Goal: Transaction & Acquisition: Obtain resource

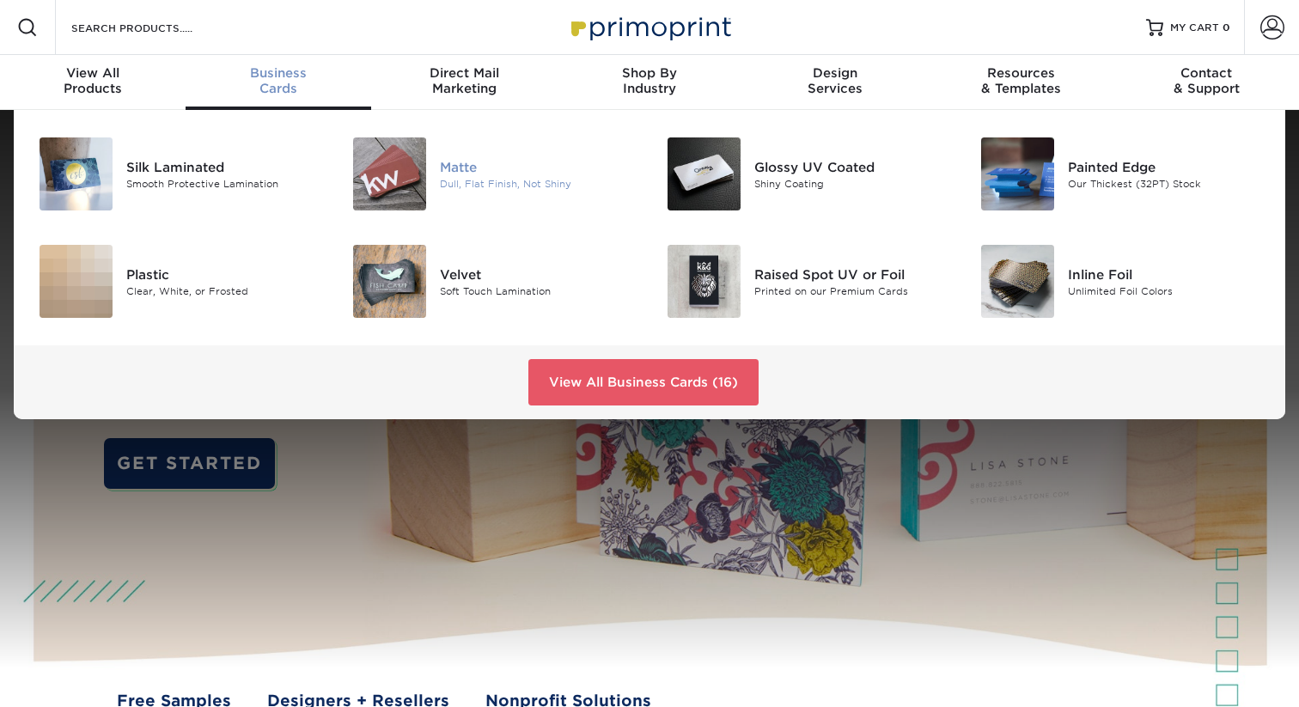
click at [401, 185] on img at bounding box center [389, 173] width 73 height 73
click at [494, 179] on div "Dull, Flat Finish, Not Shiny" at bounding box center [538, 183] width 197 height 15
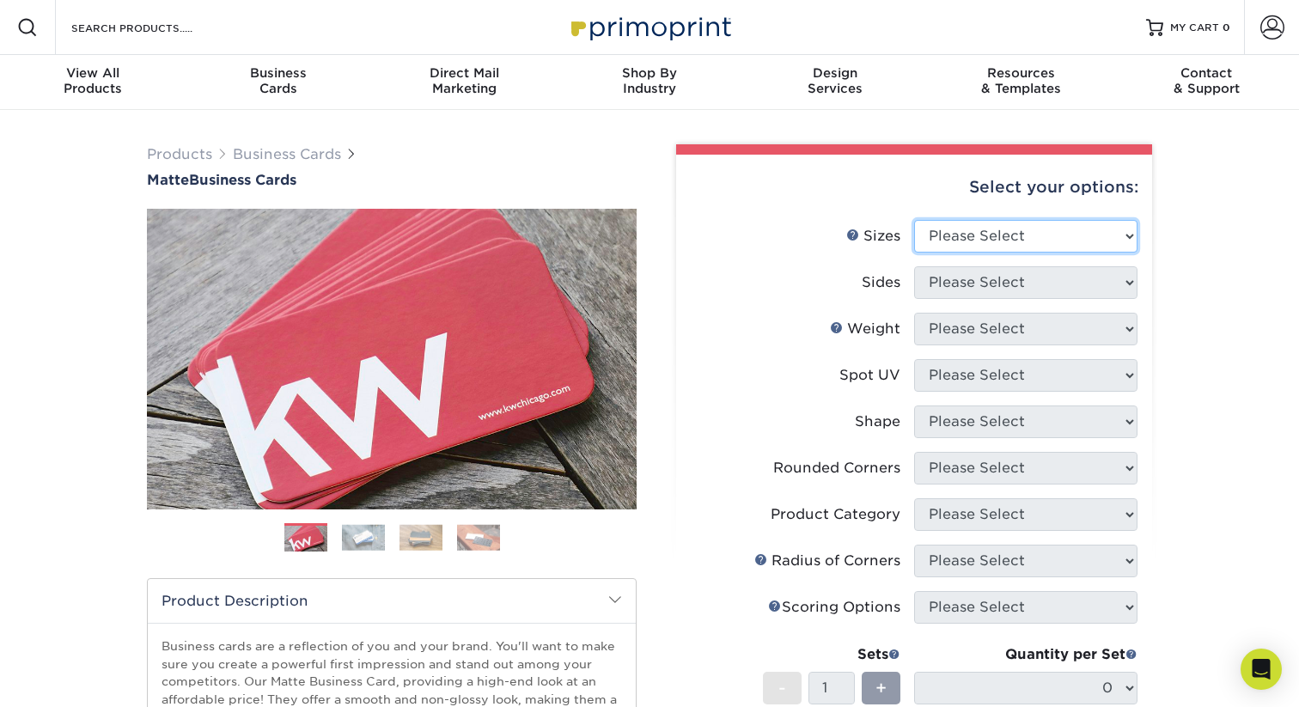
click at [1014, 234] on select "Please Select 1.5" x 3.5" - Mini 1.75" x 3.5" - Mini 2" x 2" - Square 2" x 3" -…" at bounding box center [1025, 236] width 223 height 33
select select "2.00x3.50"
click at [914, 220] on select "Please Select 1.5" x 3.5" - Mini 1.75" x 3.5" - Mini 2" x 2" - Square 2" x 3" -…" at bounding box center [1025, 236] width 223 height 33
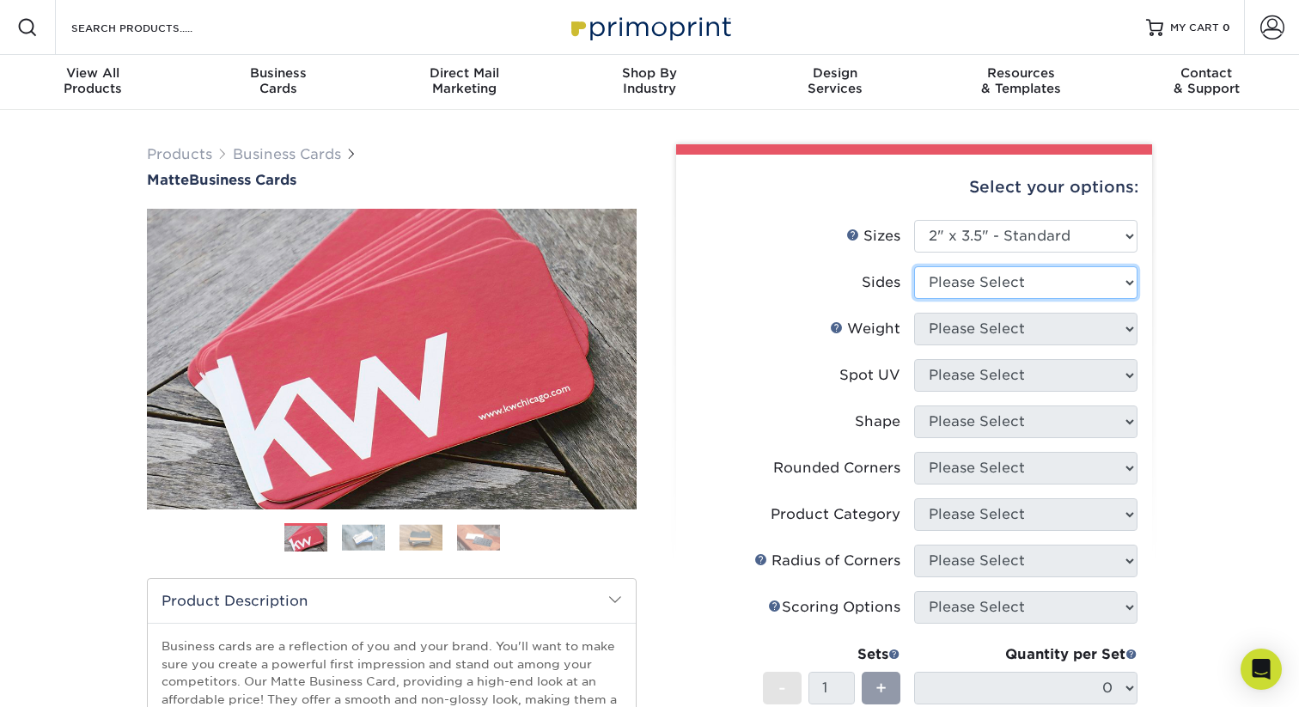
click at [1024, 273] on select "Please Select Print Both Sides Print Front Only" at bounding box center [1025, 282] width 223 height 33
select select "13abbda7-1d64-4f25-8bb2-c179b224825d"
click at [914, 266] on select "Please Select Print Both Sides Print Front Only" at bounding box center [1025, 282] width 223 height 33
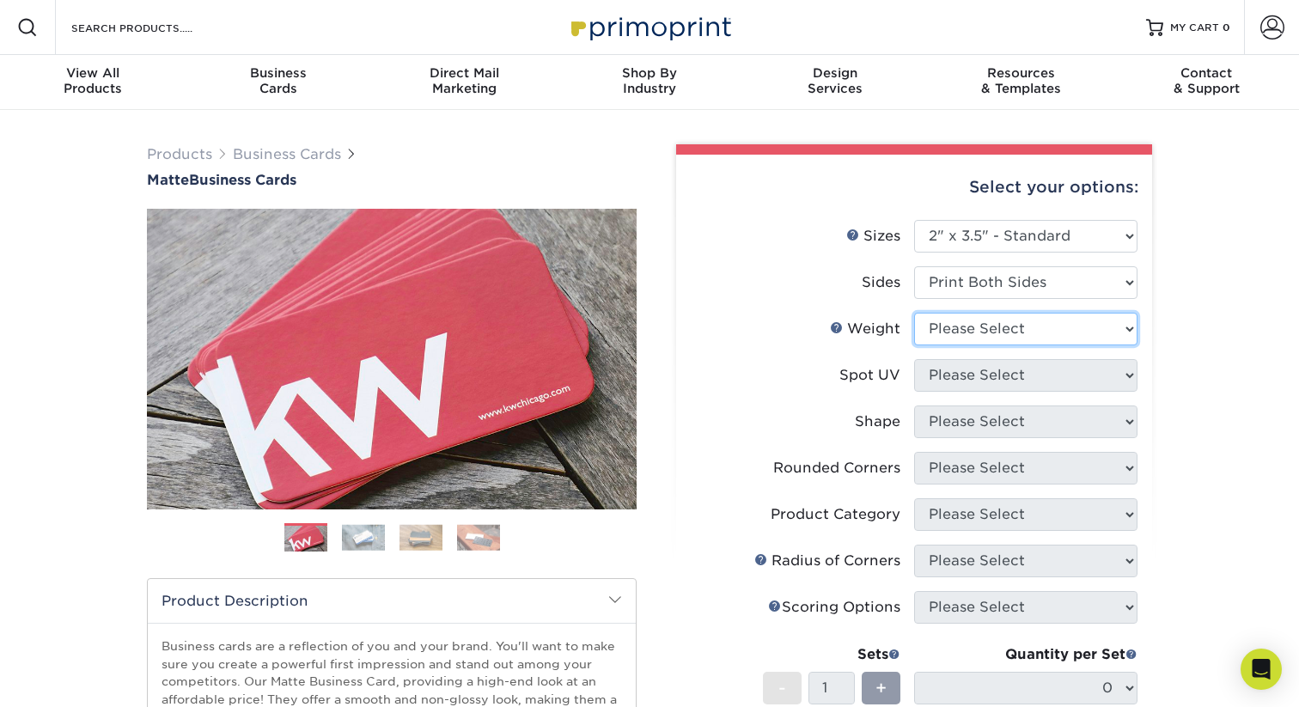
click at [1027, 338] on select "Please Select 16PT 14PT" at bounding box center [1025, 329] width 223 height 33
select select "16PT"
click at [914, 313] on select "Please Select 16PT 14PT" at bounding box center [1025, 329] width 223 height 33
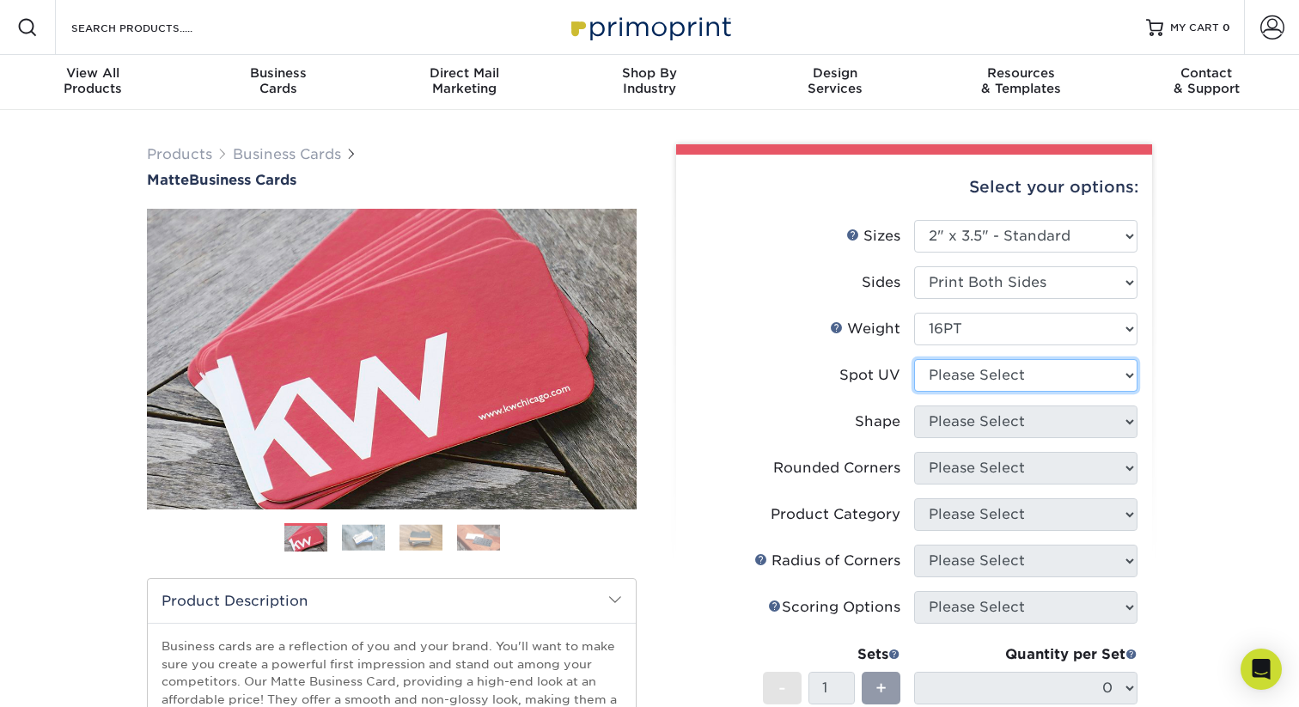
click at [1018, 373] on select "Please Select No Spot UV Front and Back (Both Sides) Front Only Back Only" at bounding box center [1025, 375] width 223 height 33
select select "0"
click at [914, 359] on select "Please Select No Spot UV Front and Back (Both Sides) Front Only Back Only" at bounding box center [1025, 375] width 223 height 33
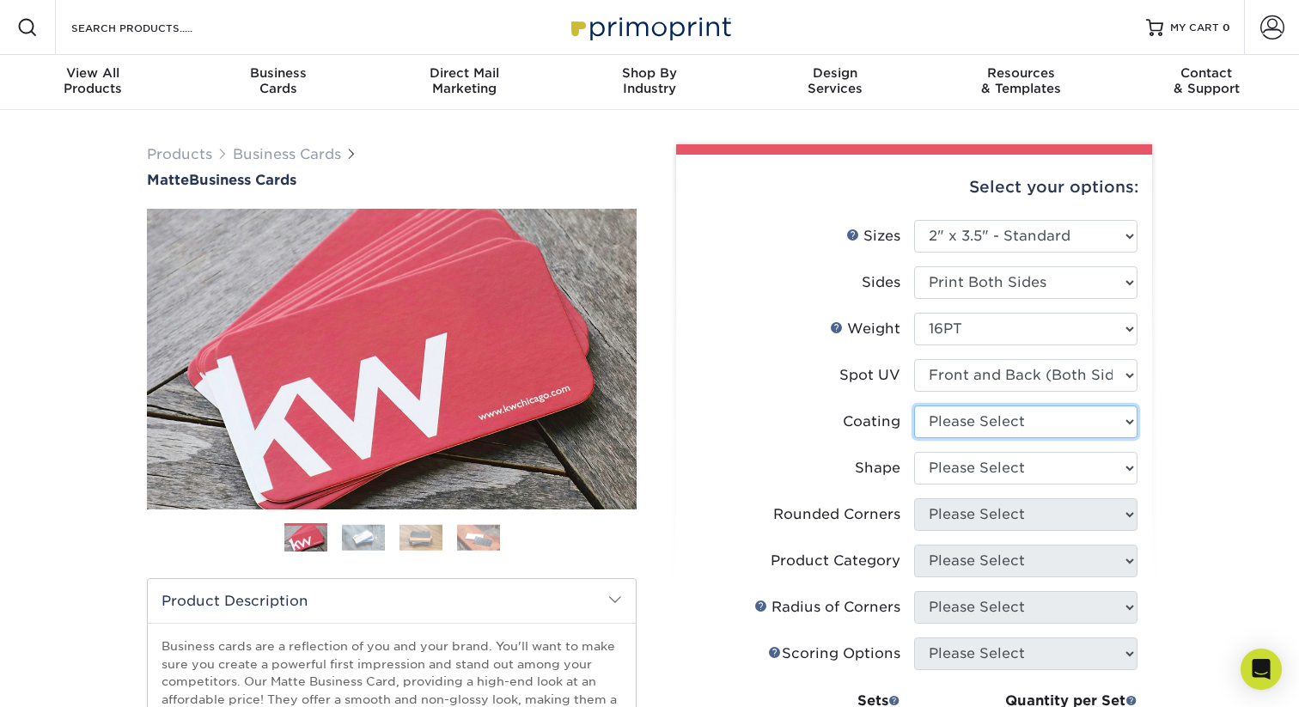
click at [1032, 433] on select at bounding box center [1025, 422] width 223 height 33
select select "121bb7b5-3b4d-429f-bd8d-bbf80e953313"
click at [914, 406] on select at bounding box center [1025, 422] width 223 height 33
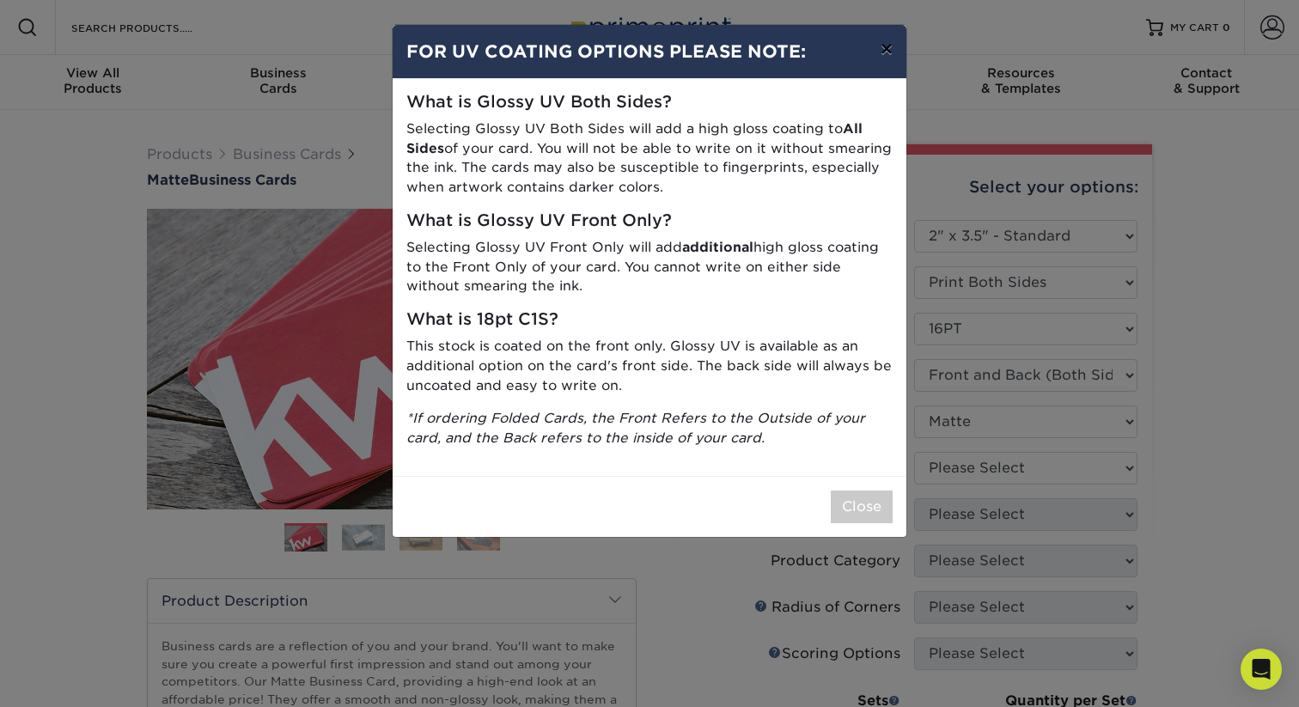
click at [884, 52] on button "×" at bounding box center [887, 49] width 40 height 48
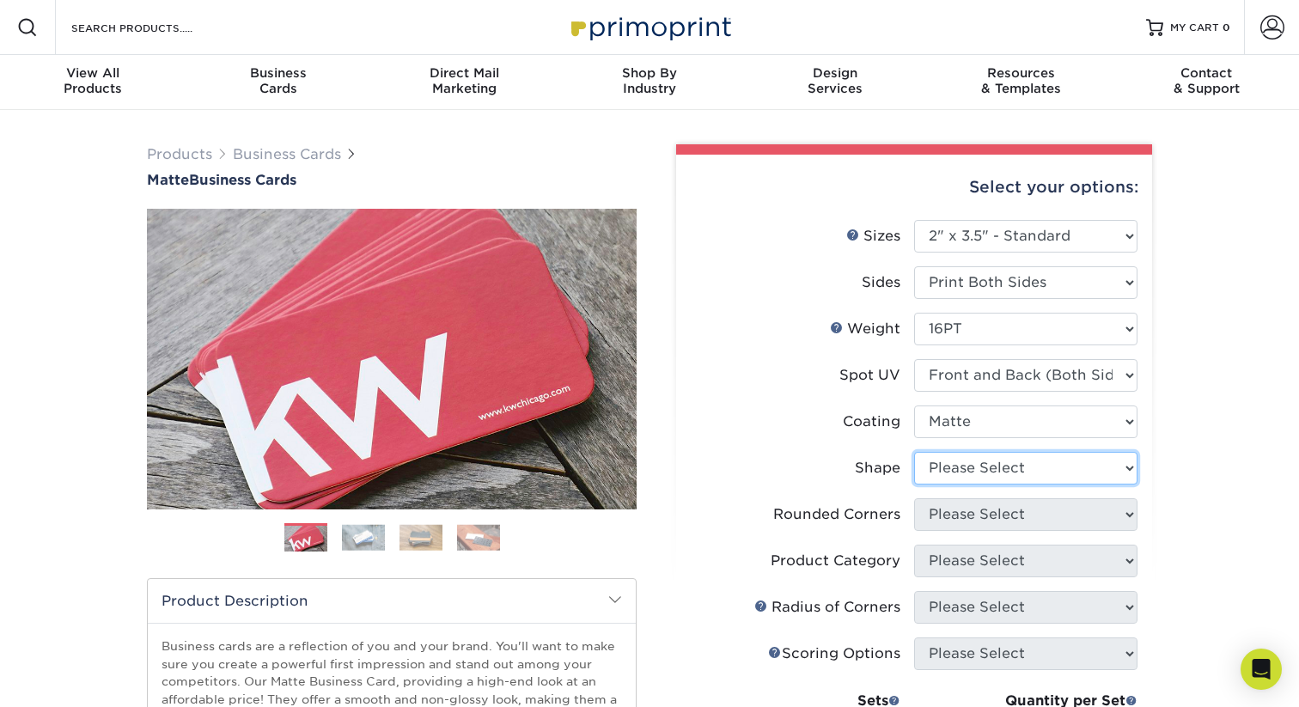
click at [970, 471] on select "Please Select Standard" at bounding box center [1025, 468] width 223 height 33
select select "standard"
click at [914, 452] on select "Please Select Standard" at bounding box center [1025, 468] width 223 height 33
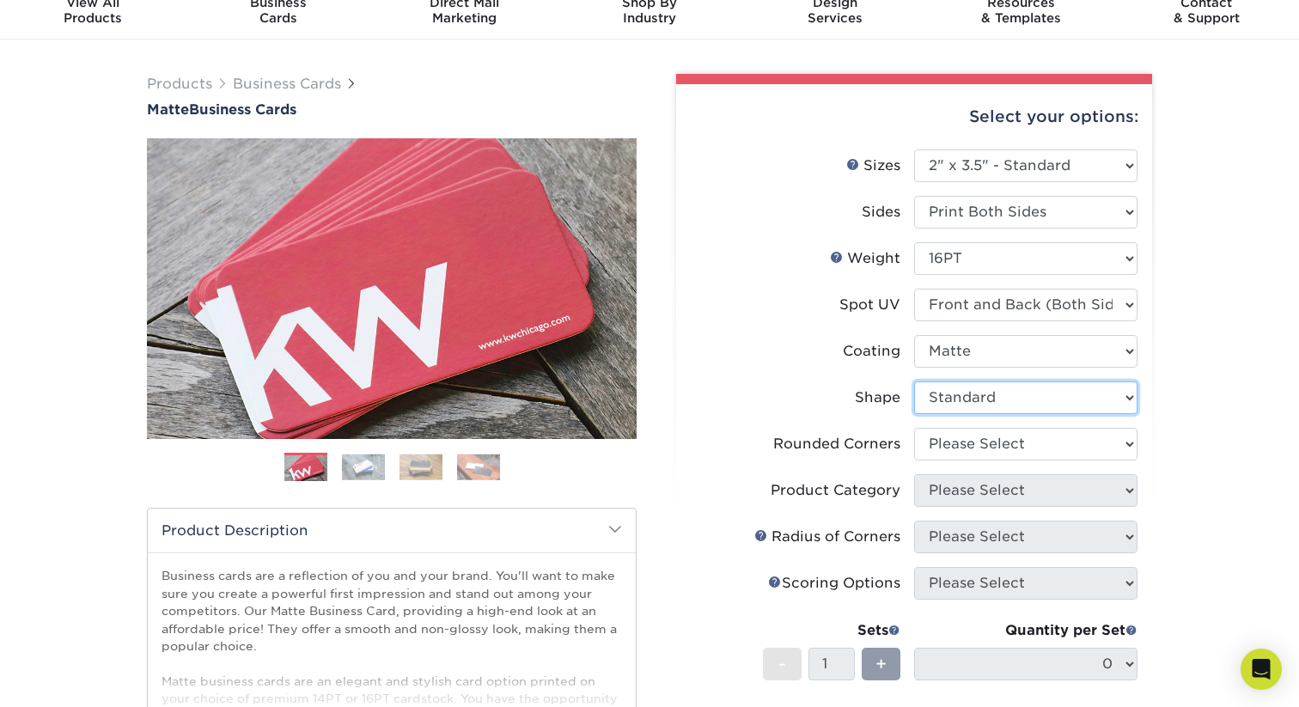
scroll to position [71, 0]
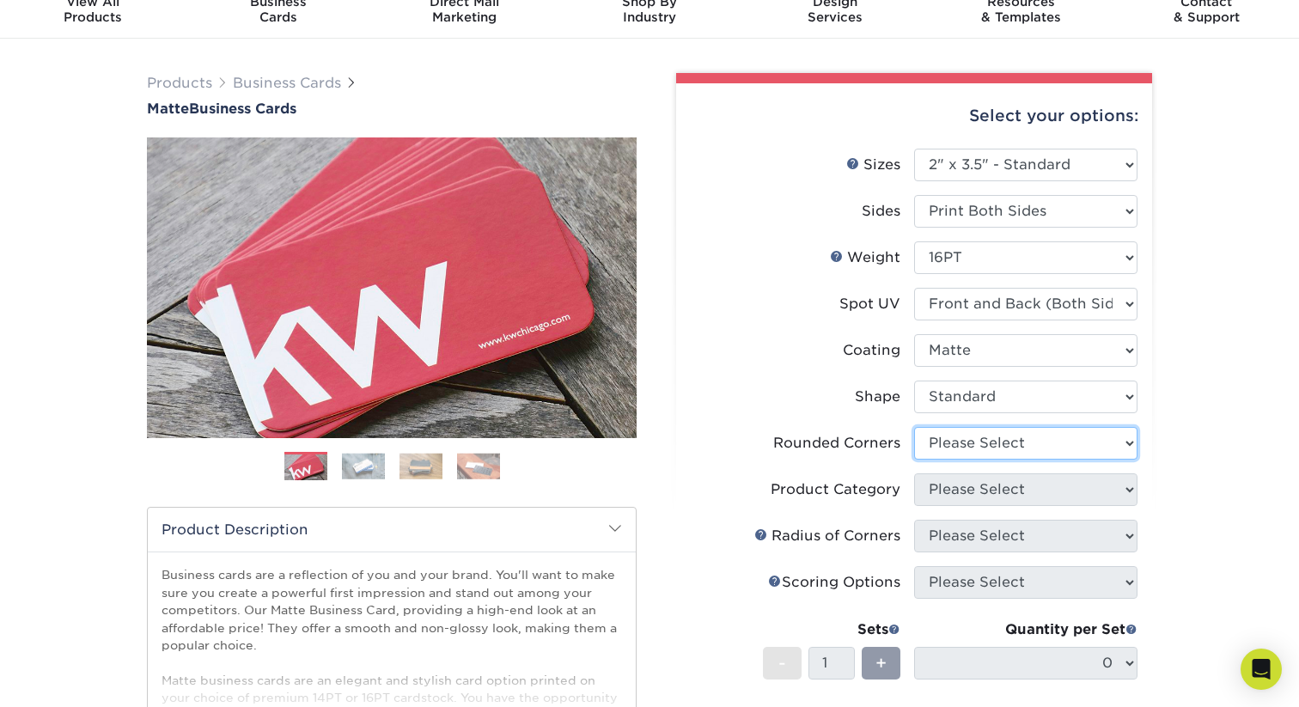
click at [963, 449] on select "Please Select Yes - Round 2 Corners Yes - Round 4 Corners No" at bounding box center [1025, 443] width 223 height 33
select select "7672df9e-0e0a-464d-8e1f-920c575e4da3"
click at [914, 427] on select "Please Select Yes - Round 2 Corners Yes - Round 4 Corners No" at bounding box center [1025, 443] width 223 height 33
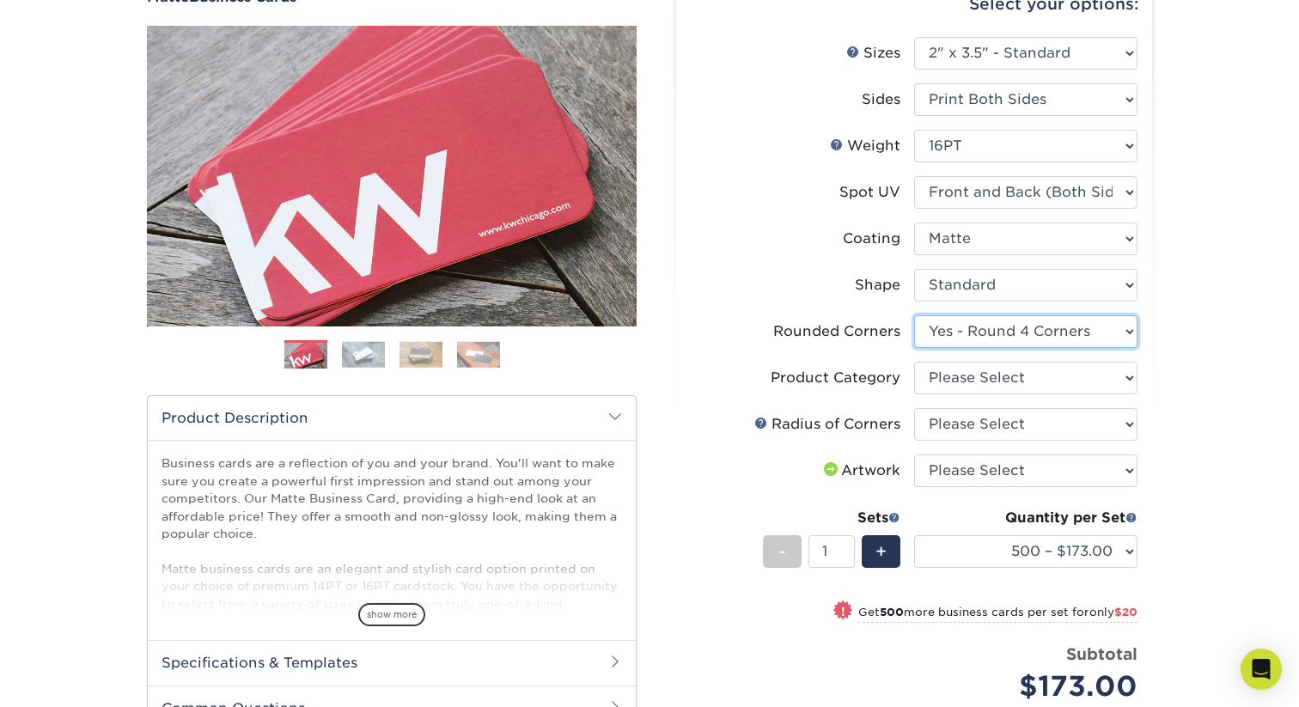
scroll to position [181, 0]
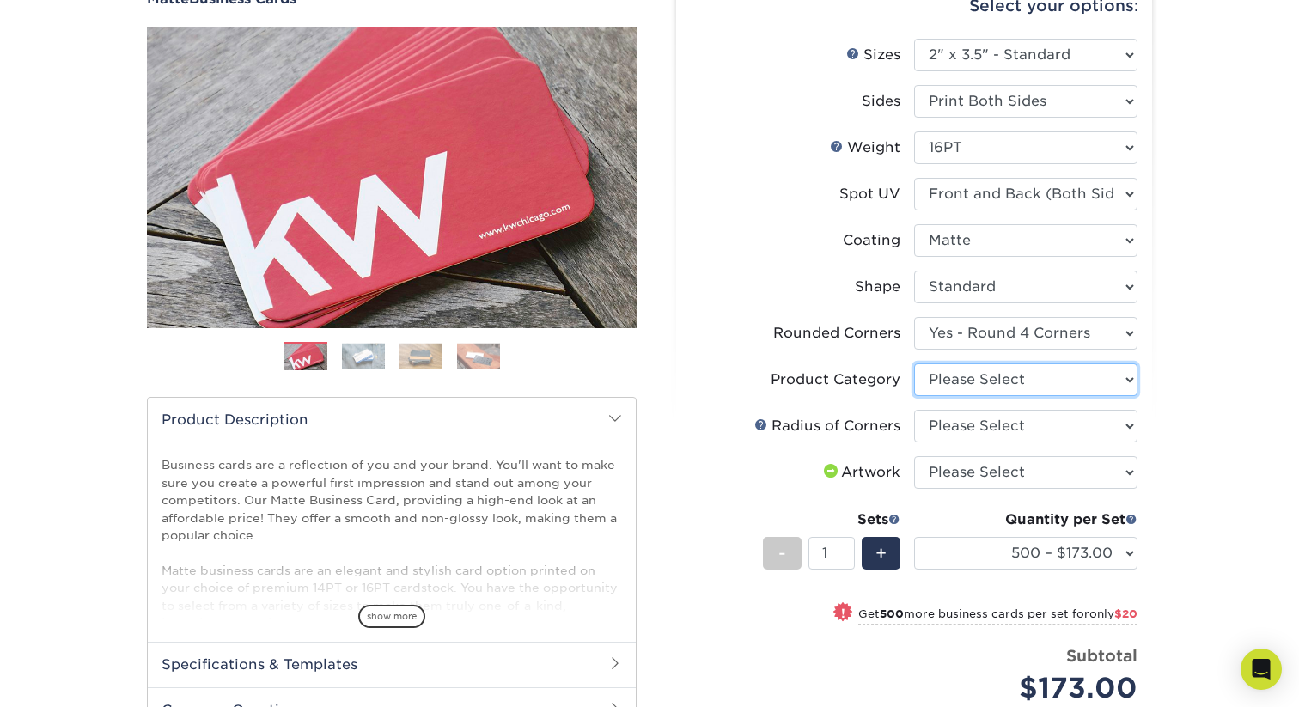
click at [983, 382] on select "Please Select Business Cards" at bounding box center [1025, 379] width 223 height 33
select select "3b5148f1-0588-4f88-a218-97bcfdce65c1"
click at [914, 363] on select "Please Select Business Cards" at bounding box center [1025, 379] width 223 height 33
click at [992, 420] on select "Please Select Rounded 1/8" Rounded 1/4"" at bounding box center [1025, 426] width 223 height 33
select select "589680c7-ee9a-431b-9d12-d7aeb1386a97"
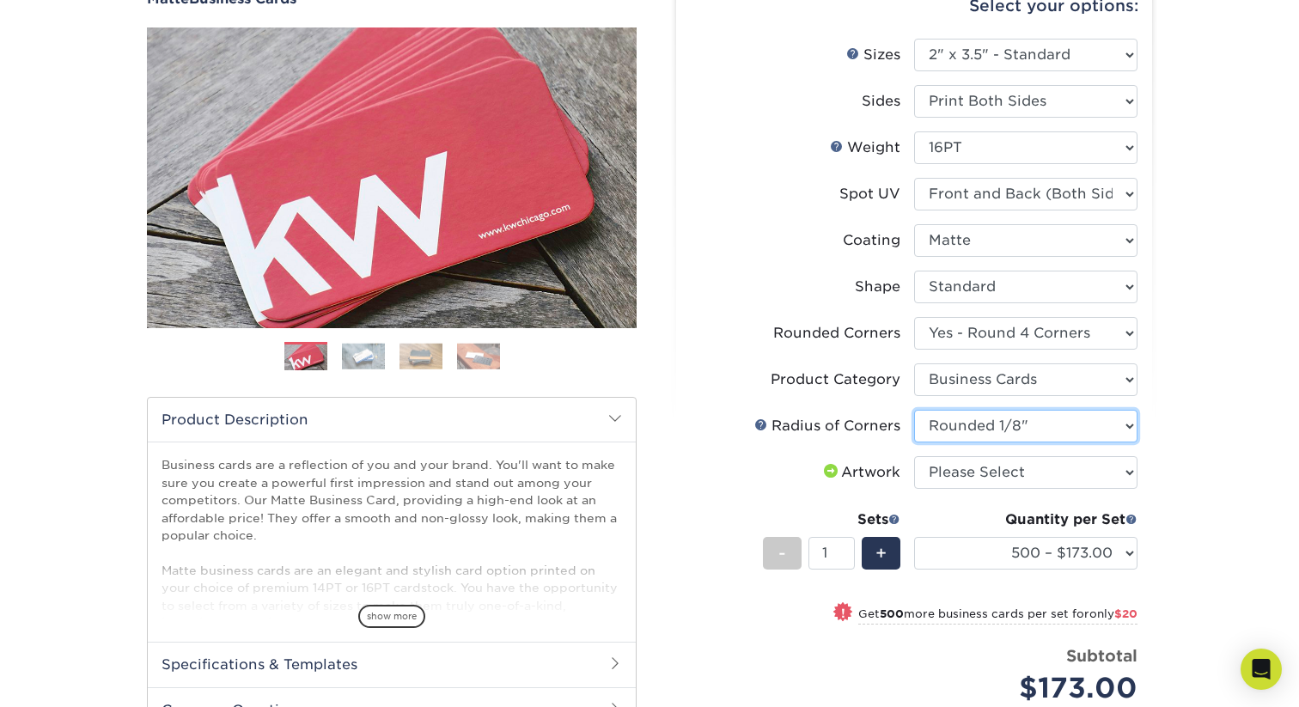
click at [914, 410] on select "Please Select Rounded 1/8" Rounded 1/4"" at bounding box center [1025, 426] width 223 height 33
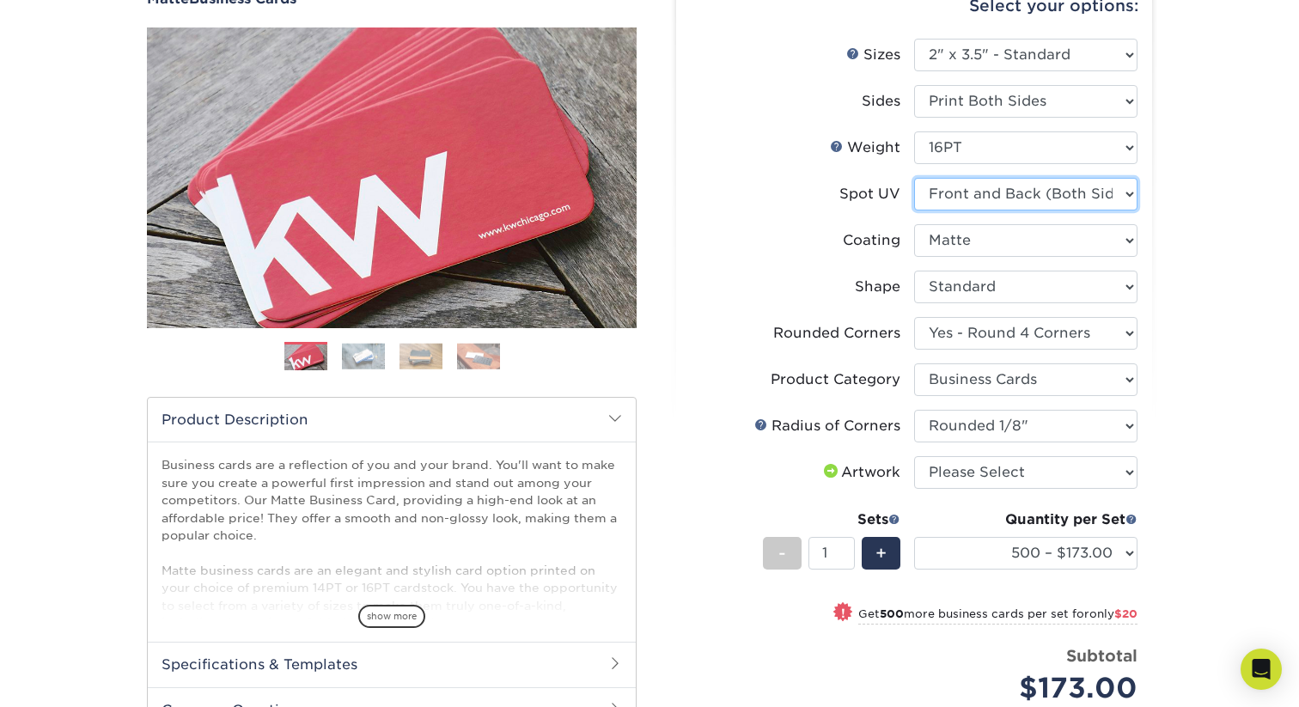
click at [1067, 189] on select "Please Select No Spot UV Front and Back (Both Sides) Front Only Back Only" at bounding box center [1025, 194] width 223 height 33
select select "-1"
click at [914, 178] on select "Please Select No Spot UV Front and Back (Both Sides) Front Only Back Only" at bounding box center [1025, 194] width 223 height 33
select select "-1"
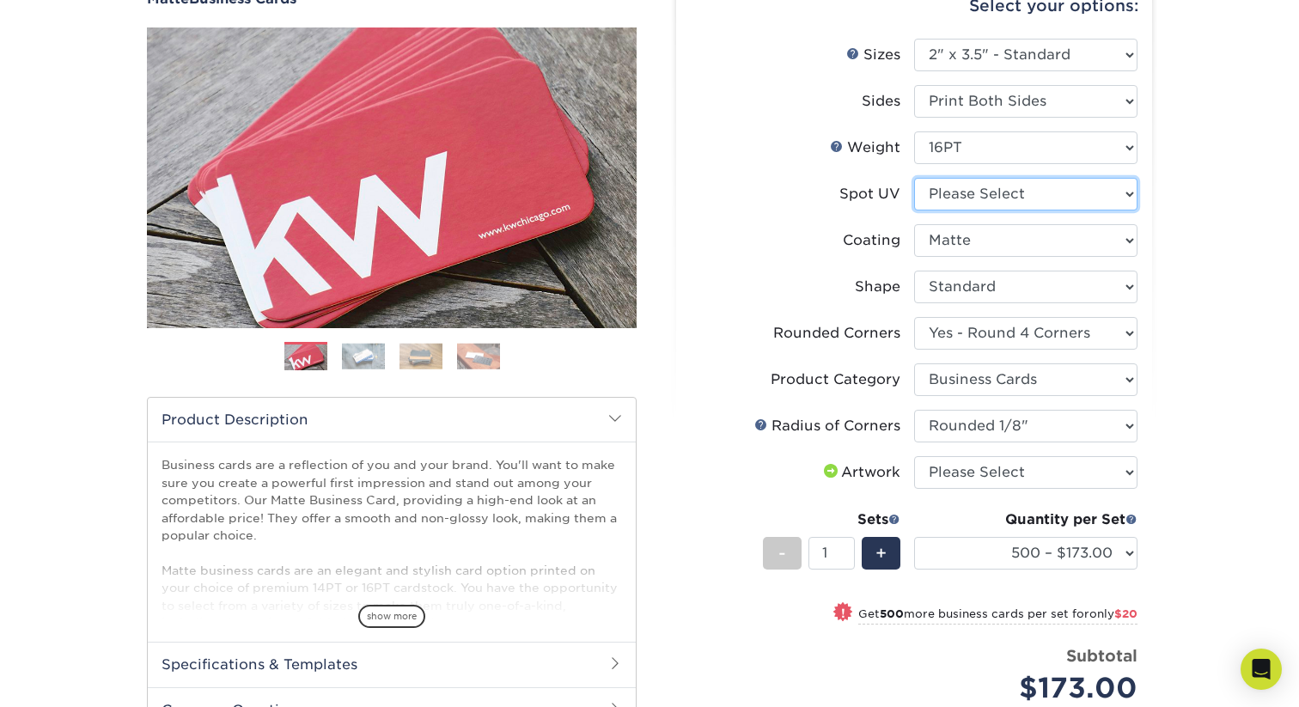
select select "-1"
select select
select select "-1"
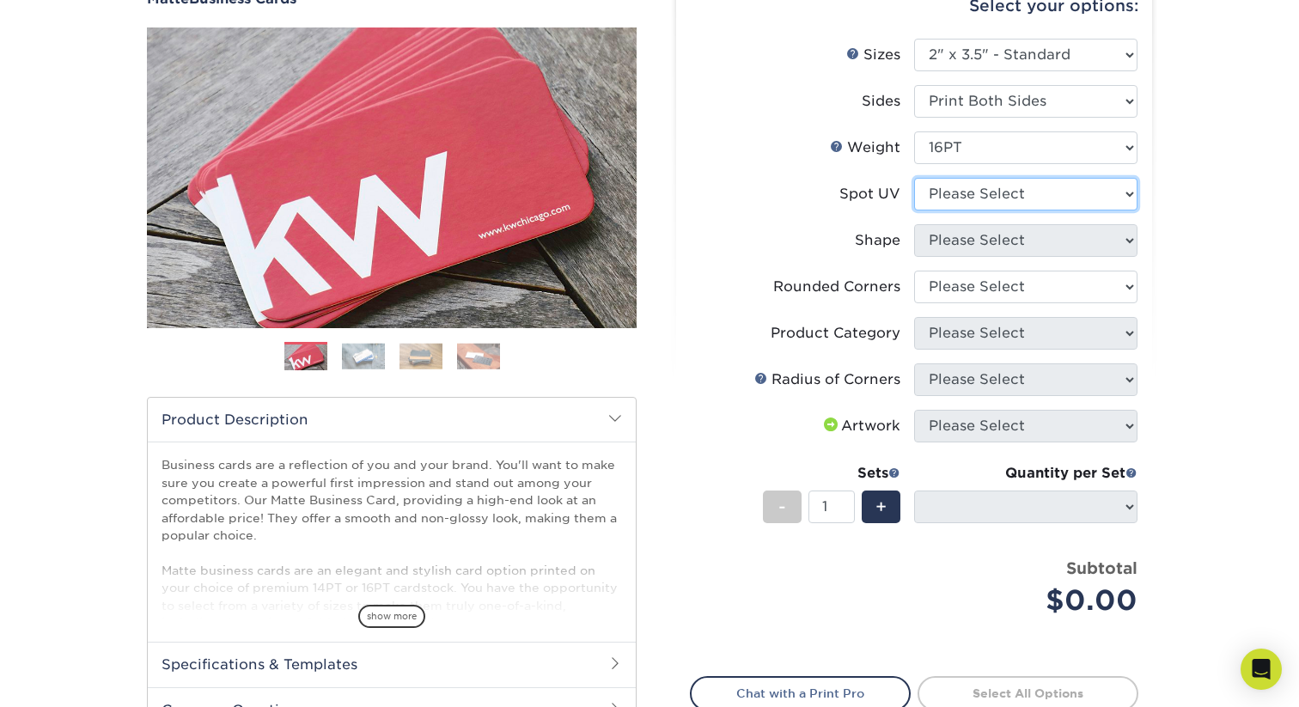
click at [1052, 198] on select "Please Select No Spot UV Front and Back (Both Sides) Front Only Back Only" at bounding box center [1025, 194] width 223 height 33
select select "3"
click at [914, 178] on select "Please Select No Spot UV Front and Back (Both Sides) Front Only Back Only" at bounding box center [1025, 194] width 223 height 33
select select
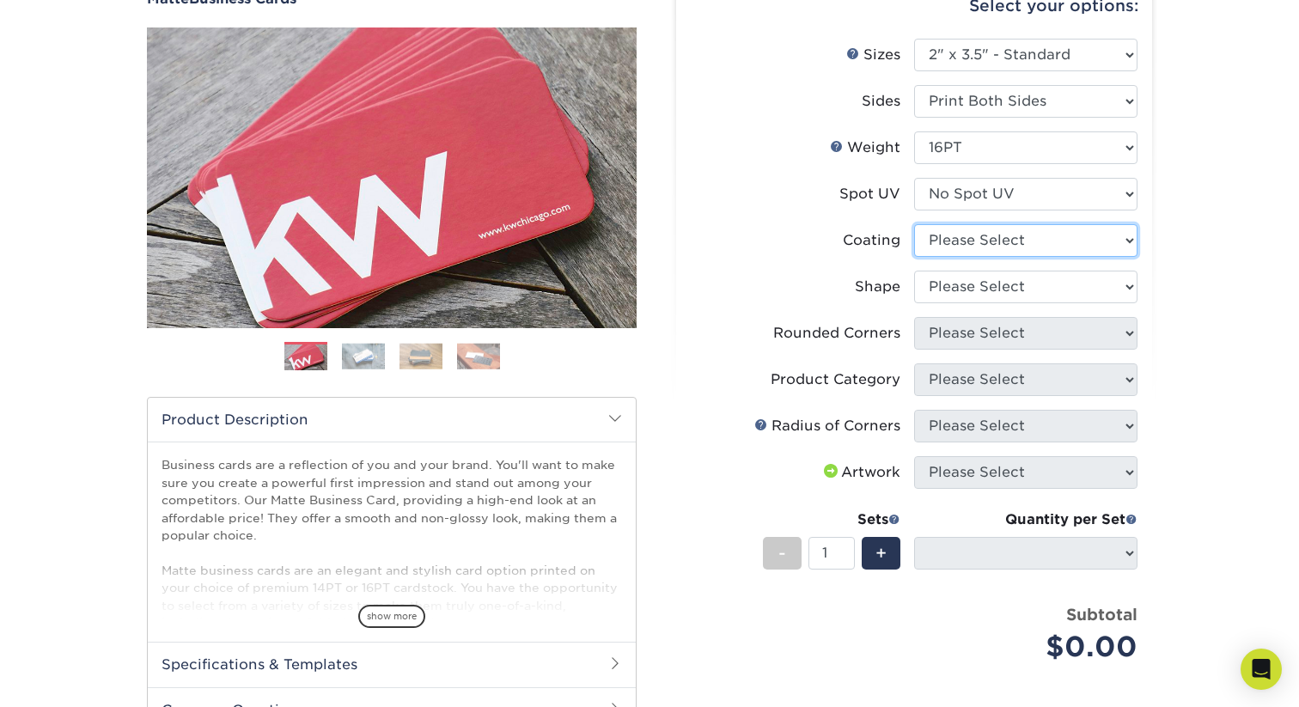
click at [1000, 236] on select at bounding box center [1025, 240] width 223 height 33
select select "121bb7b5-3b4d-429f-bd8d-bbf80e953313"
click at [914, 224] on select at bounding box center [1025, 240] width 223 height 33
select select
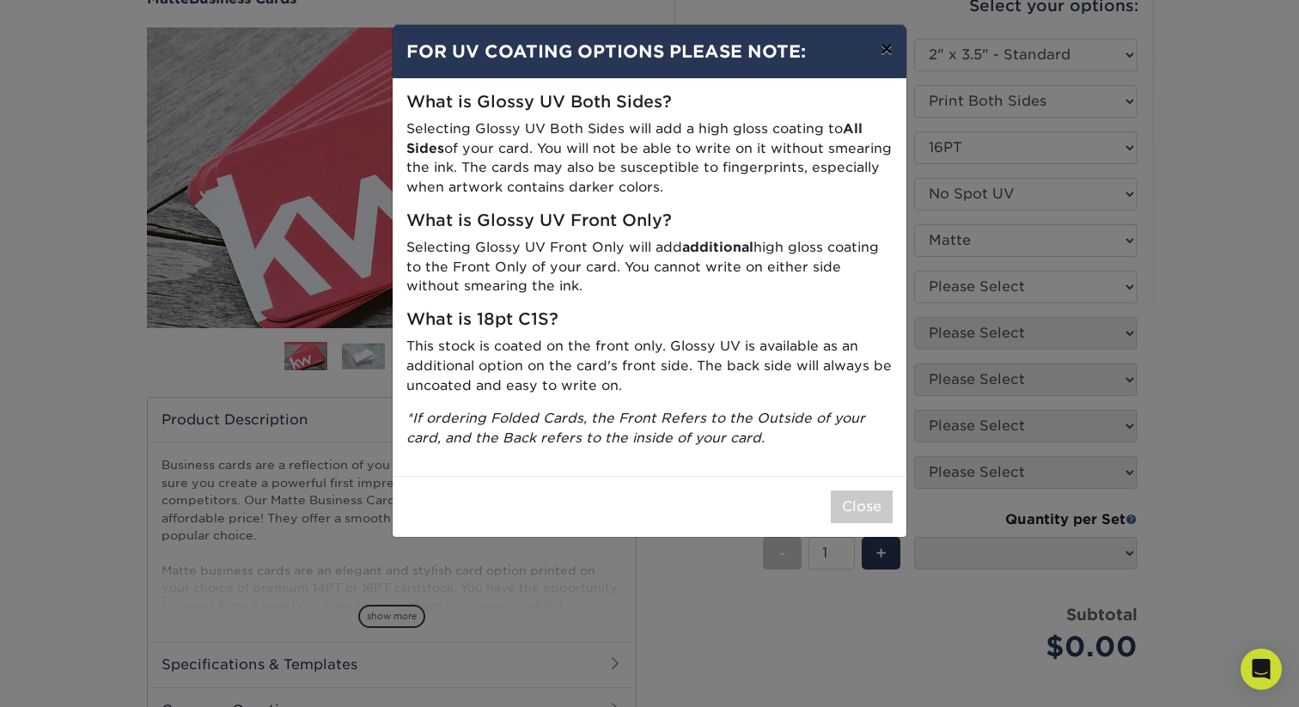
click at [880, 52] on button "×" at bounding box center [887, 49] width 40 height 48
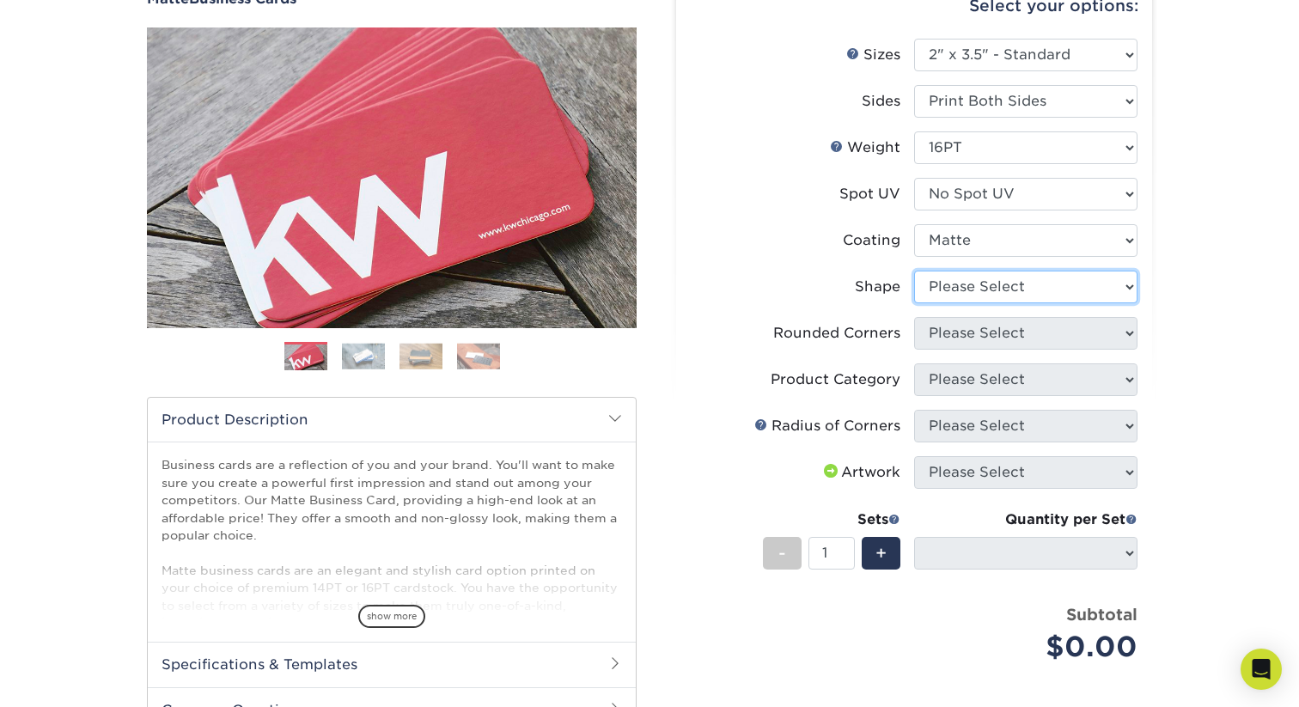
click at [1067, 287] on select "Please Select Standard Oval" at bounding box center [1025, 287] width 223 height 33
select select "standard"
click at [914, 271] on select "Please Select Standard Oval" at bounding box center [1025, 287] width 223 height 33
select select
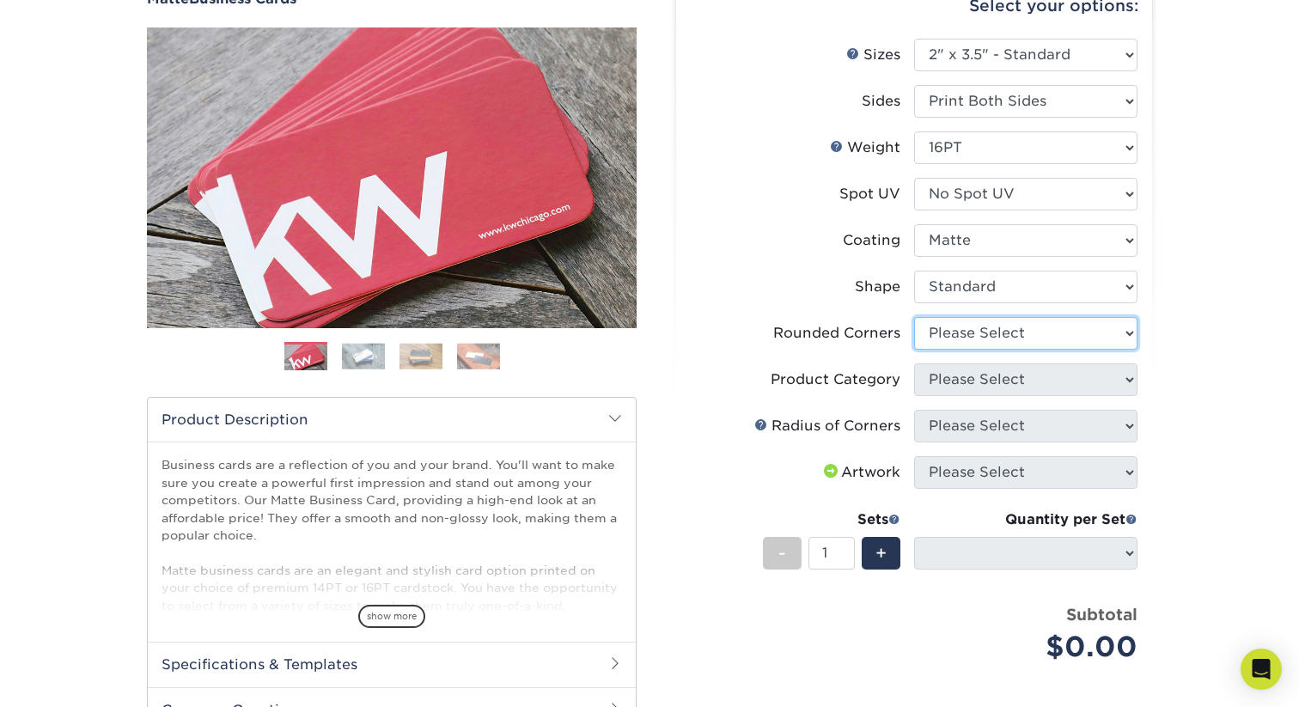
click at [1064, 332] on select "Please Select Yes - Round 2 Corners Yes - Round 4 Corners No" at bounding box center [1025, 333] width 223 height 33
select select "7672df9e-0e0a-464d-8e1f-920c575e4da3"
click at [914, 317] on select "Please Select Yes - Round 2 Corners Yes - Round 4 Corners No" at bounding box center [1025, 333] width 223 height 33
select select "-1"
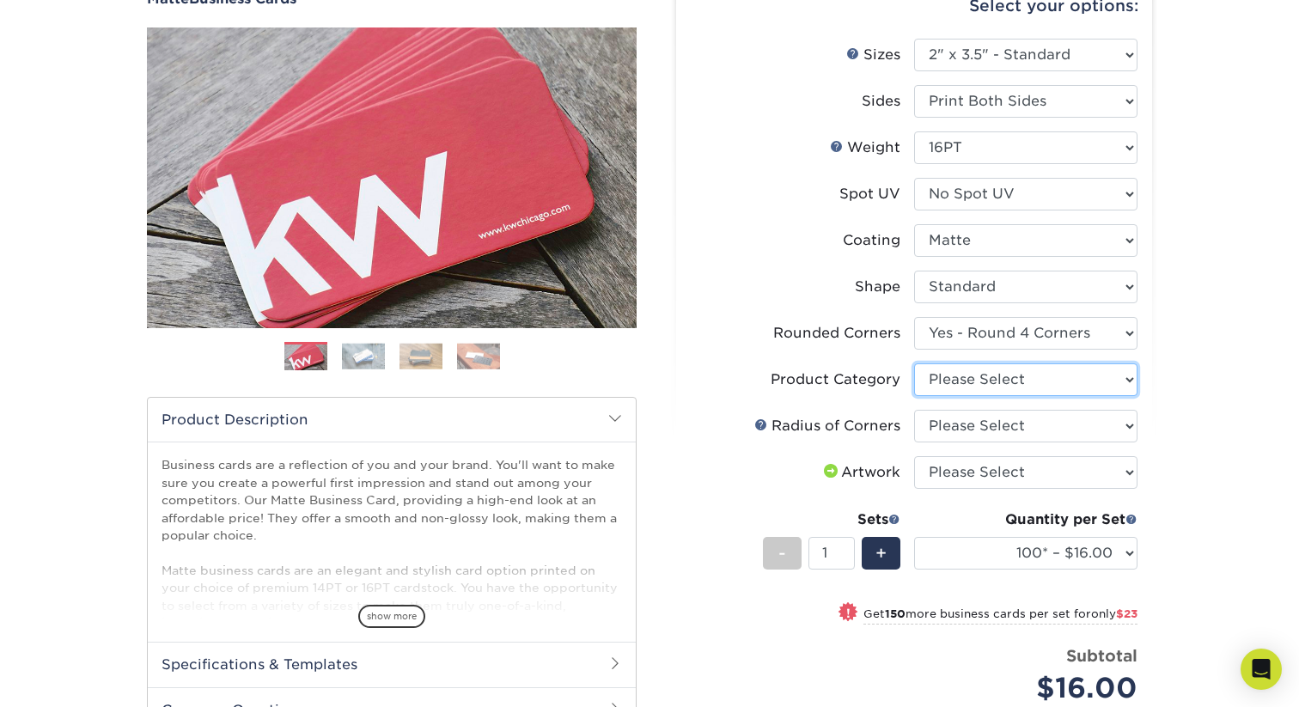
click at [1058, 377] on select "Please Select Business Cards" at bounding box center [1025, 379] width 223 height 33
select select "3b5148f1-0588-4f88-a218-97bcfdce65c1"
click at [914, 363] on select "Please Select Business Cards" at bounding box center [1025, 379] width 223 height 33
click at [1053, 424] on select "Please Select Rounded 1/8" Rounded 1/4"" at bounding box center [1025, 426] width 223 height 33
select select "589680c7-ee9a-431b-9d12-d7aeb1386a97"
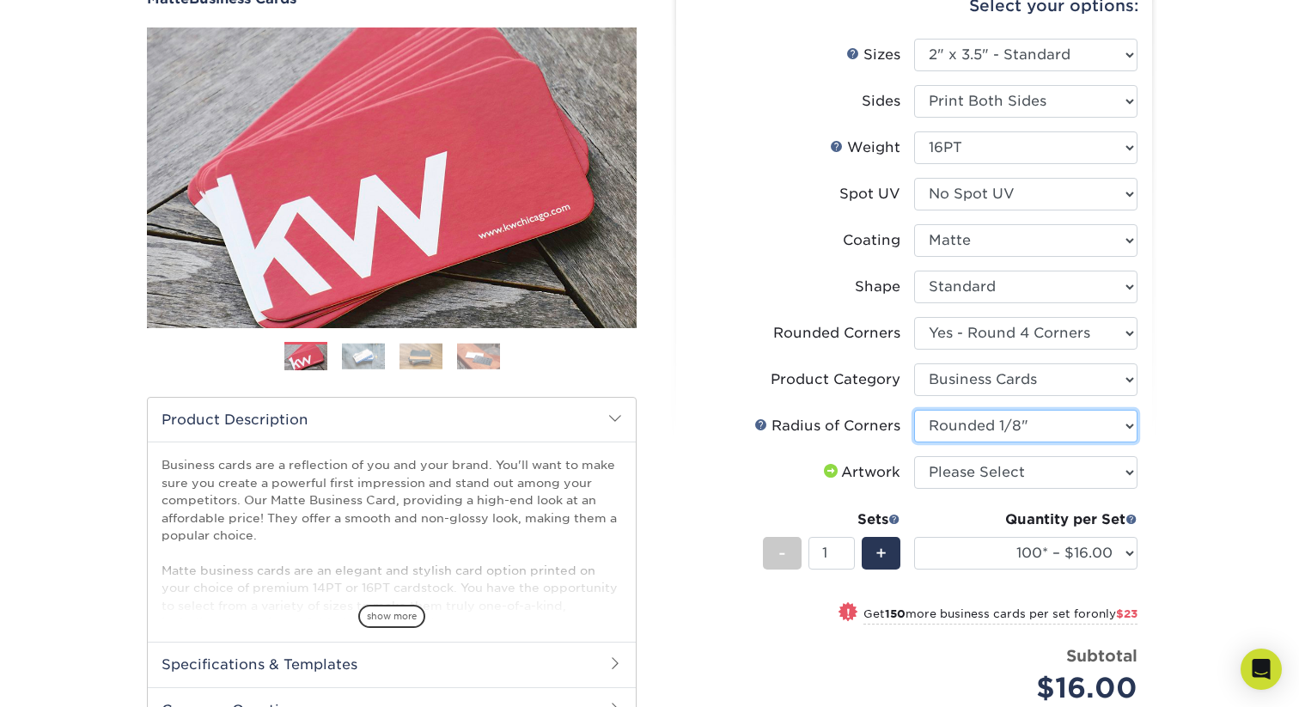
click at [914, 410] on select "Please Select Rounded 1/8" Rounded 1/4"" at bounding box center [1025, 426] width 223 height 33
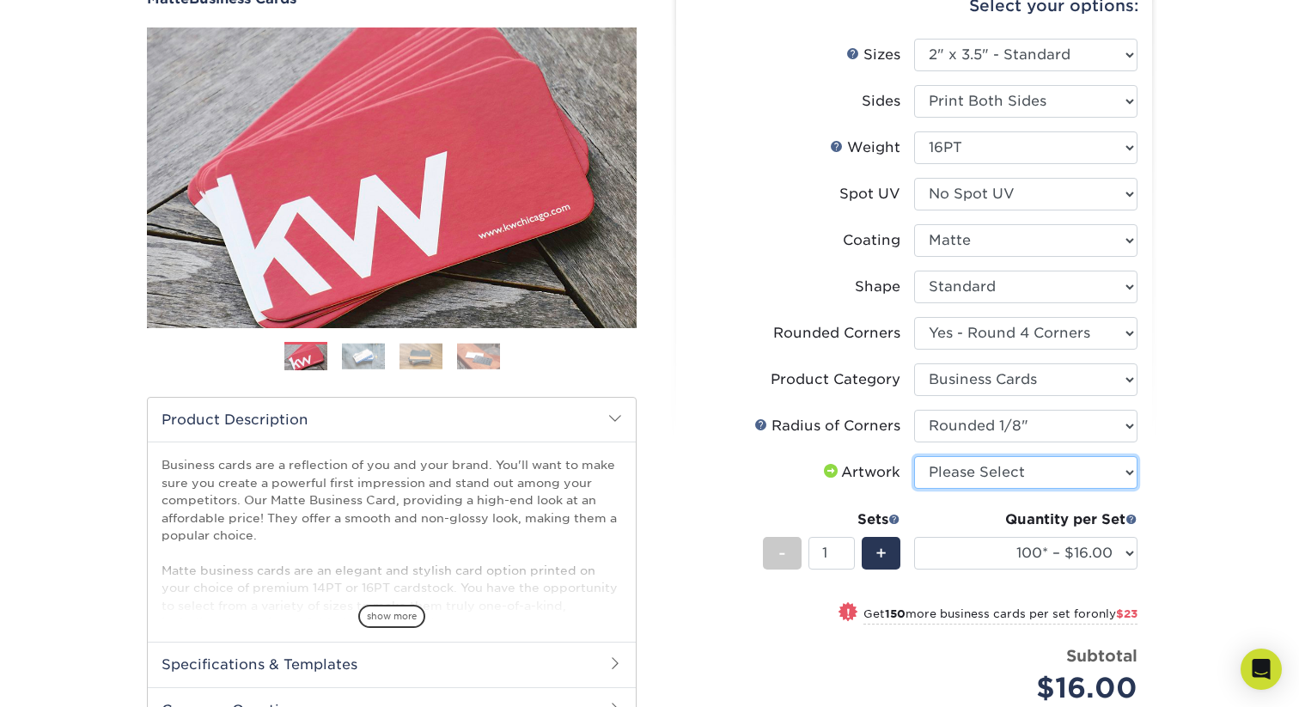
click at [1047, 468] on select "Please Select I will upload files I need a design - $100" at bounding box center [1025, 472] width 223 height 33
select select "upload"
click at [914, 456] on select "Please Select I will upload files I need a design - $100" at bounding box center [1025, 472] width 223 height 33
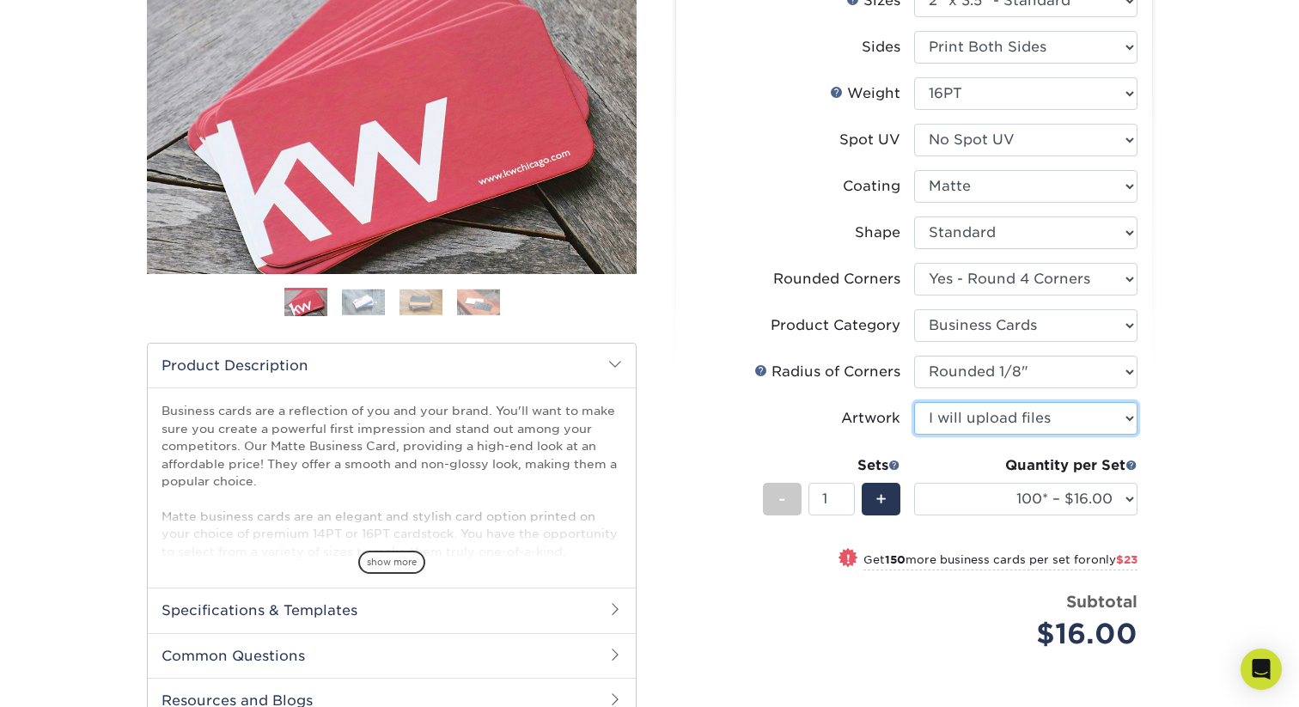
scroll to position [266, 0]
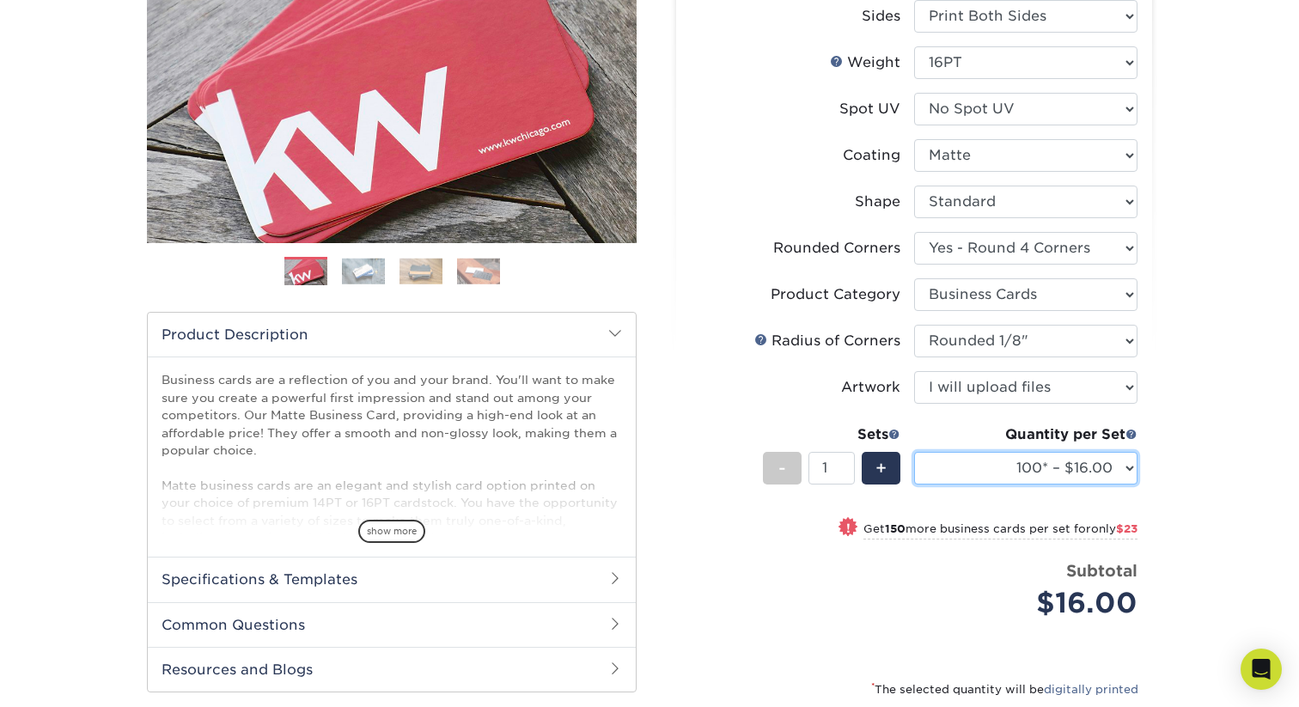
click at [1023, 472] on select "100* – $16.00 250* – $39.00 500 – $77.00 1000 – $94.00 2500 – $173.00 5000 – $2…" at bounding box center [1025, 468] width 223 height 33
select select "500 – $77.00"
click at [914, 452] on select "100* – $16.00 250* – $39.00 500 – $77.00 1000 – $94.00 2500 – $173.00 5000 – $2…" at bounding box center [1025, 468] width 223 height 33
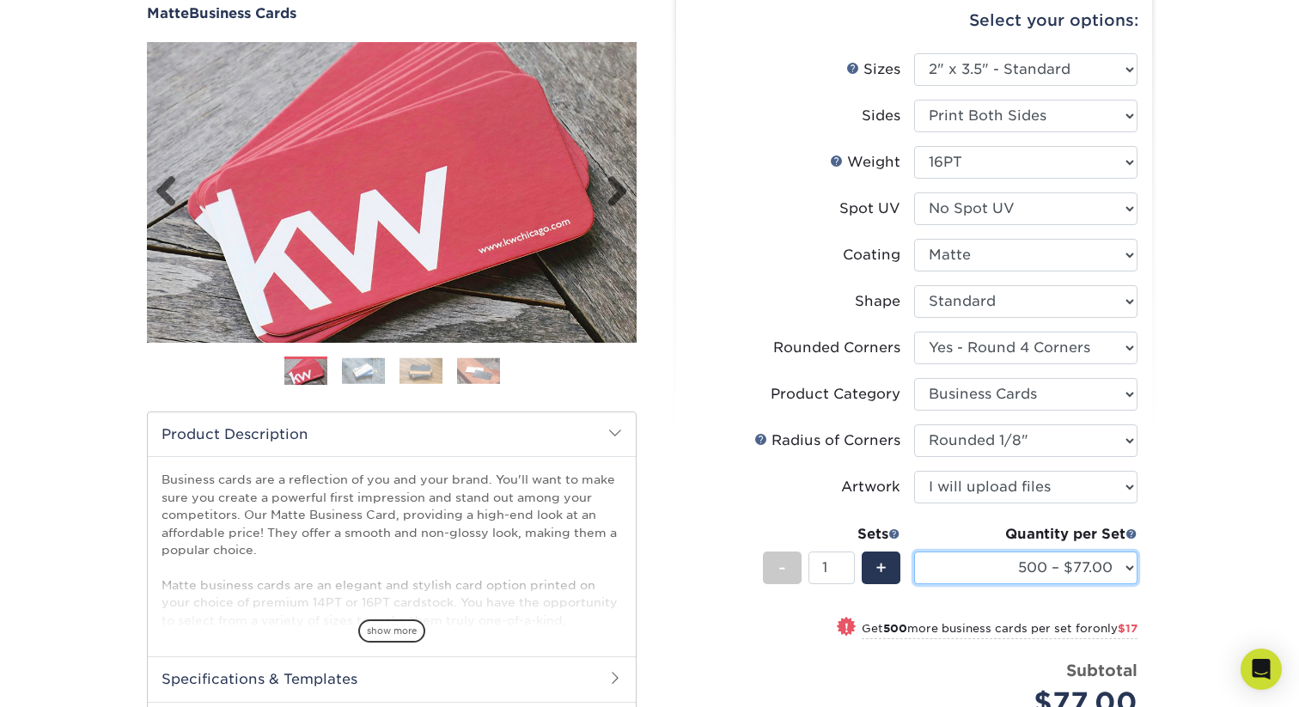
scroll to position [156, 0]
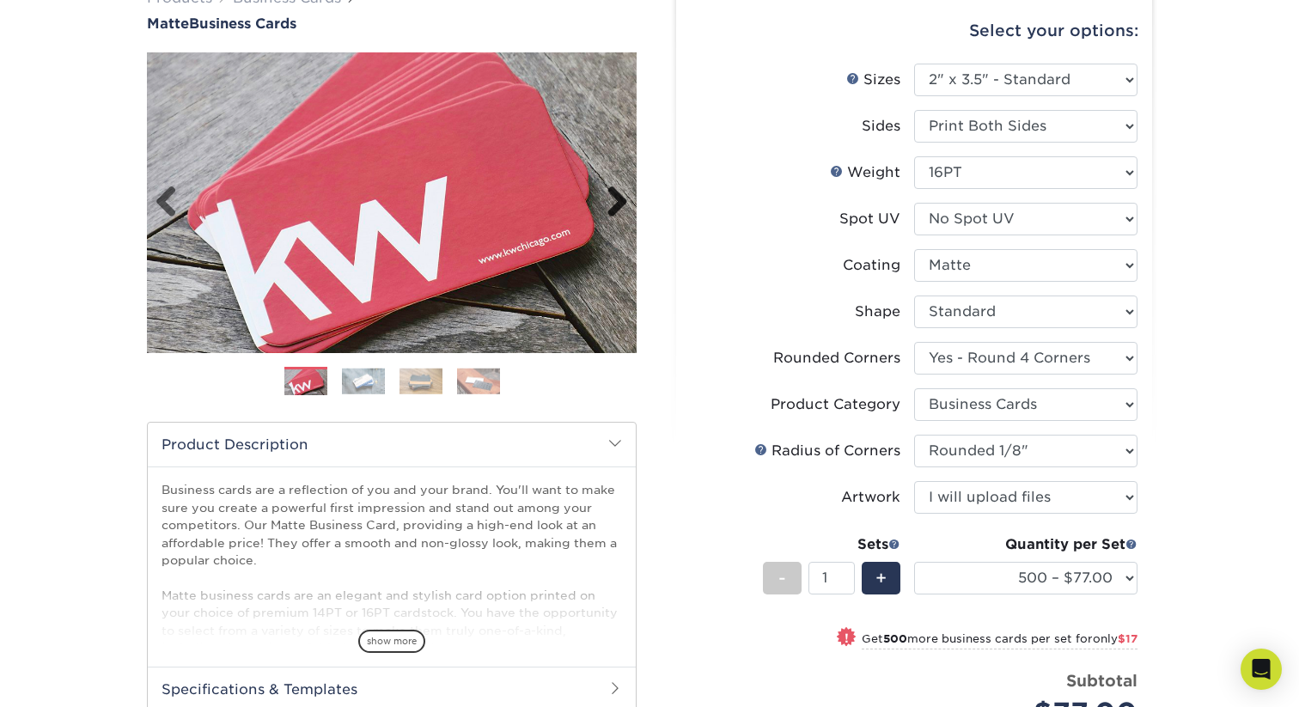
click at [607, 197] on link "Next" at bounding box center [611, 203] width 34 height 34
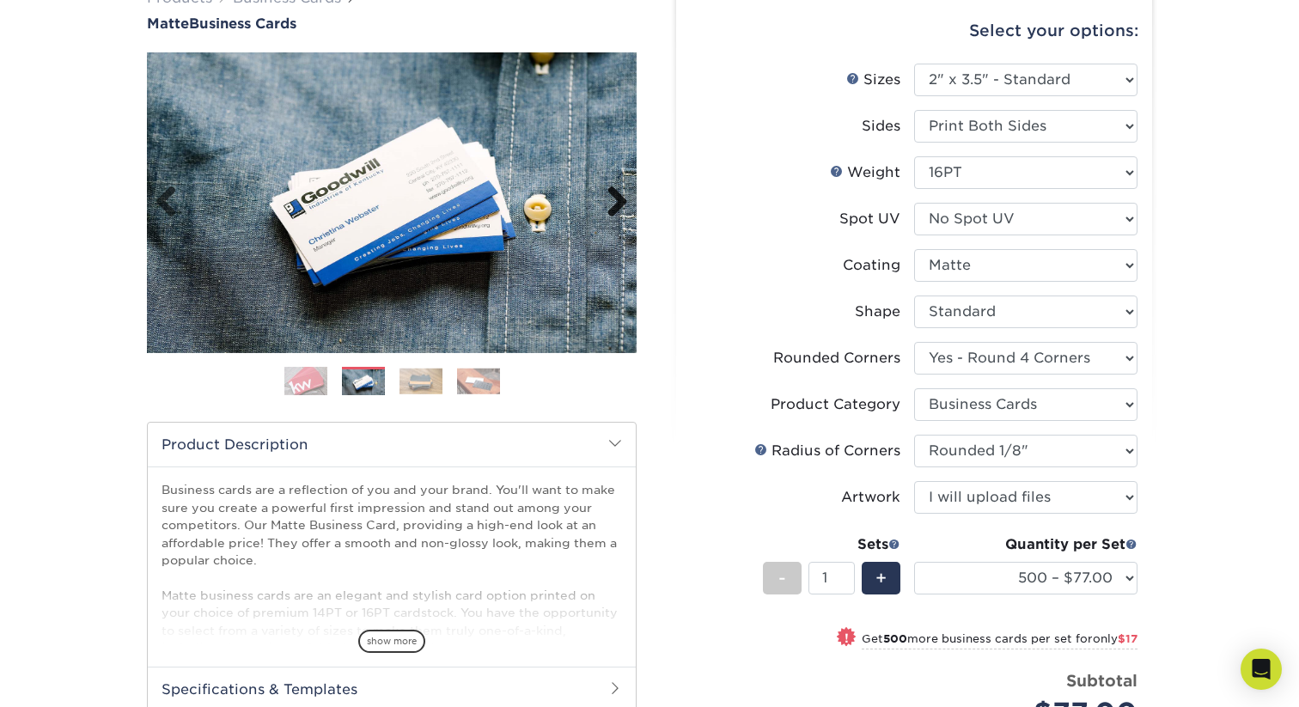
click at [610, 197] on link "Next" at bounding box center [611, 203] width 34 height 34
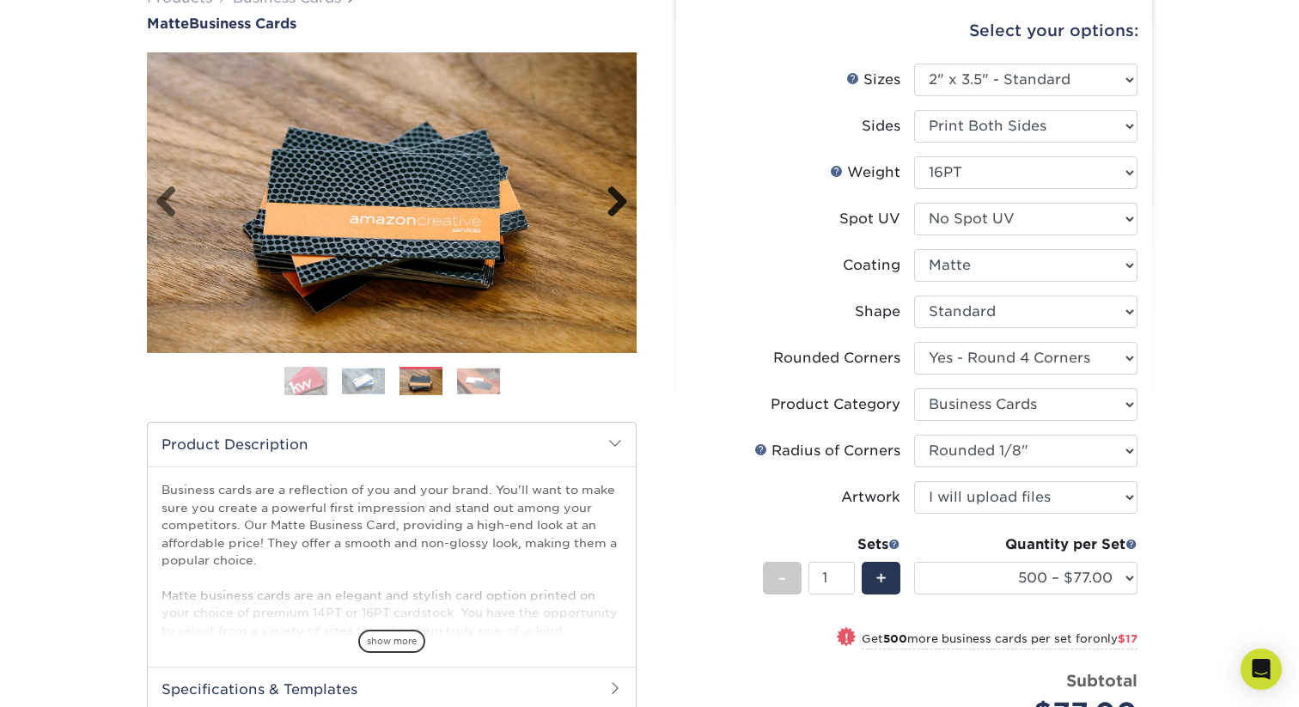
click at [610, 197] on link "Next" at bounding box center [611, 203] width 34 height 34
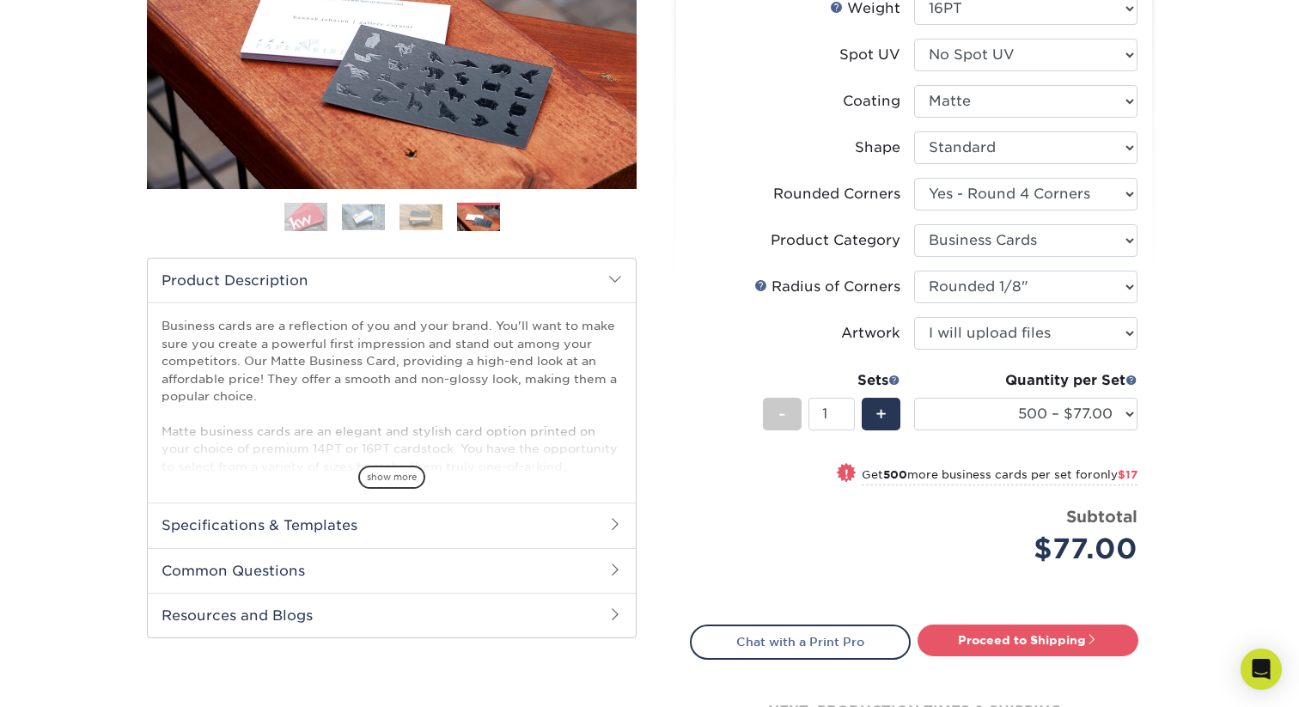
scroll to position [0, 0]
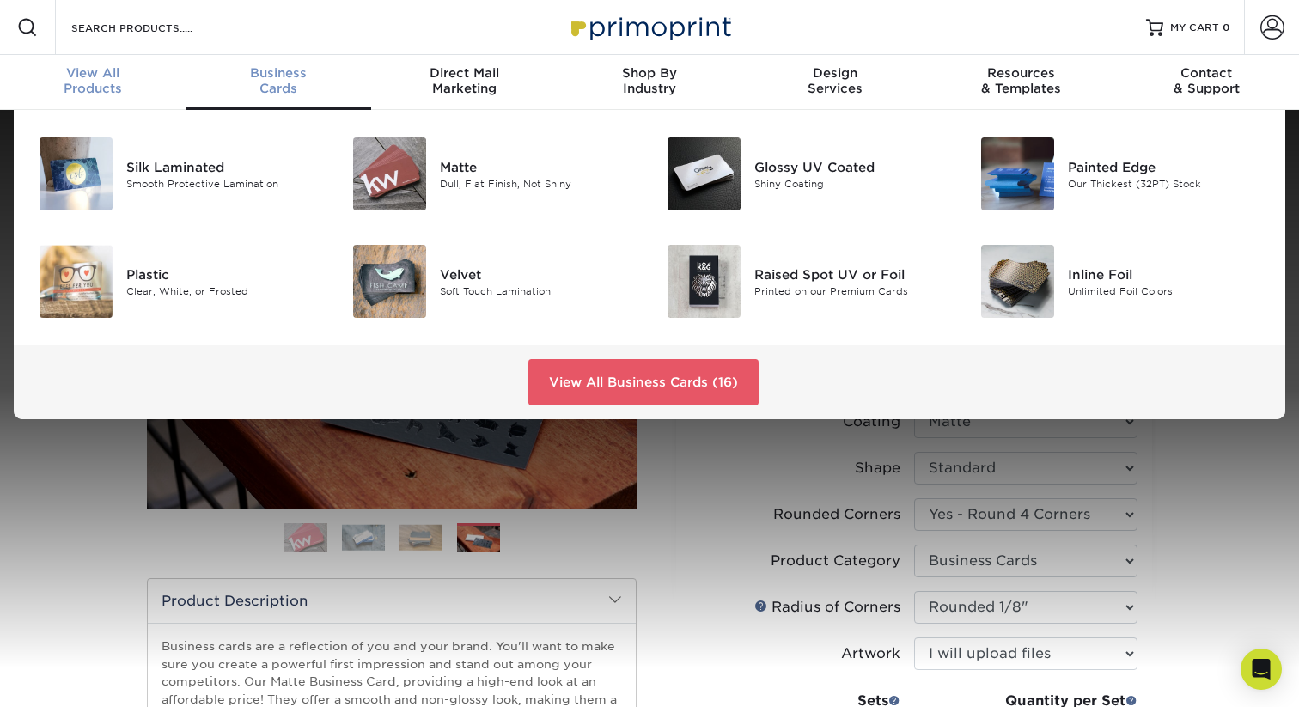
click at [108, 76] on span "View All" at bounding box center [93, 72] width 186 height 15
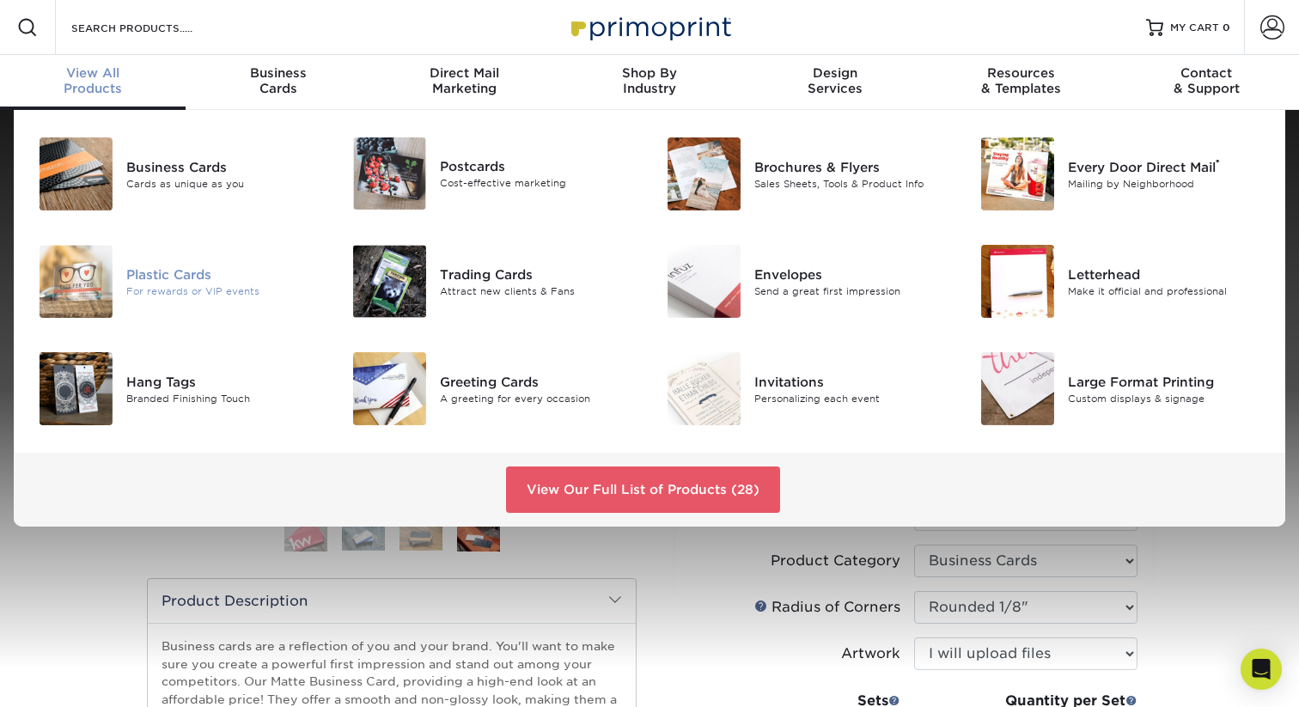
click at [173, 280] on div "Plastic Cards" at bounding box center [224, 274] width 197 height 19
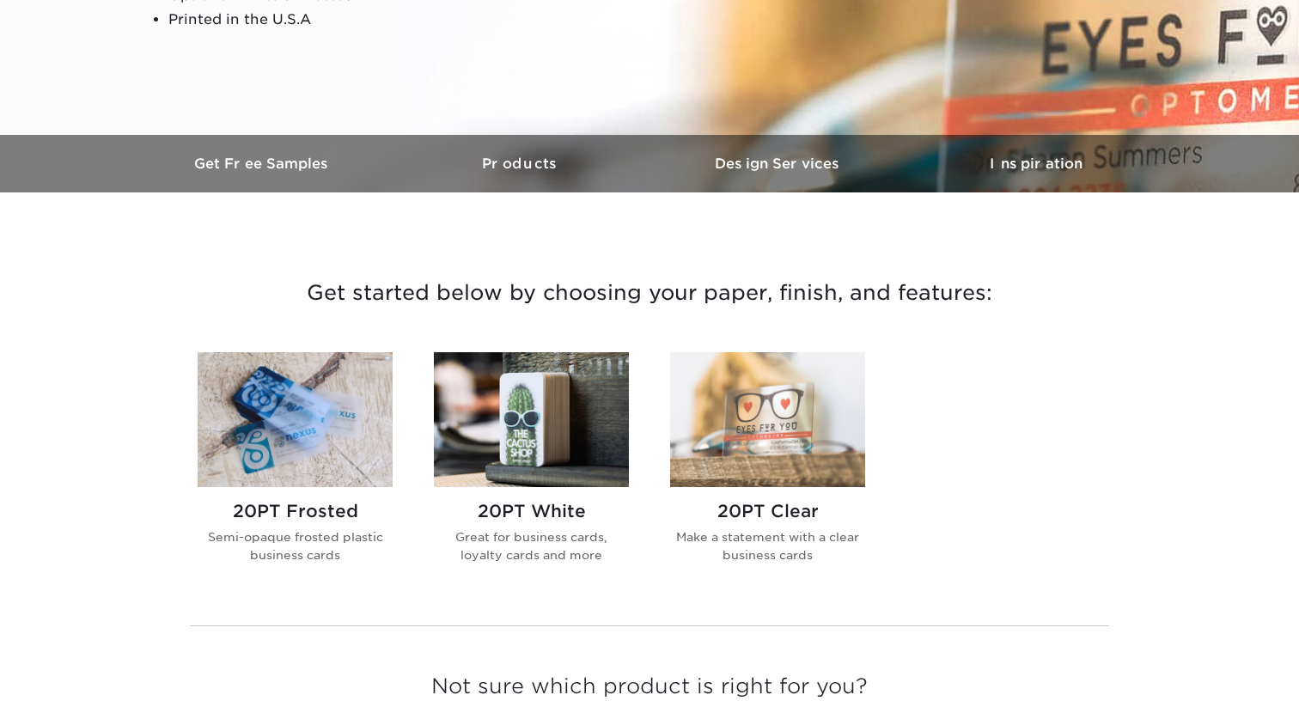
scroll to position [408, 0]
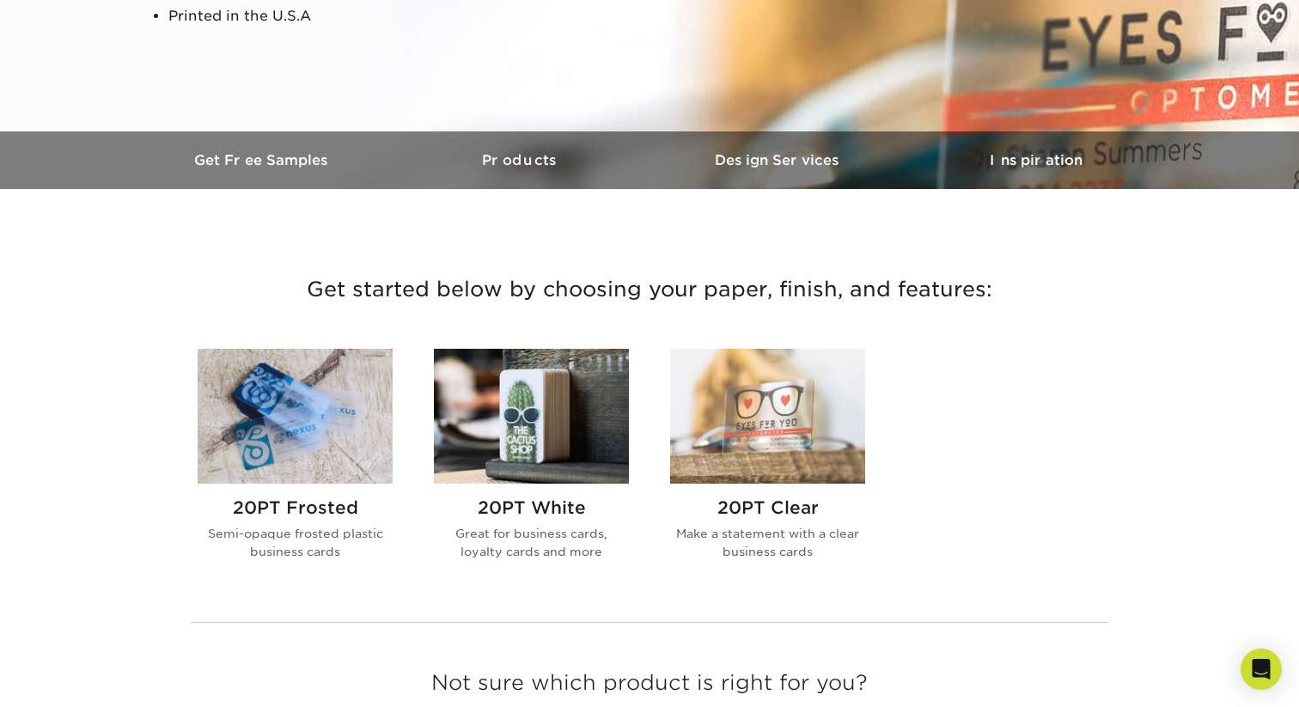
click at [565, 409] on img at bounding box center [531, 416] width 195 height 135
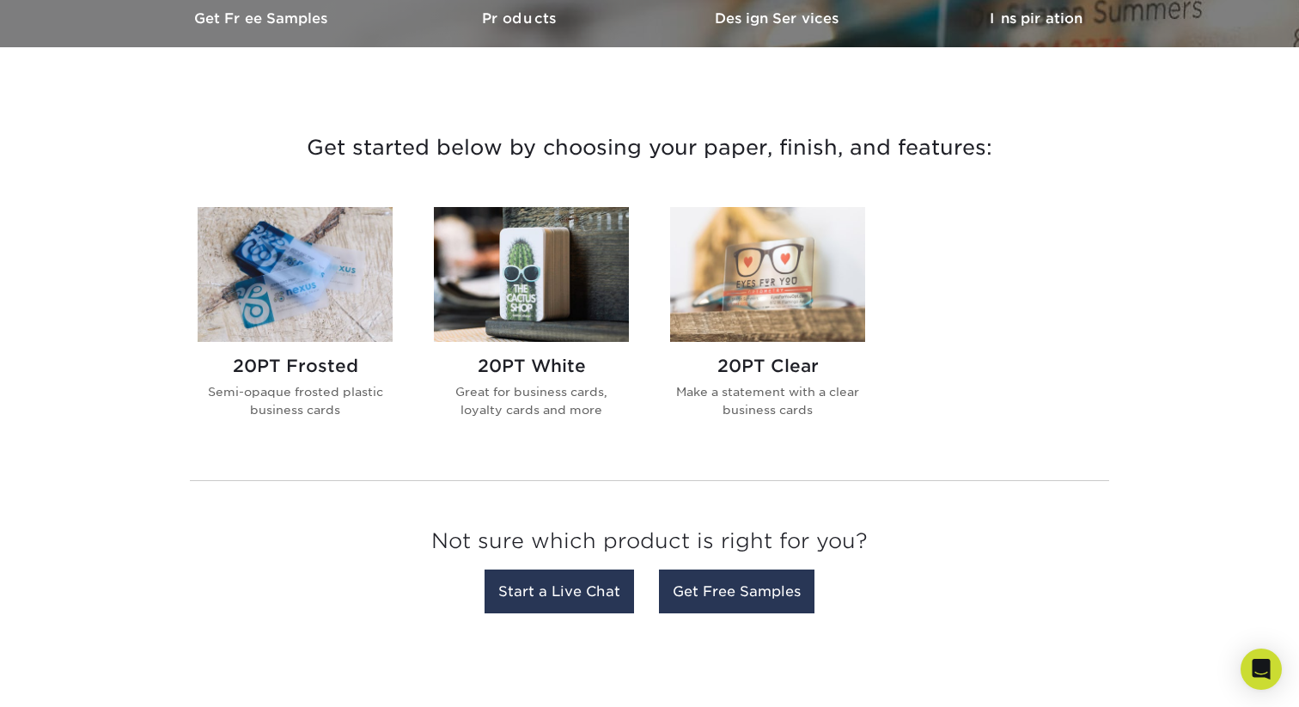
scroll to position [553, 0]
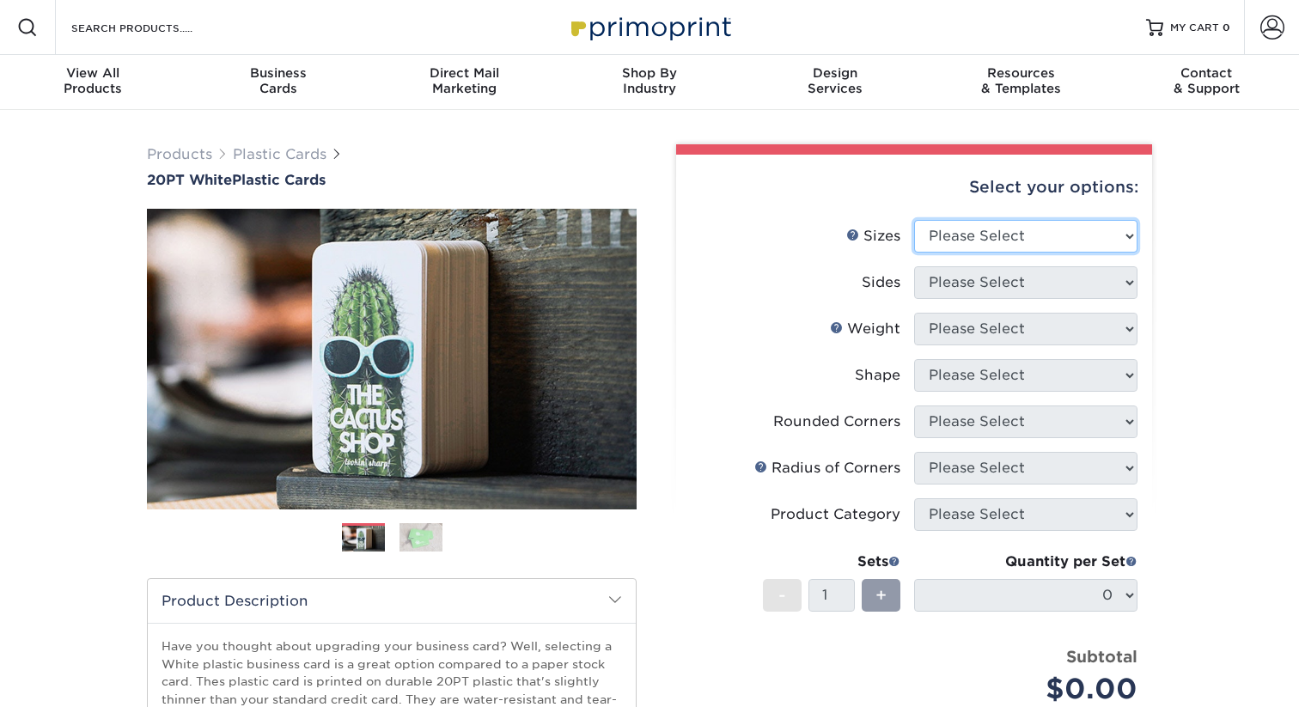
click at [993, 225] on select "Please Select 2" x 3.5" 2" x 8" 2.12" x 3.375" 2.5" x 2.5" 4.25" x 6"" at bounding box center [1025, 236] width 223 height 33
select select "2.00x3.50"
click at [914, 220] on select "Please Select 2" x 3.5" 2" x 8" 2.12" x 3.375" 2.5" x 2.5" 4.25" x 6"" at bounding box center [1025, 236] width 223 height 33
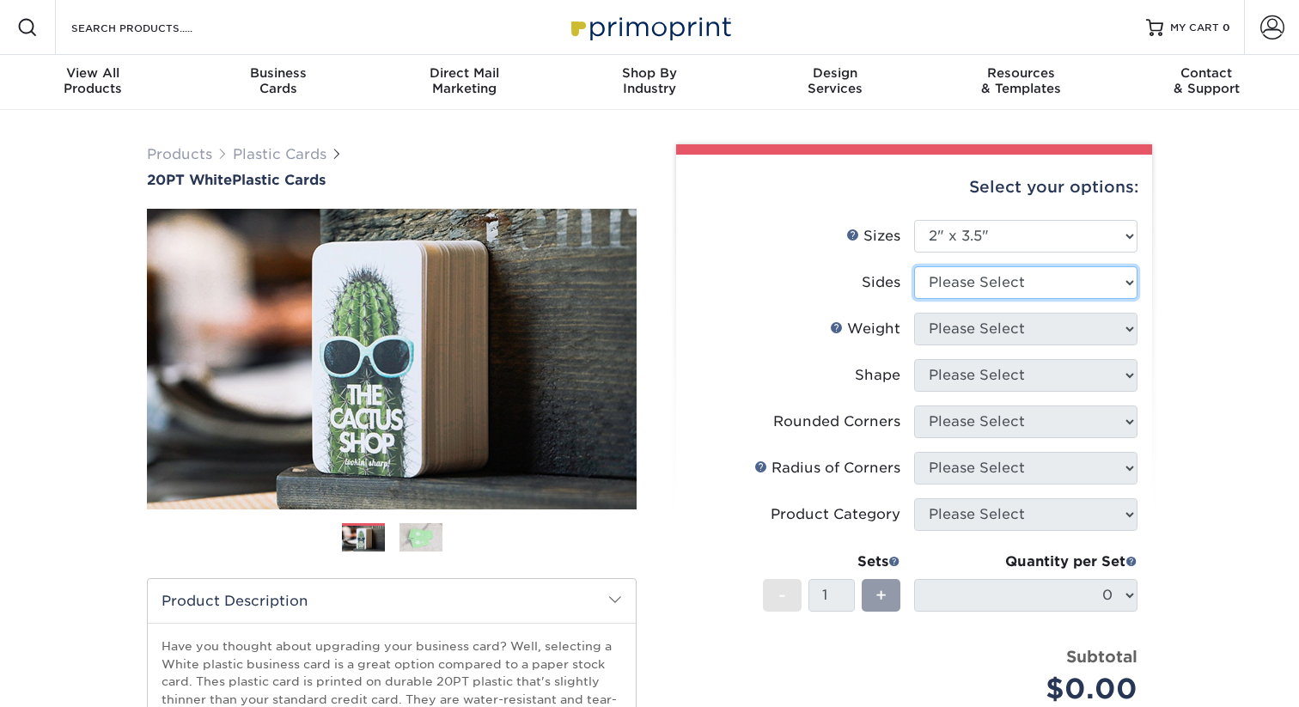
click at [1009, 277] on select "Please Select Print Both Sides Print Front Only" at bounding box center [1025, 282] width 223 height 33
select select "13abbda7-1d64-4f25-8bb2-c179b224825d"
click at [914, 266] on select "Please Select Print Both Sides Print Front Only" at bounding box center [1025, 282] width 223 height 33
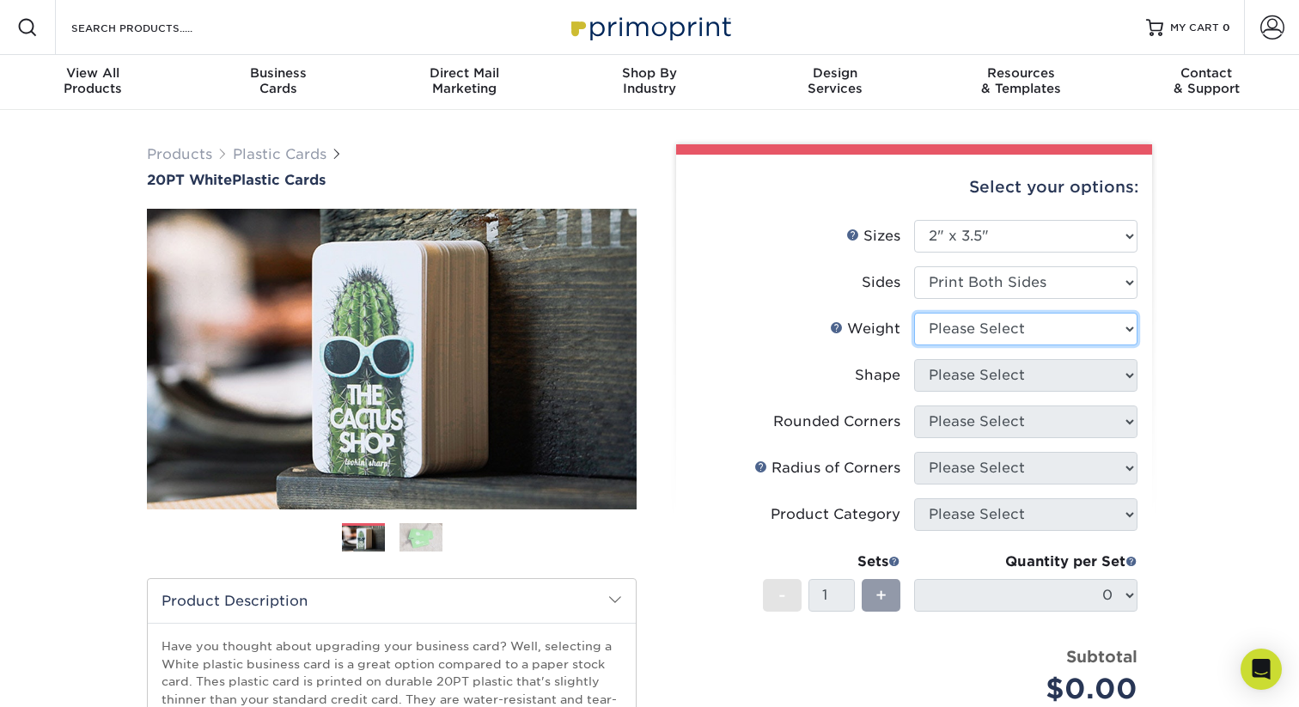
click at [1035, 330] on select "Please Select 20PT White Plastic" at bounding box center [1025, 329] width 223 height 33
select select "20PT White Plastic"
click at [914, 313] on select "Please Select 20PT White Plastic" at bounding box center [1025, 329] width 223 height 33
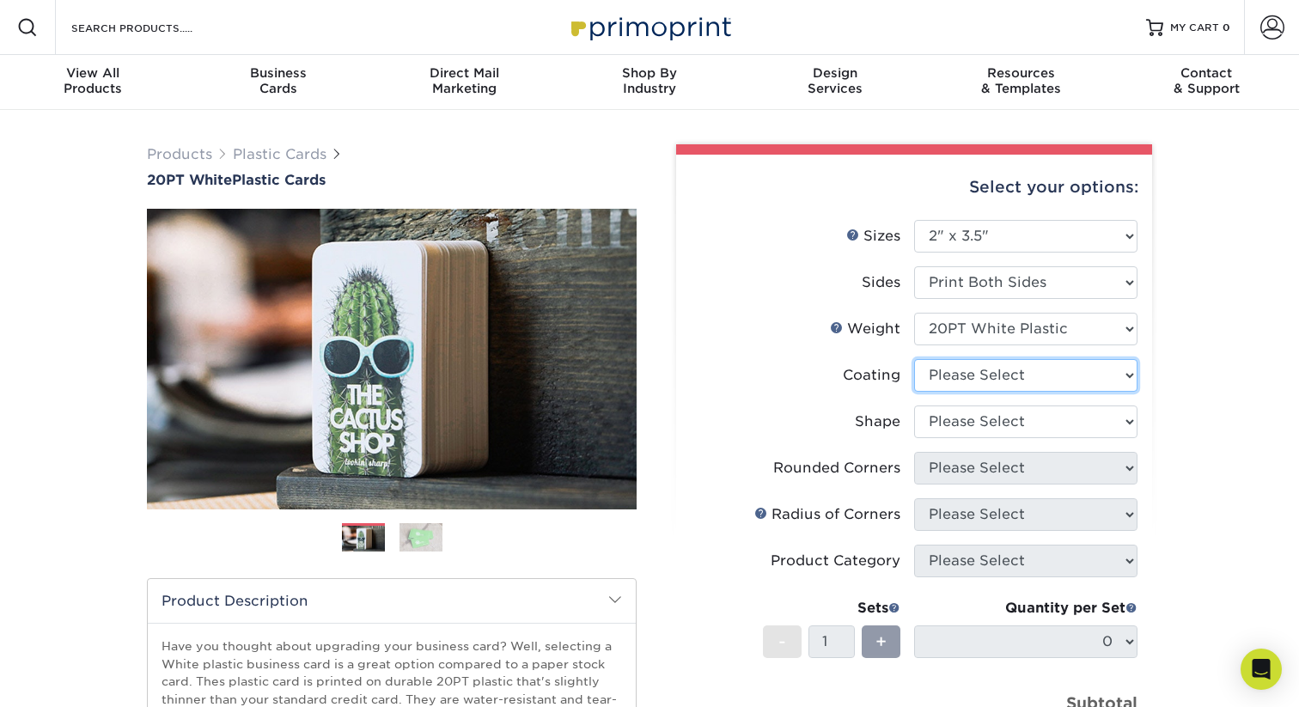
click at [1036, 379] on select at bounding box center [1025, 375] width 223 height 33
select select "3e7618de-abca-4bda-9f97-8b9129e913d8"
click at [914, 359] on select at bounding box center [1025, 375] width 223 height 33
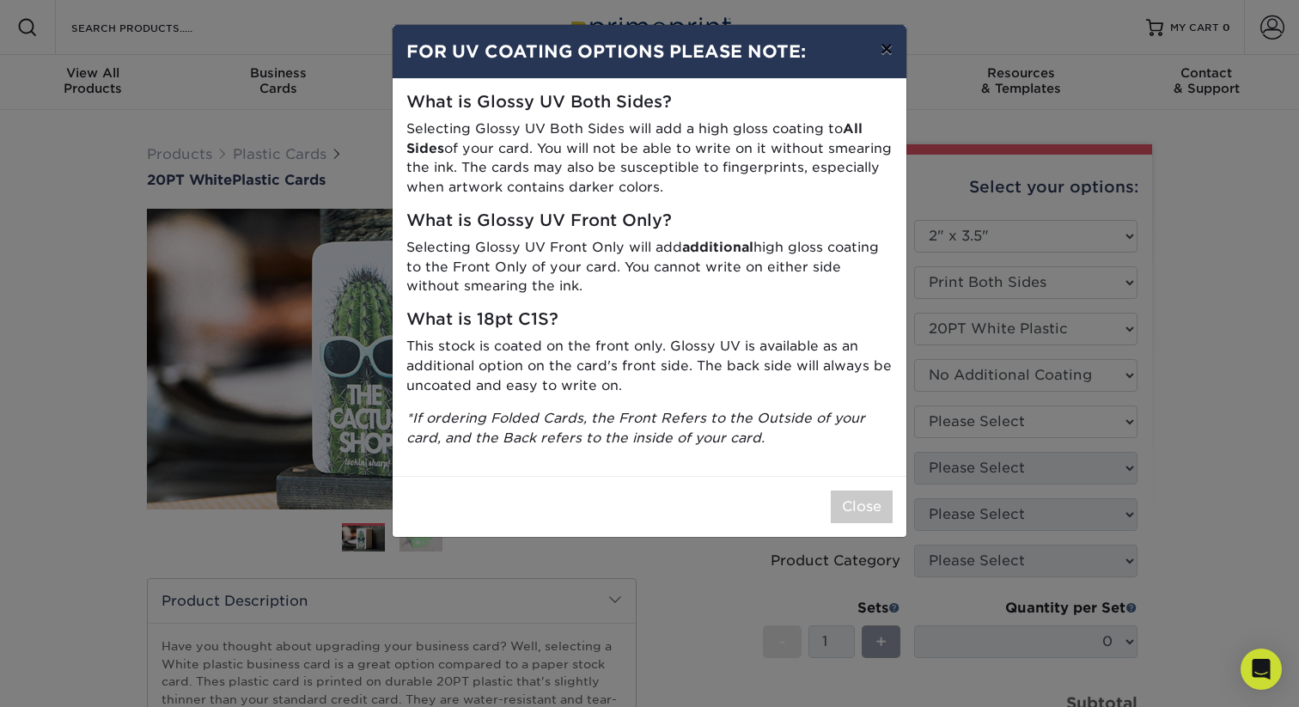
click at [882, 52] on button "×" at bounding box center [887, 49] width 40 height 48
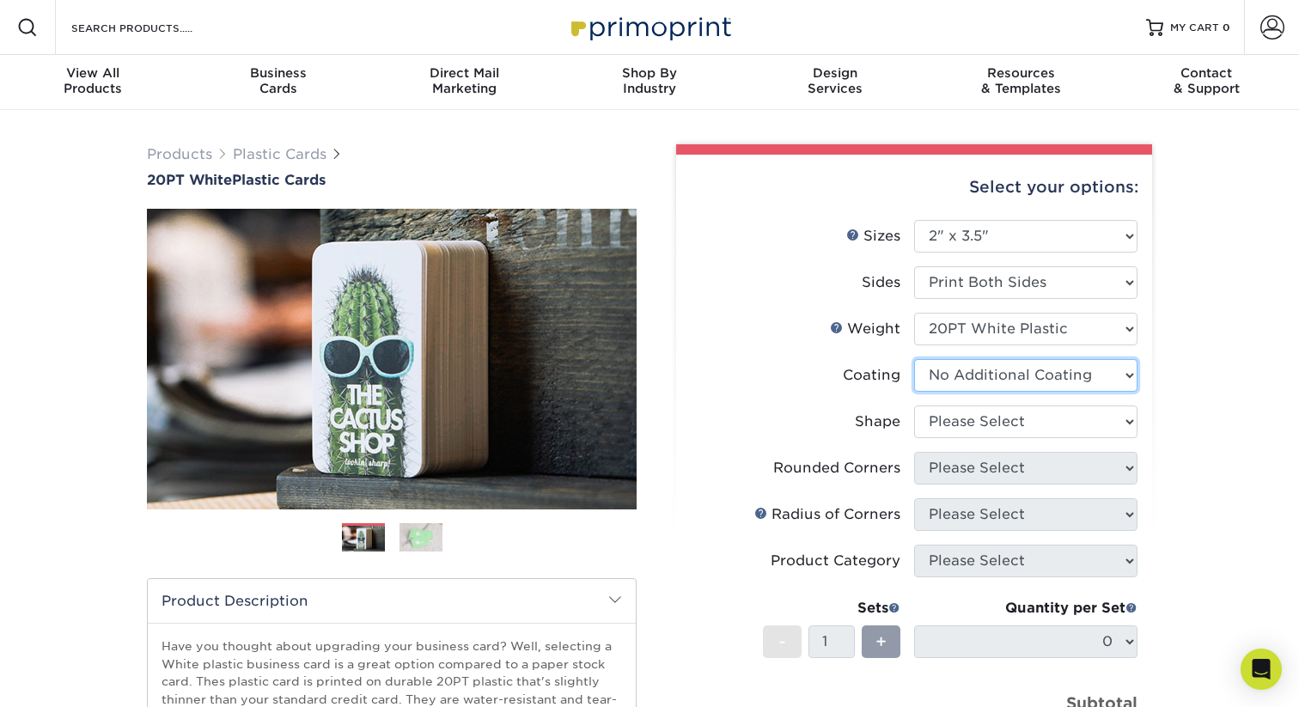
click at [990, 376] on select at bounding box center [1025, 375] width 223 height 33
click at [985, 414] on select "Please Select Oval Standard" at bounding box center [1025, 422] width 223 height 33
select select "standard"
click at [914, 406] on select "Please Select Oval Standard" at bounding box center [1025, 422] width 223 height 33
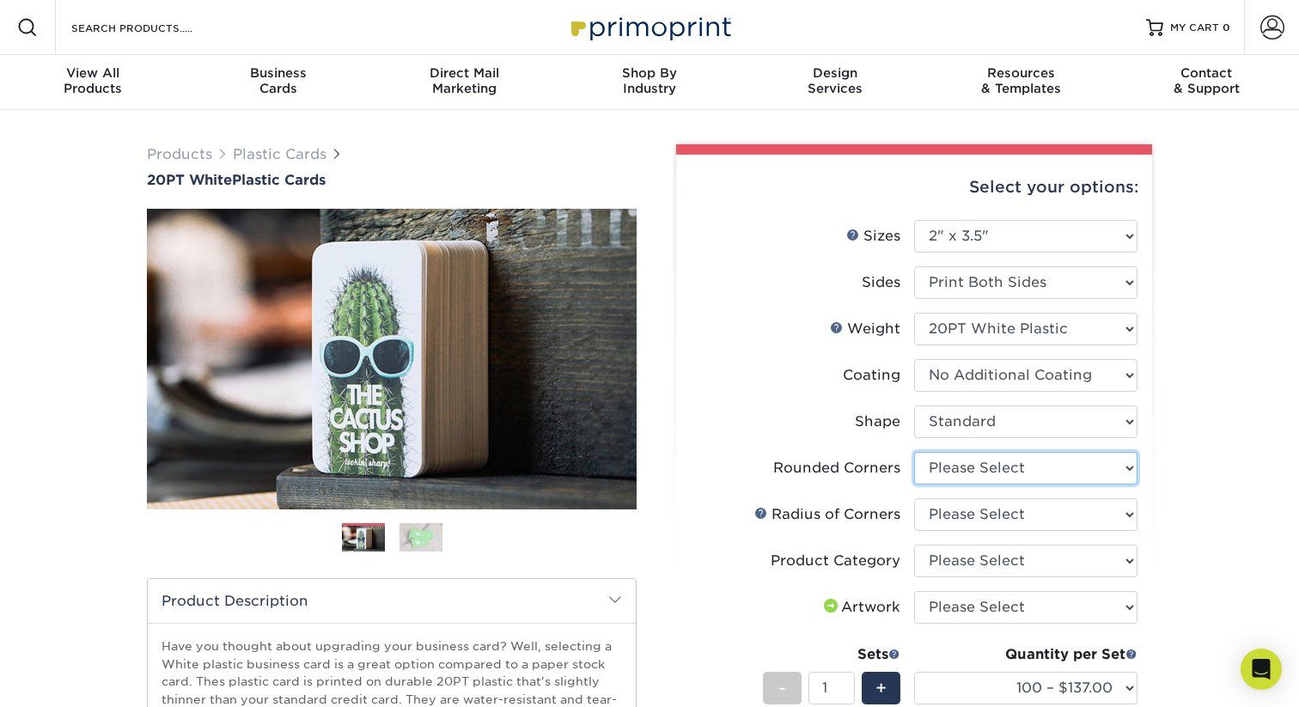
click at [983, 473] on select "Please Select Yes - Round 4 Corners" at bounding box center [1025, 468] width 223 height 33
select select "7672df9e-0e0a-464d-8e1f-920c575e4da3"
click at [914, 452] on select "Please Select Yes - Round 4 Corners" at bounding box center [1025, 468] width 223 height 33
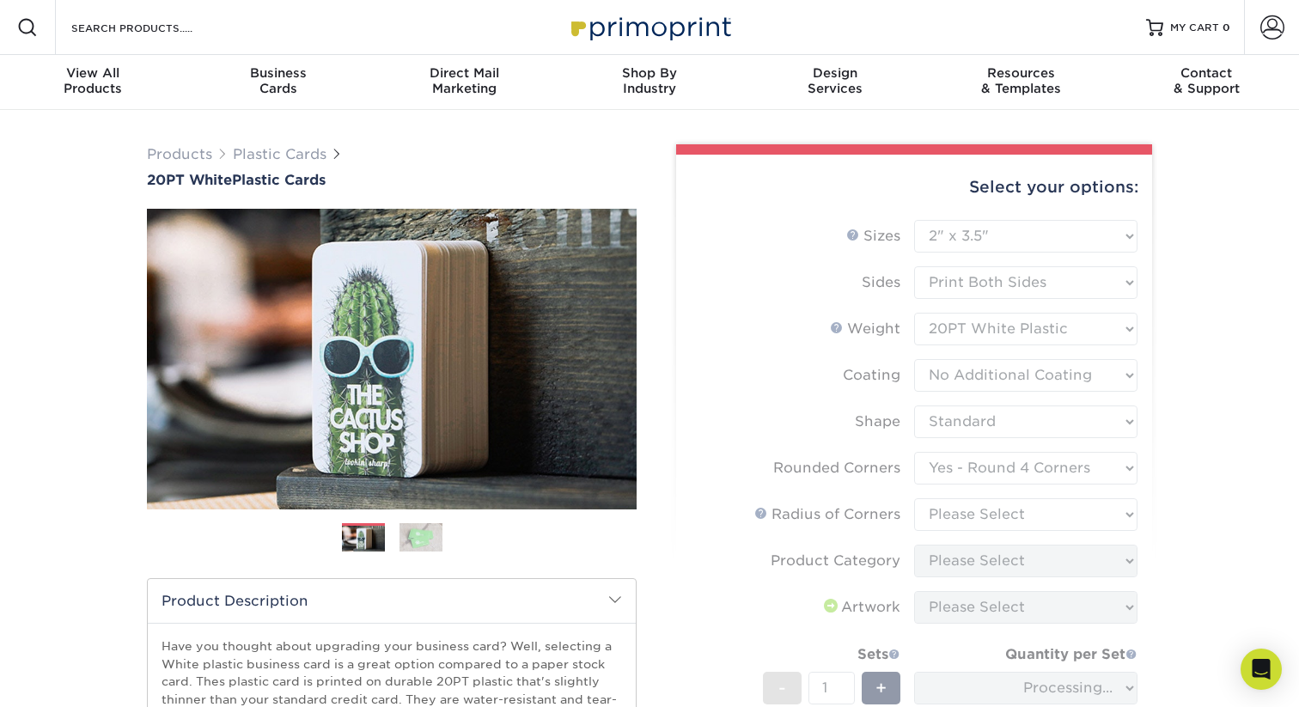
click at [982, 511] on form "Sizes Help Sizes Please Select 2" x 3.5" 2" x 8" 2.12" x 3.375" 2.5" x 2.5" 4.2…" at bounding box center [914, 529] width 449 height 618
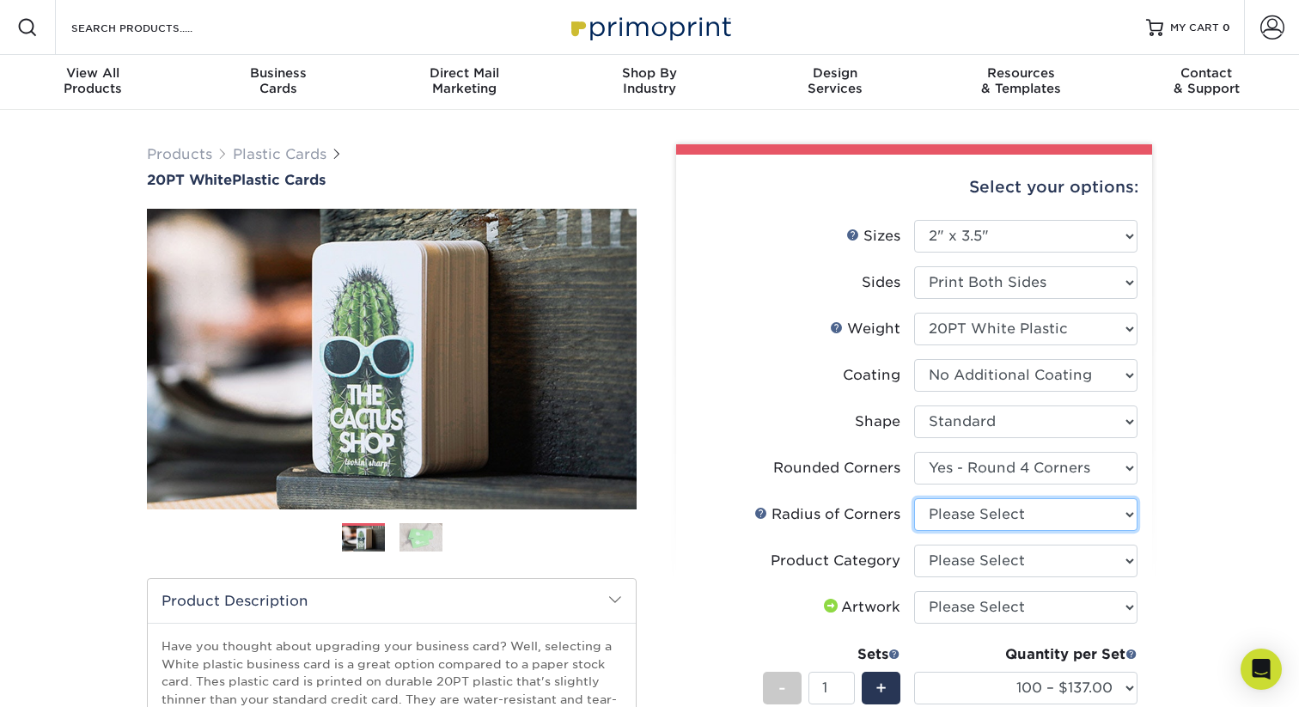
click at [982, 511] on select "Please Select Rounded 1/8" Rounded 1/4"" at bounding box center [1025, 514] width 223 height 33
select select "589680c7-ee9a-431b-9d12-d7aeb1386a97"
click at [914, 498] on select "Please Select Rounded 1/8" Rounded 1/4"" at bounding box center [1025, 514] width 223 height 33
click at [1004, 565] on select "Please Select Business Cards" at bounding box center [1025, 561] width 223 height 33
select select "3b5148f1-0588-4f88-a218-97bcfdce65c1"
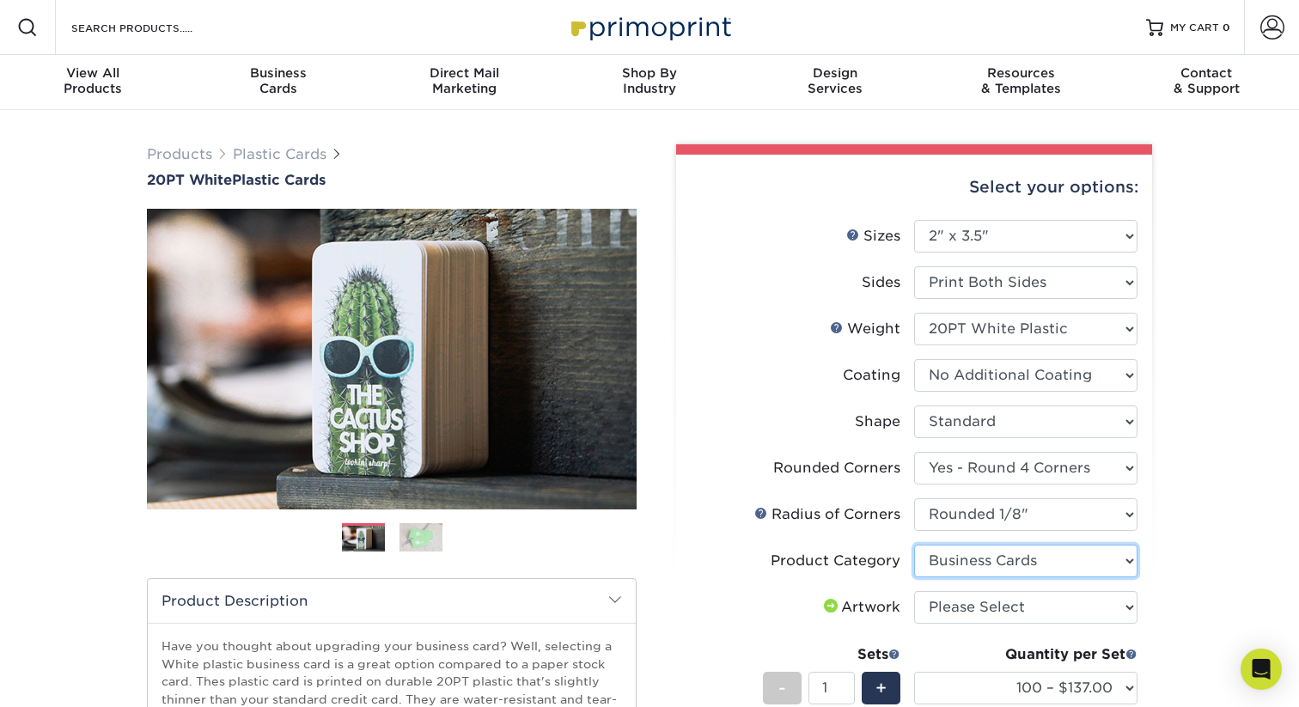
click at [914, 545] on select "Please Select Business Cards" at bounding box center [1025, 561] width 223 height 33
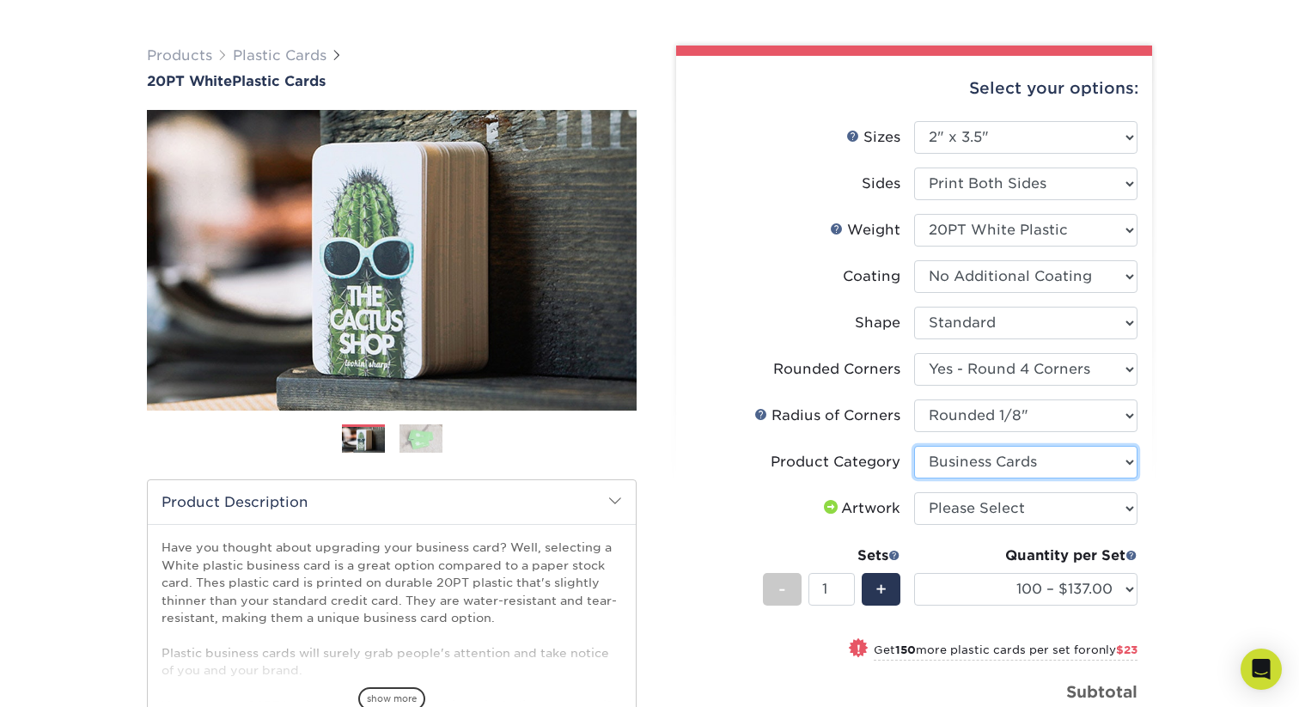
scroll to position [101, 0]
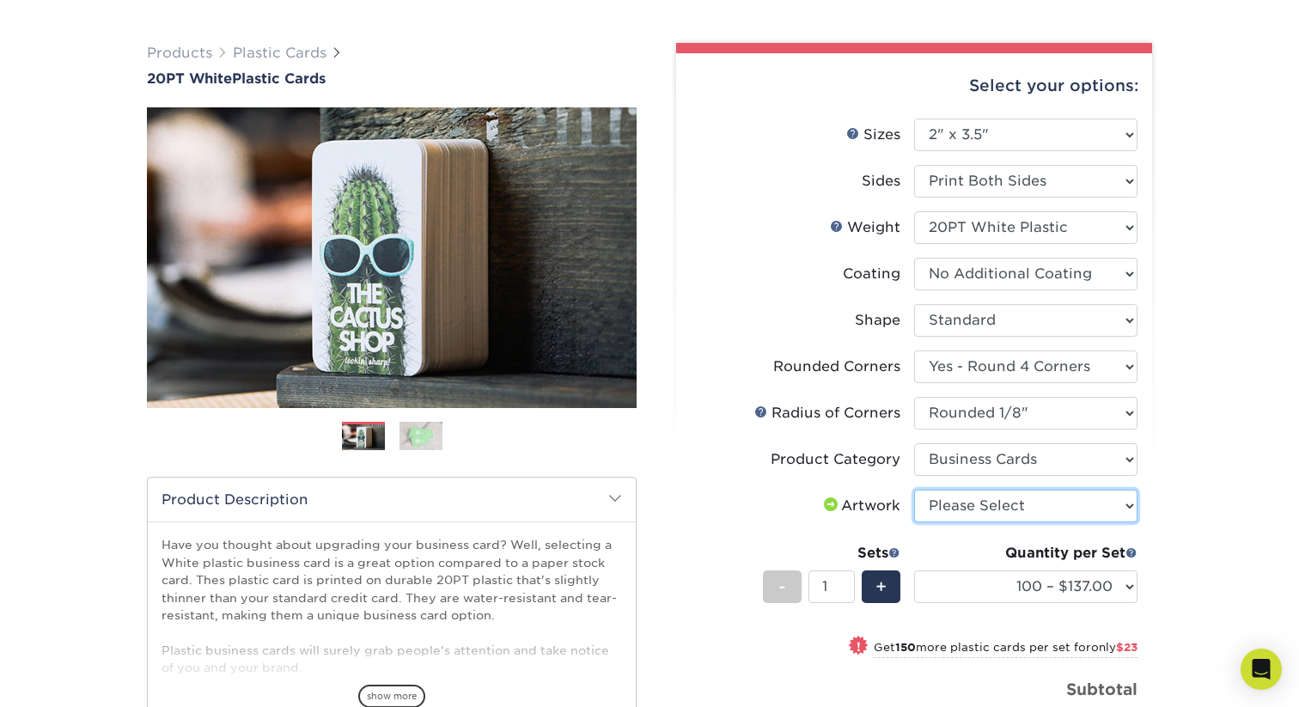
click at [1011, 515] on select "Please Select I will upload files I need a design - $100" at bounding box center [1025, 506] width 223 height 33
select select "upload"
click at [914, 490] on select "Please Select I will upload files I need a design - $100" at bounding box center [1025, 506] width 223 height 33
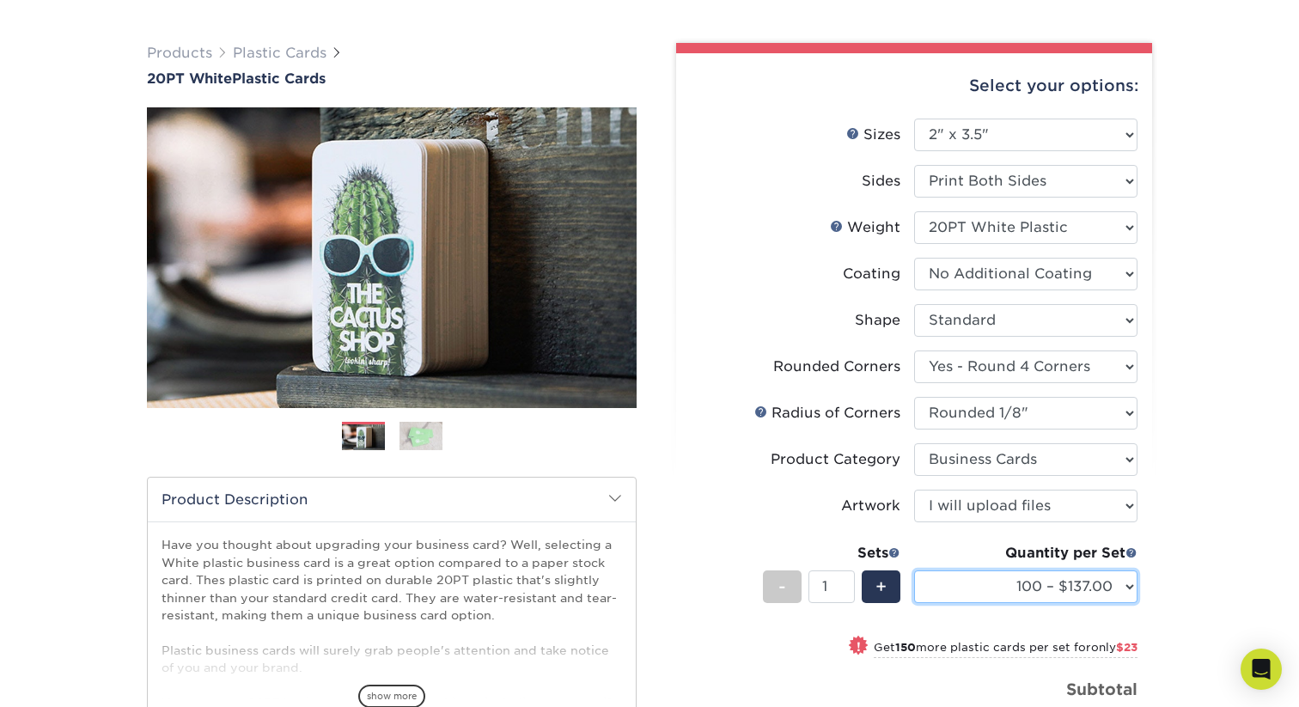
click at [1018, 577] on select "100 – $137.00 250 – $160.00 500 – $195.00 1000 – $226.00 2500 – $540.00 5000 – …" at bounding box center [1025, 587] width 223 height 33
click at [914, 571] on select "100 – $137.00 250 – $160.00 500 – $195.00 1000 – $226.00 2500 – $540.00 5000 – …" at bounding box center [1025, 587] width 223 height 33
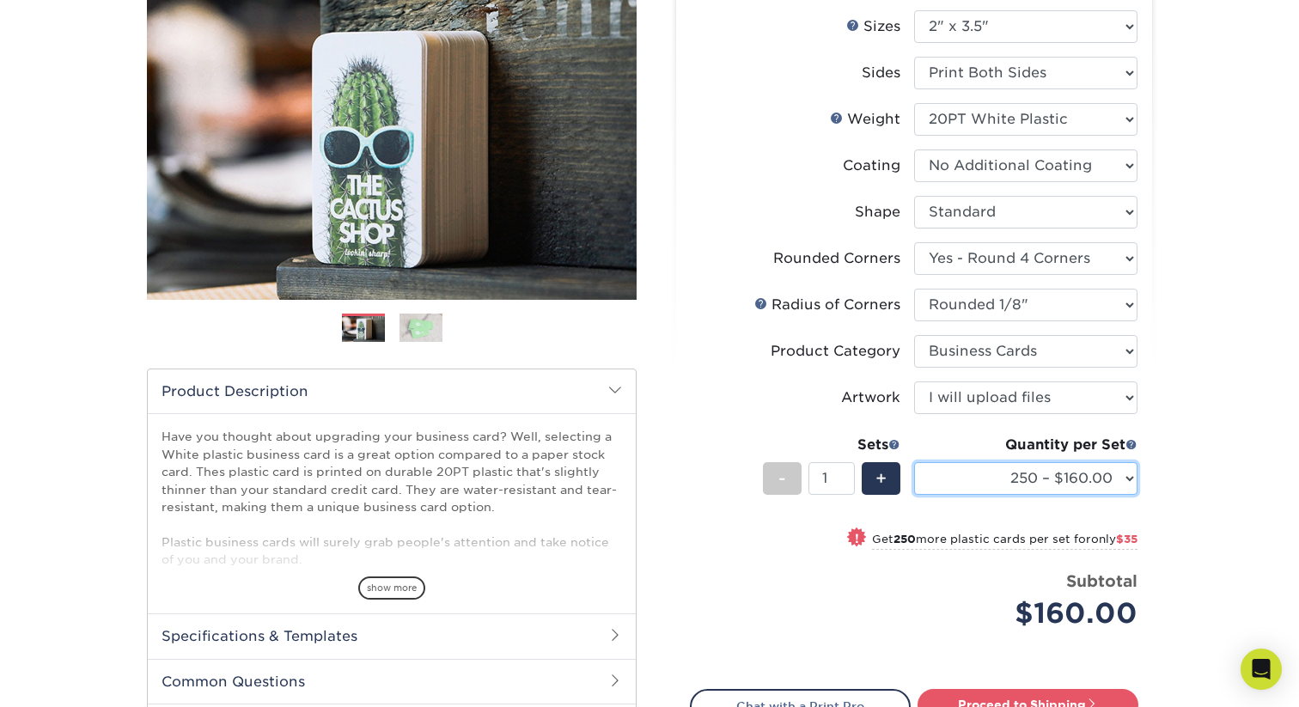
scroll to position [211, 0]
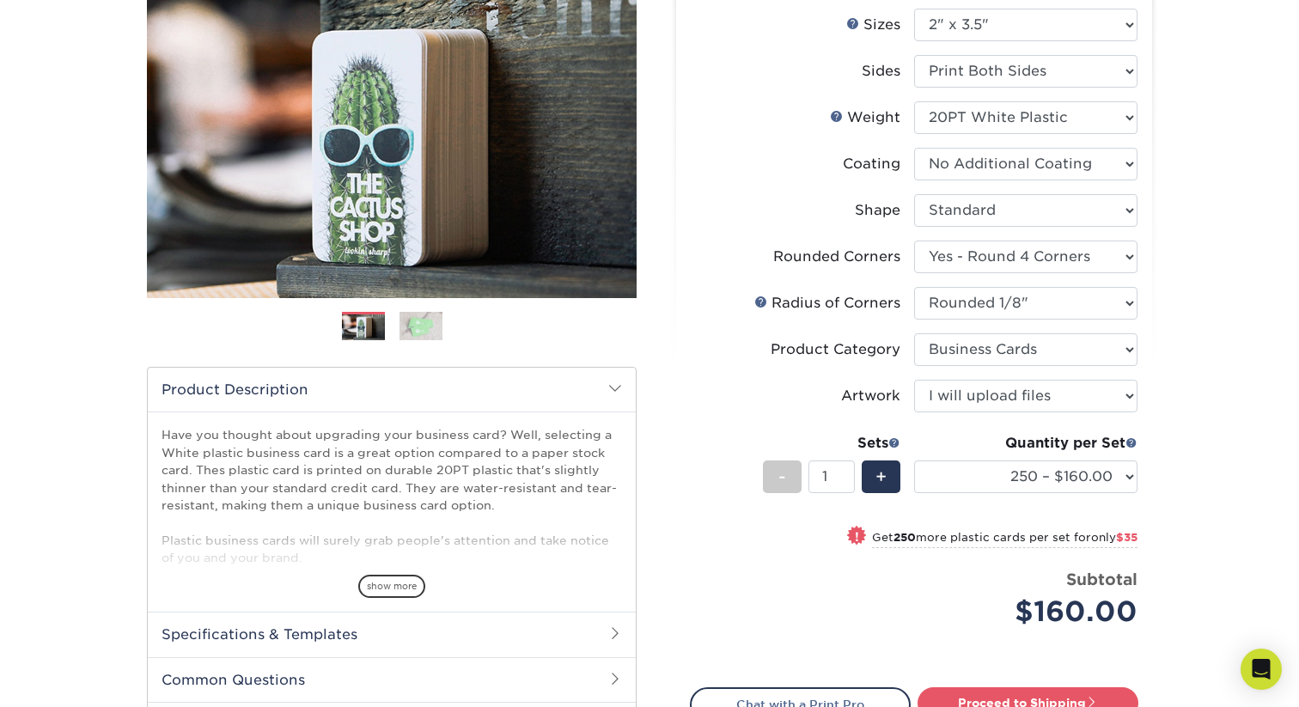
click at [415, 326] on img at bounding box center [421, 326] width 43 height 30
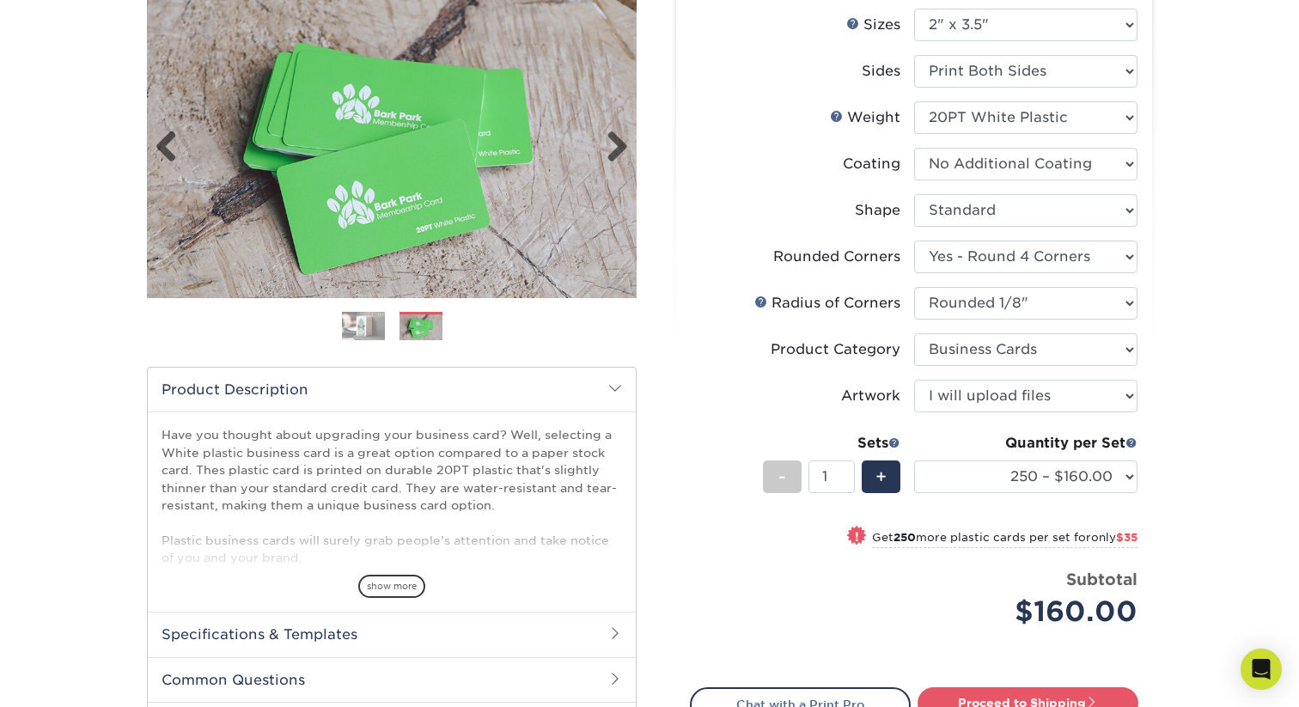
scroll to position [0, 0]
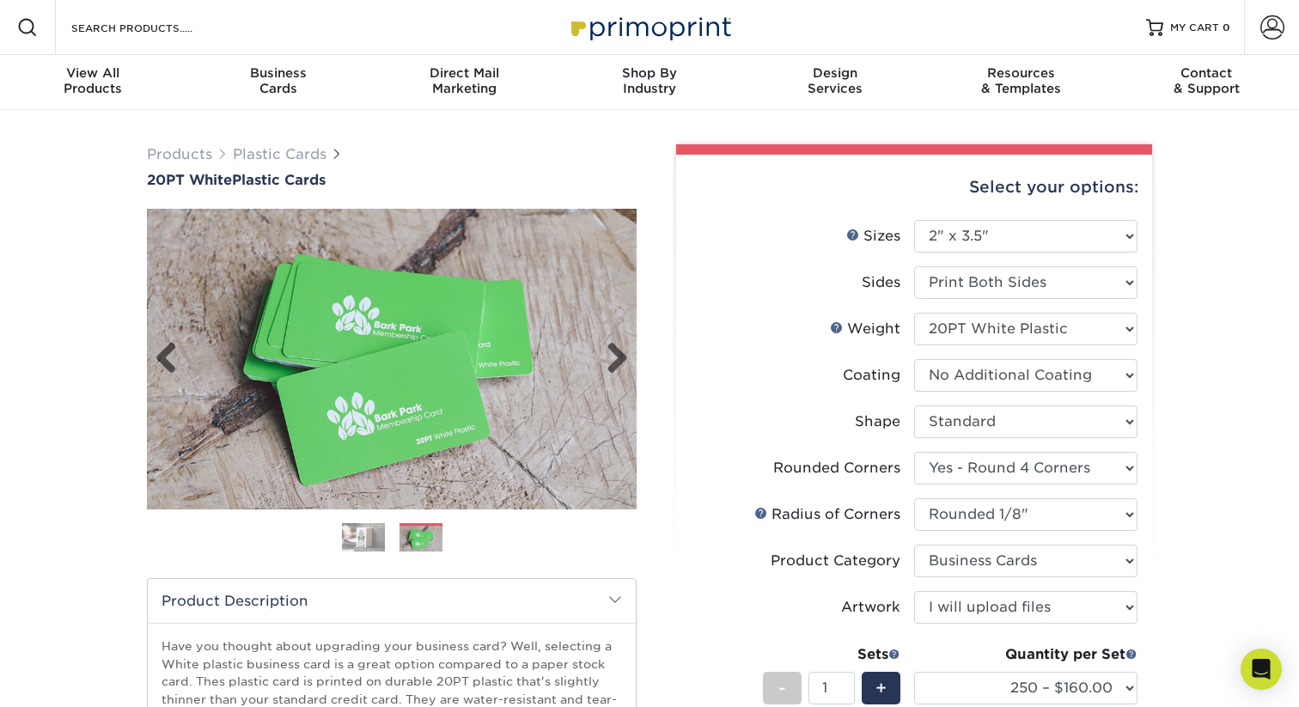
click at [584, 345] on img at bounding box center [392, 359] width 490 height 339
click at [622, 344] on link "Next" at bounding box center [611, 359] width 34 height 34
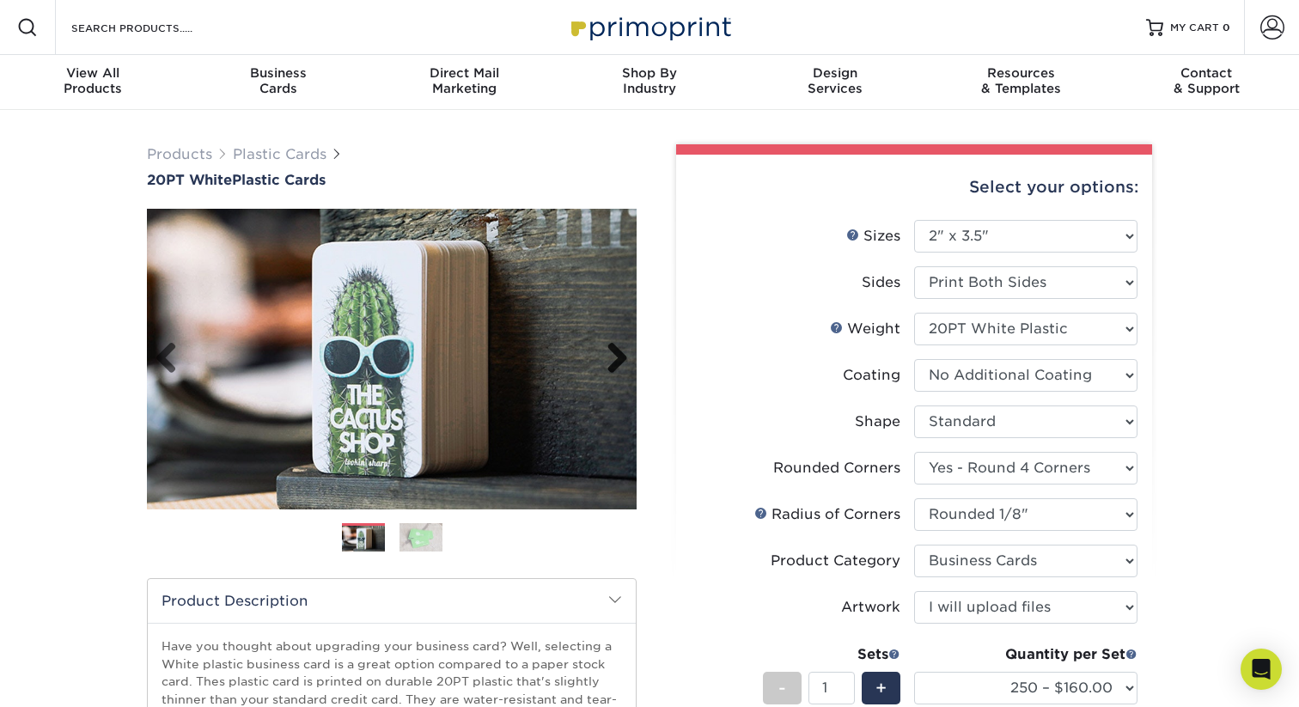
click at [617, 349] on link "Next" at bounding box center [611, 359] width 34 height 34
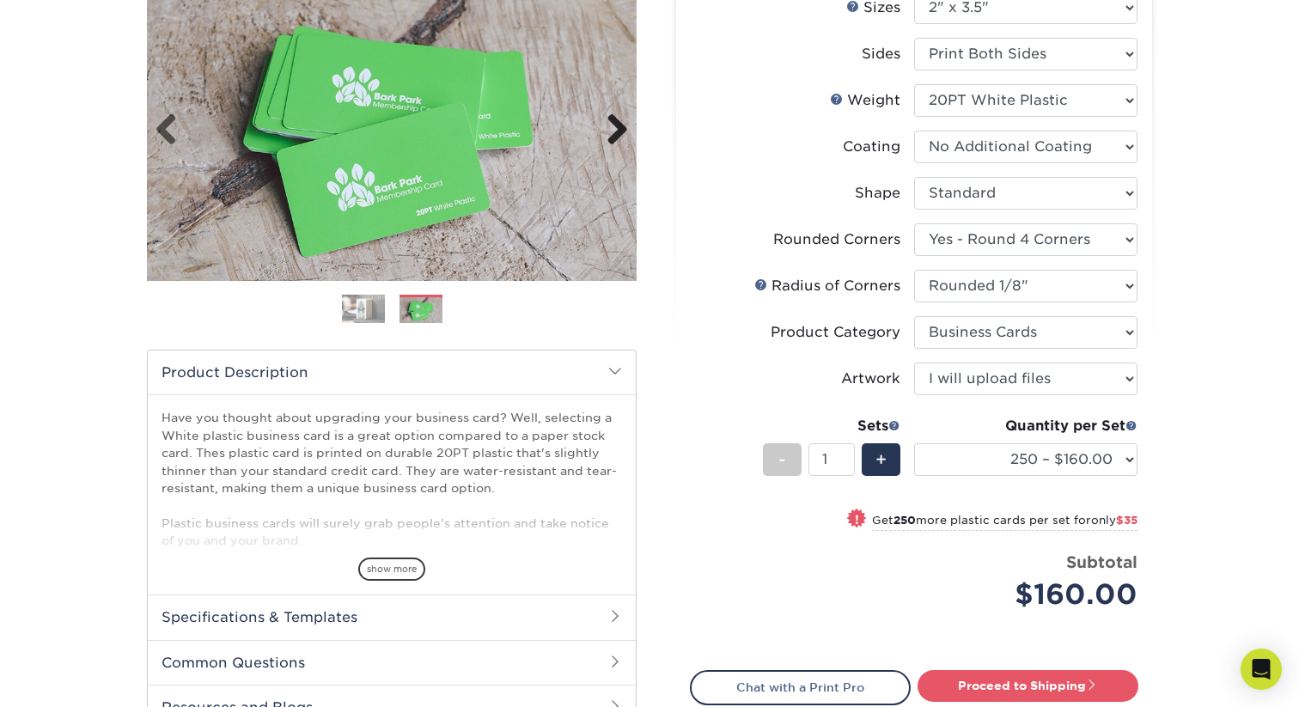
scroll to position [228, 0]
click at [395, 559] on span "show more" at bounding box center [391, 570] width 67 height 23
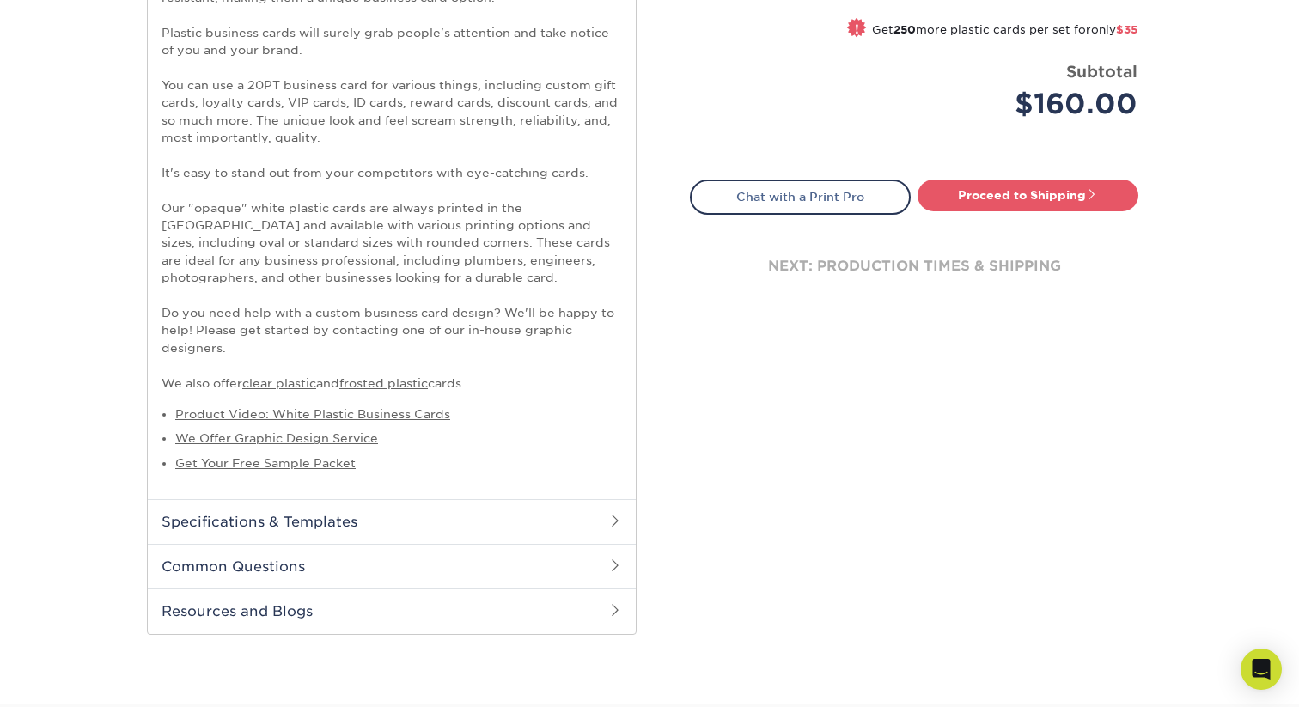
scroll to position [856, 0]
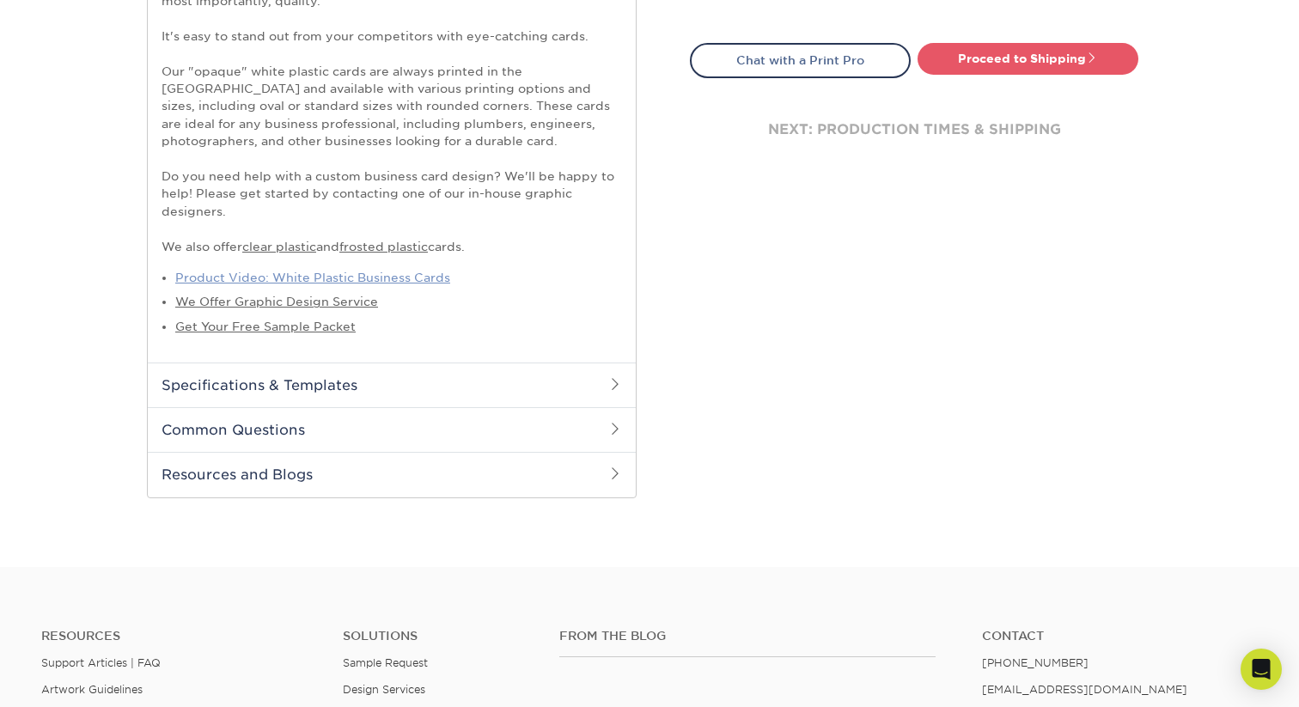
click at [324, 272] on link "Product Video: White Plastic Business Cards" at bounding box center [312, 278] width 275 height 14
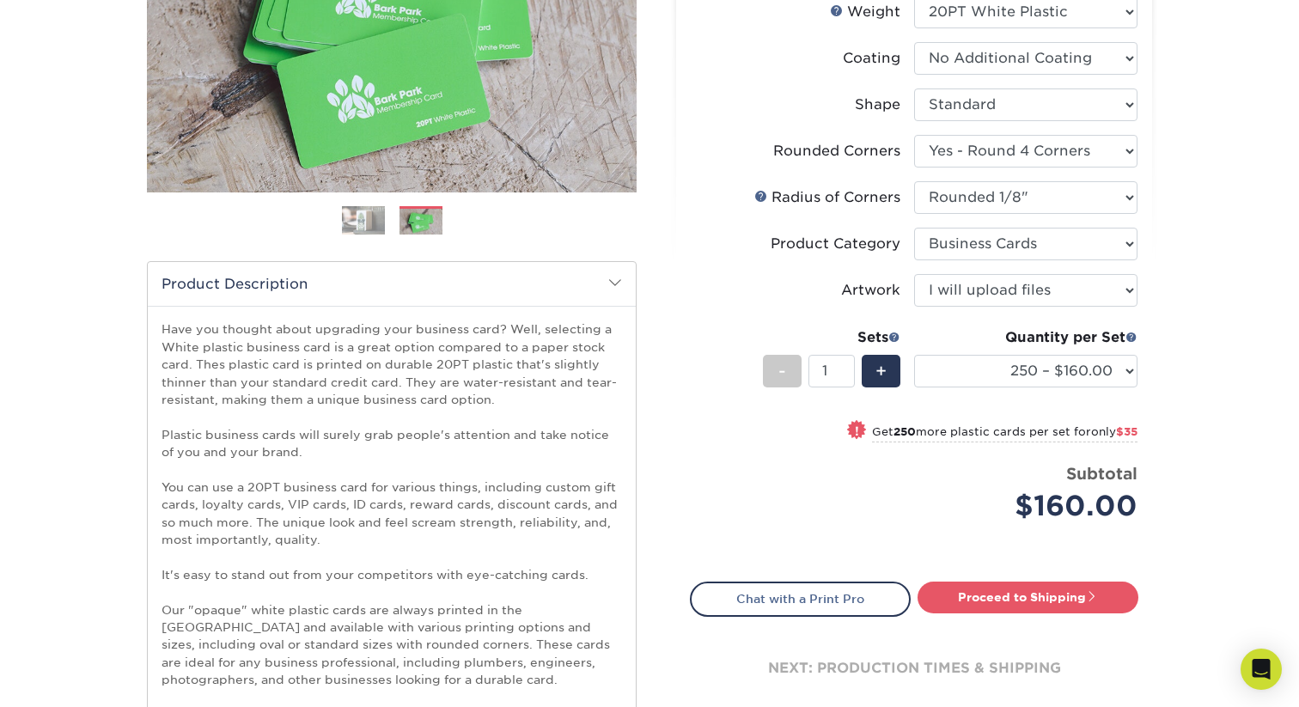
scroll to position [298, 0]
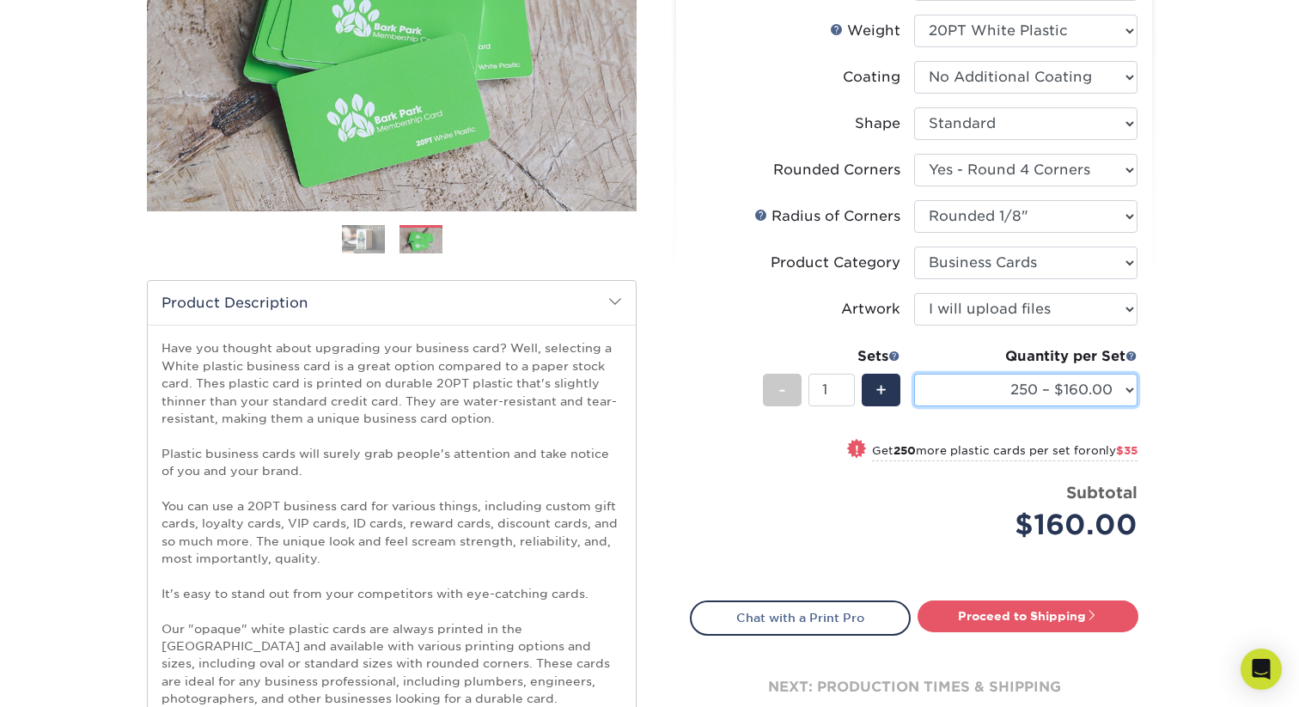
click at [1069, 394] on select "100 – $137.00 250 – $160.00 500 – $195.00 1000 – $226.00 2500 – $540.00 5000 – …" at bounding box center [1025, 390] width 223 height 33
select select "500 – $195.00"
click at [914, 374] on select "100 – $137.00 250 – $160.00 500 – $195.00 1000 – $226.00 2500 – $540.00 5000 – …" at bounding box center [1025, 390] width 223 height 33
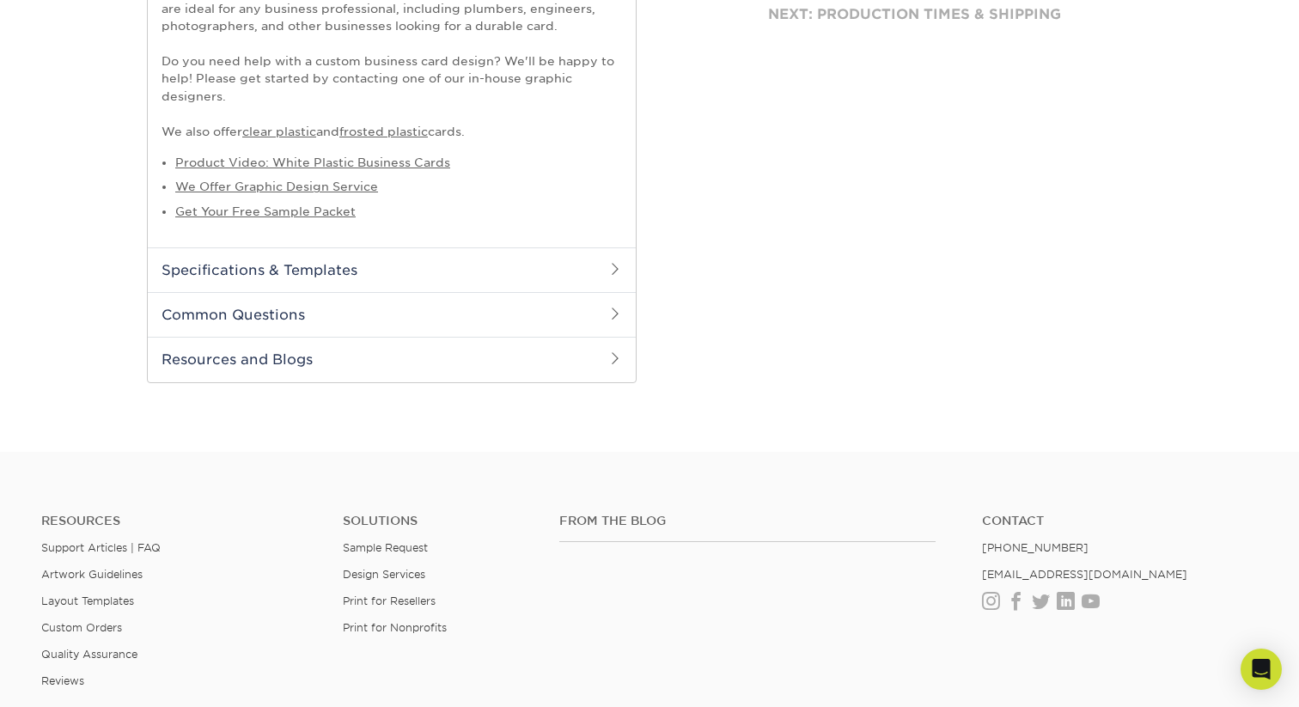
scroll to position [980, 0]
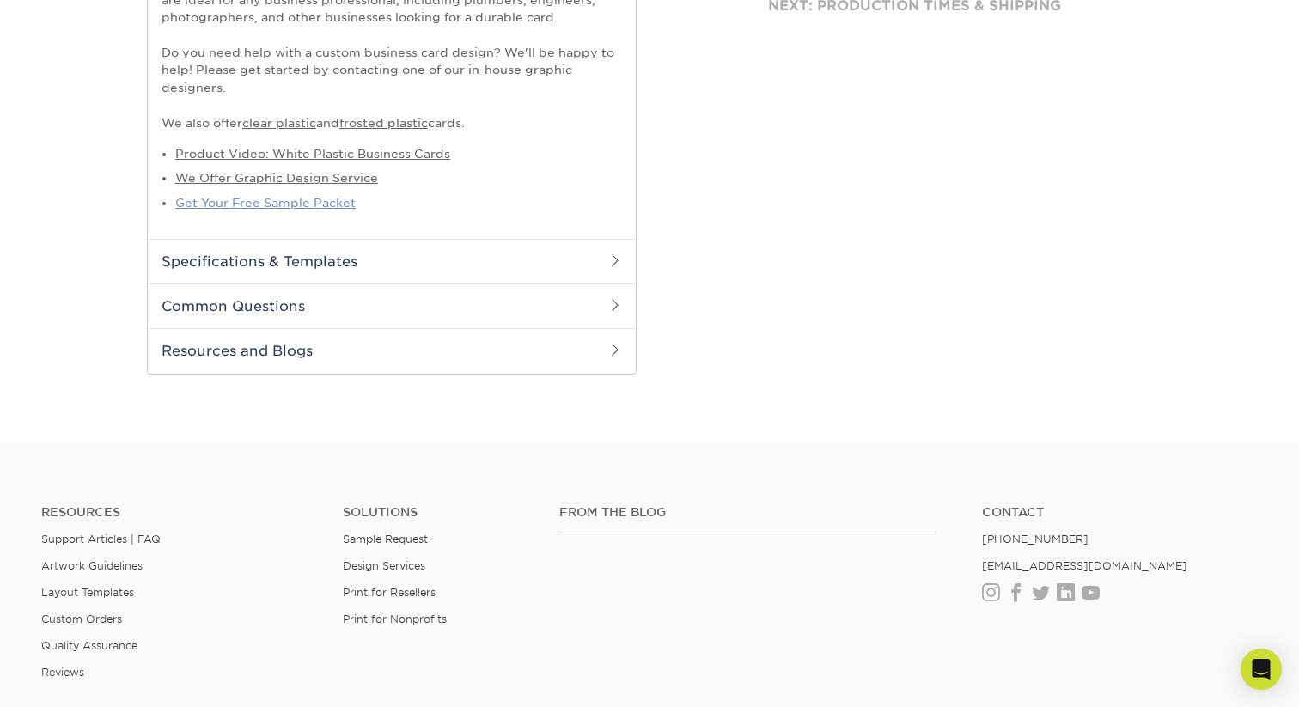
click at [339, 204] on link "Get Your Free Sample Packet" at bounding box center [265, 203] width 180 height 14
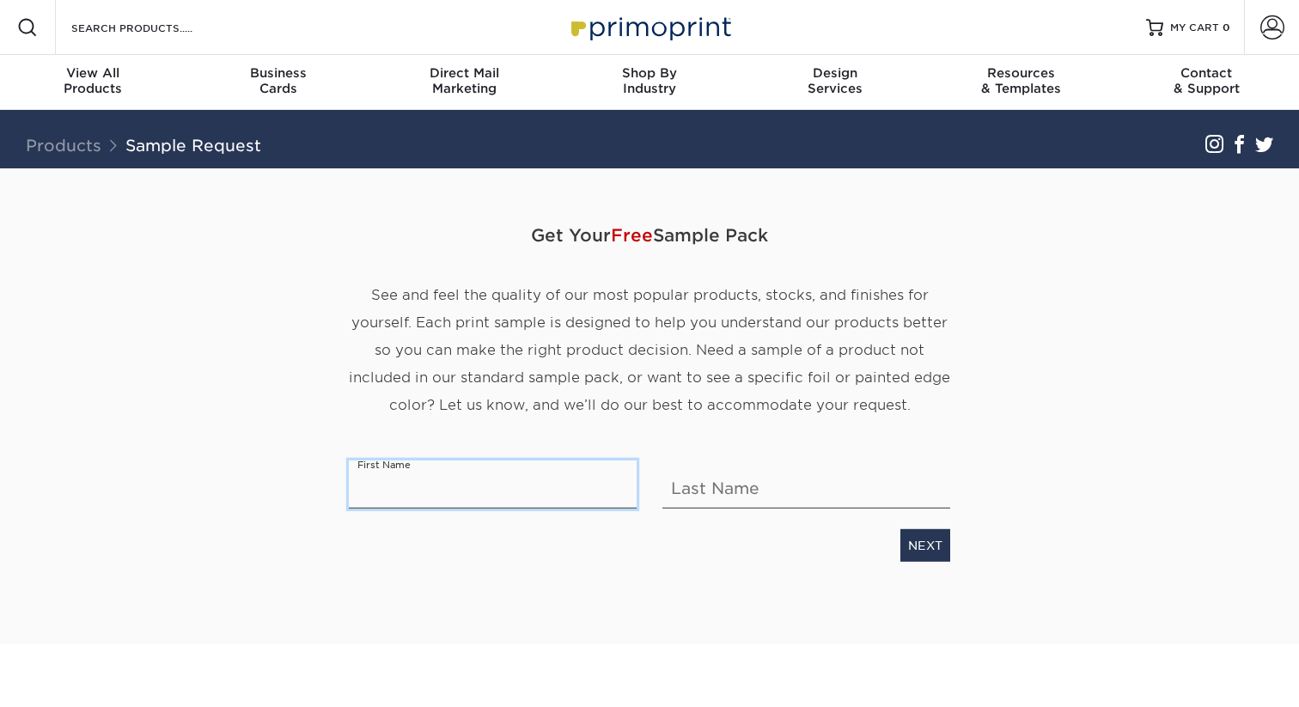
click at [565, 476] on input "text" at bounding box center [493, 485] width 288 height 48
type input "[PERSON_NAME]"
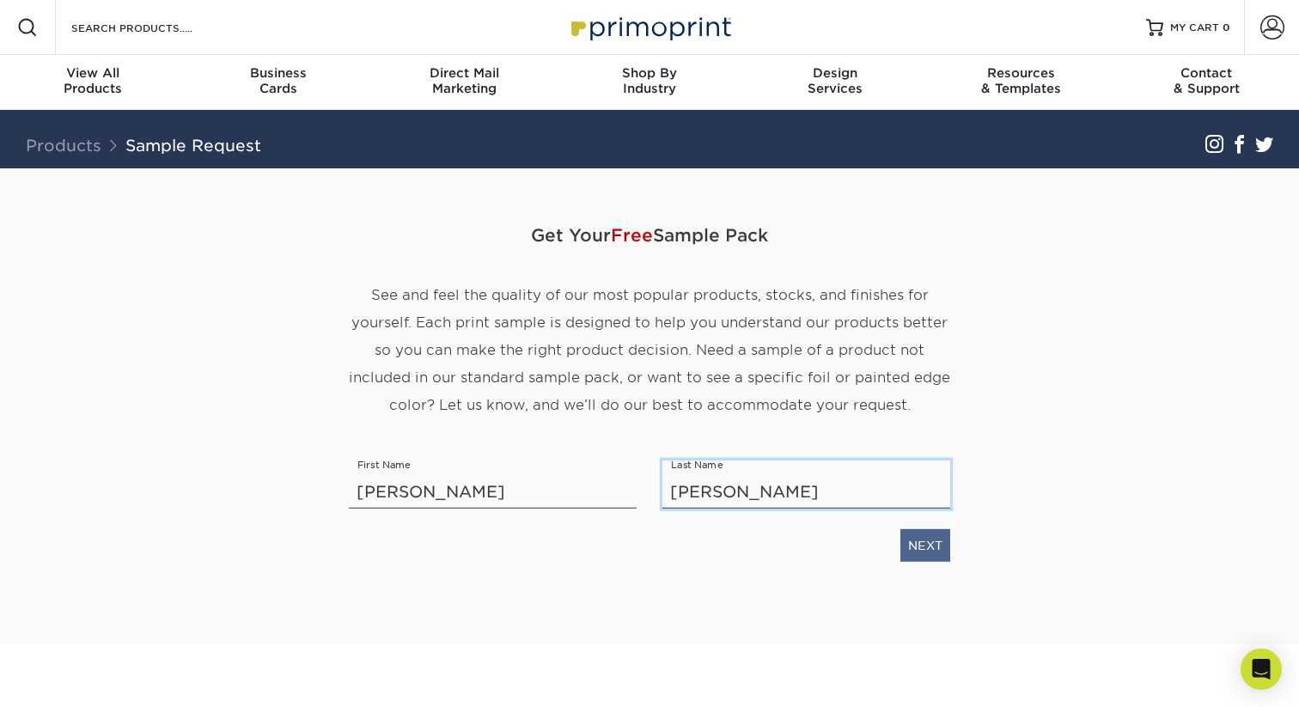
type input "[PERSON_NAME]"
click at [926, 536] on link "NEXT" at bounding box center [926, 545] width 50 height 33
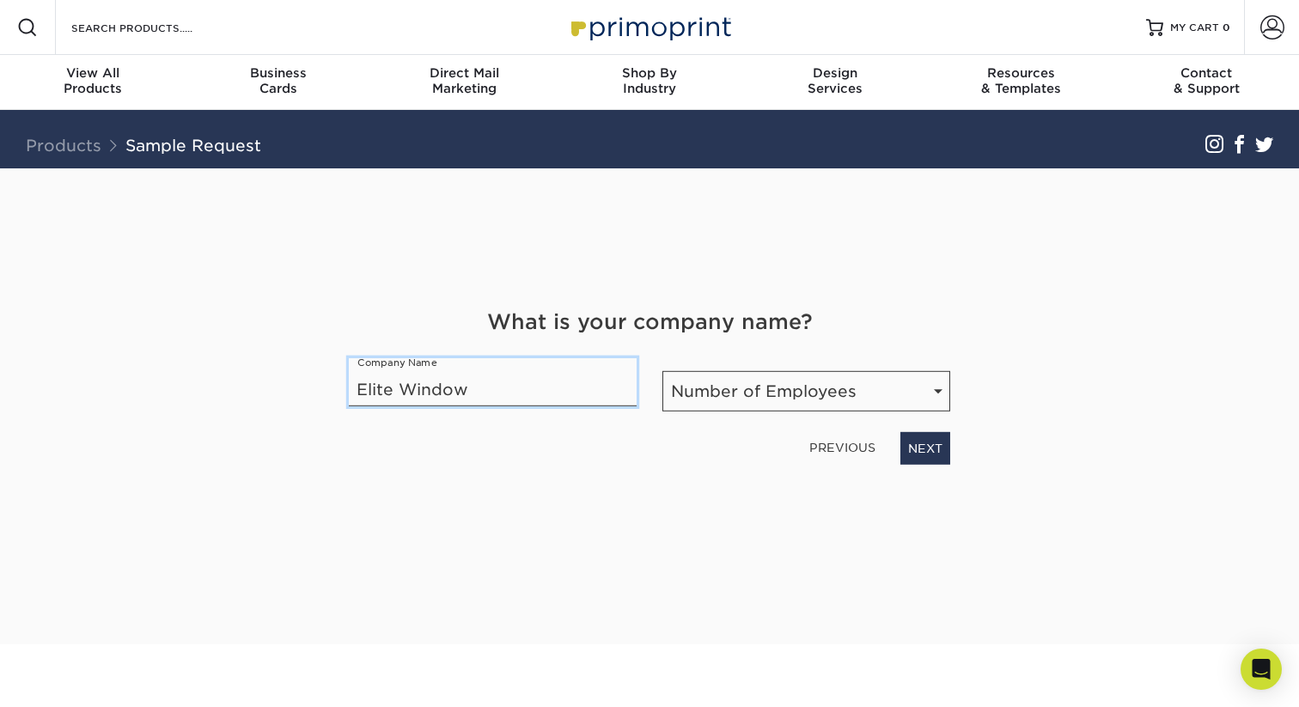
type input "Elite Window"
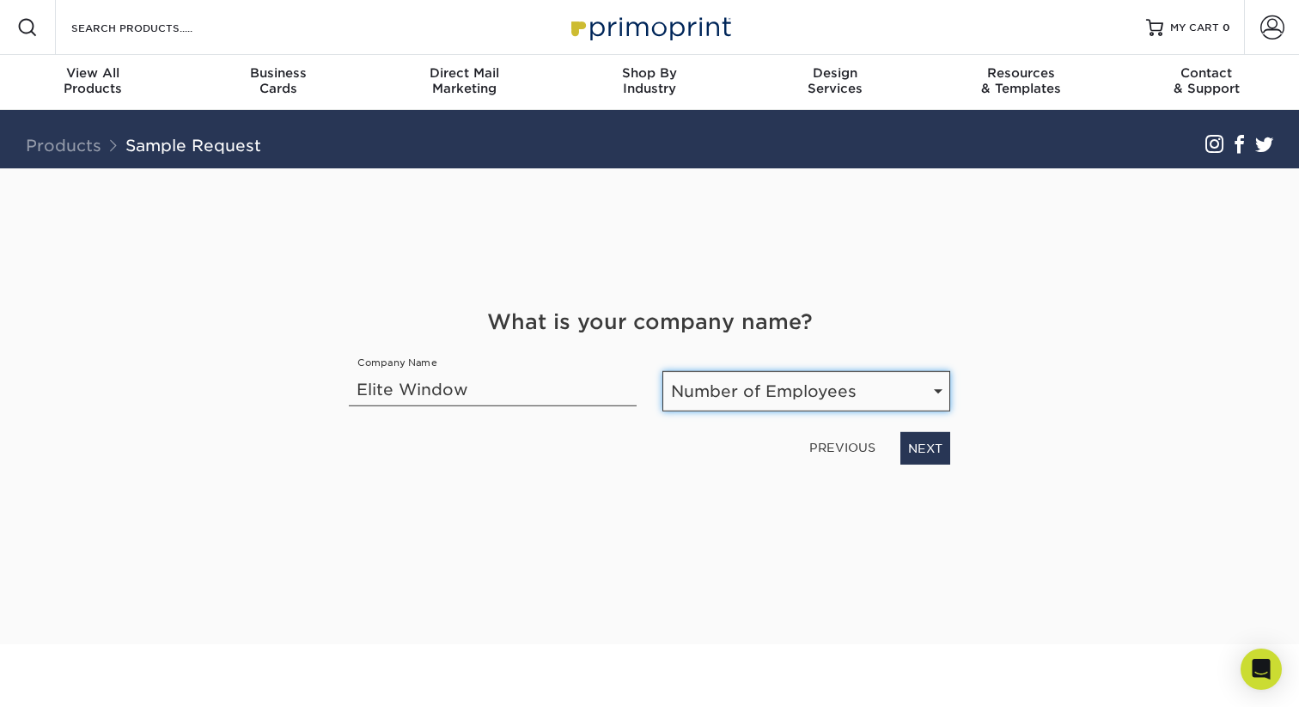
click at [900, 399] on select "Number of Employees Self-employed 1-10 employees 11-50 employees 51-200 employe…" at bounding box center [806, 391] width 288 height 40
select select "1-10"
click at [662, 371] on select "Number of Employees Self-employed 1-10 employees 11-50 employees 51-200 employe…" at bounding box center [806, 391] width 288 height 40
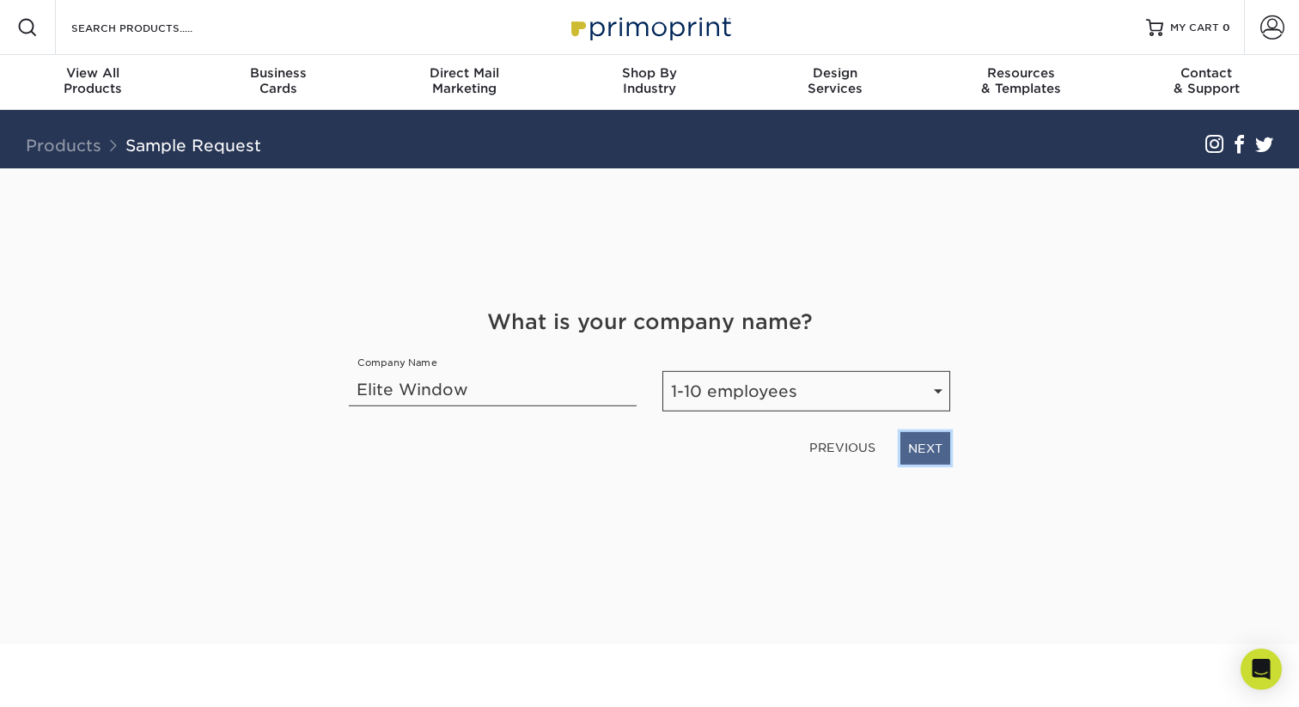
click at [922, 445] on link "NEXT" at bounding box center [926, 448] width 50 height 33
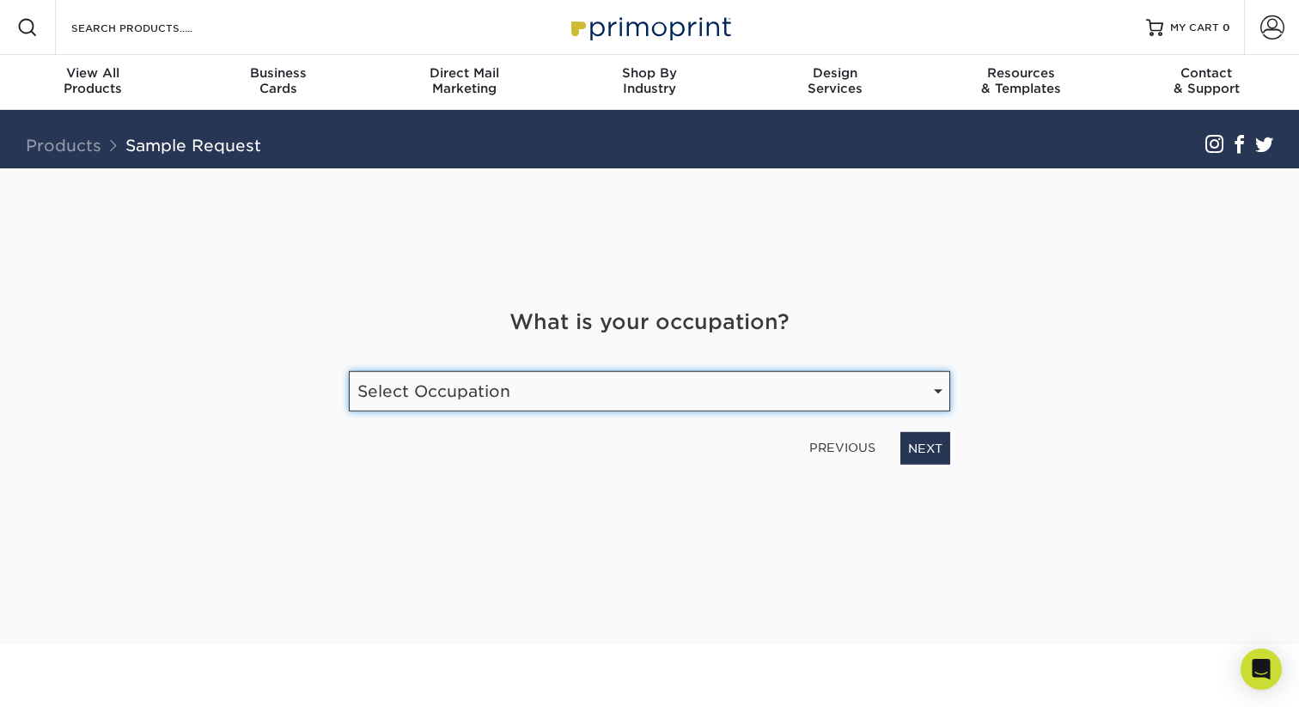
click at [833, 397] on select "Select Occupation Agency Automotive Blogger Cleaning Services Construction Educ…" at bounding box center [649, 391] width 601 height 40
select select "Automotive"
click at [349, 371] on select "Select Occupation Agency Automotive Blogger Cleaning Services Construction Educ…" at bounding box center [649, 391] width 601 height 40
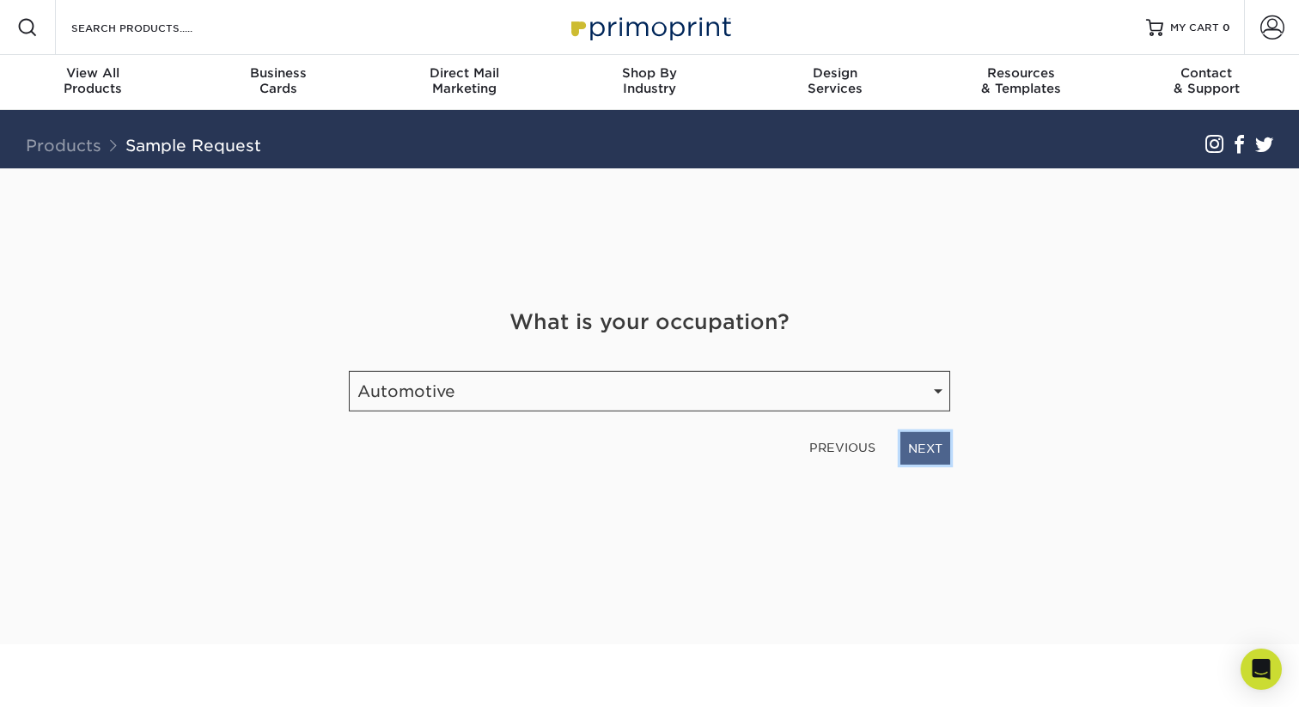
click at [910, 443] on link "NEXT" at bounding box center [926, 448] width 50 height 33
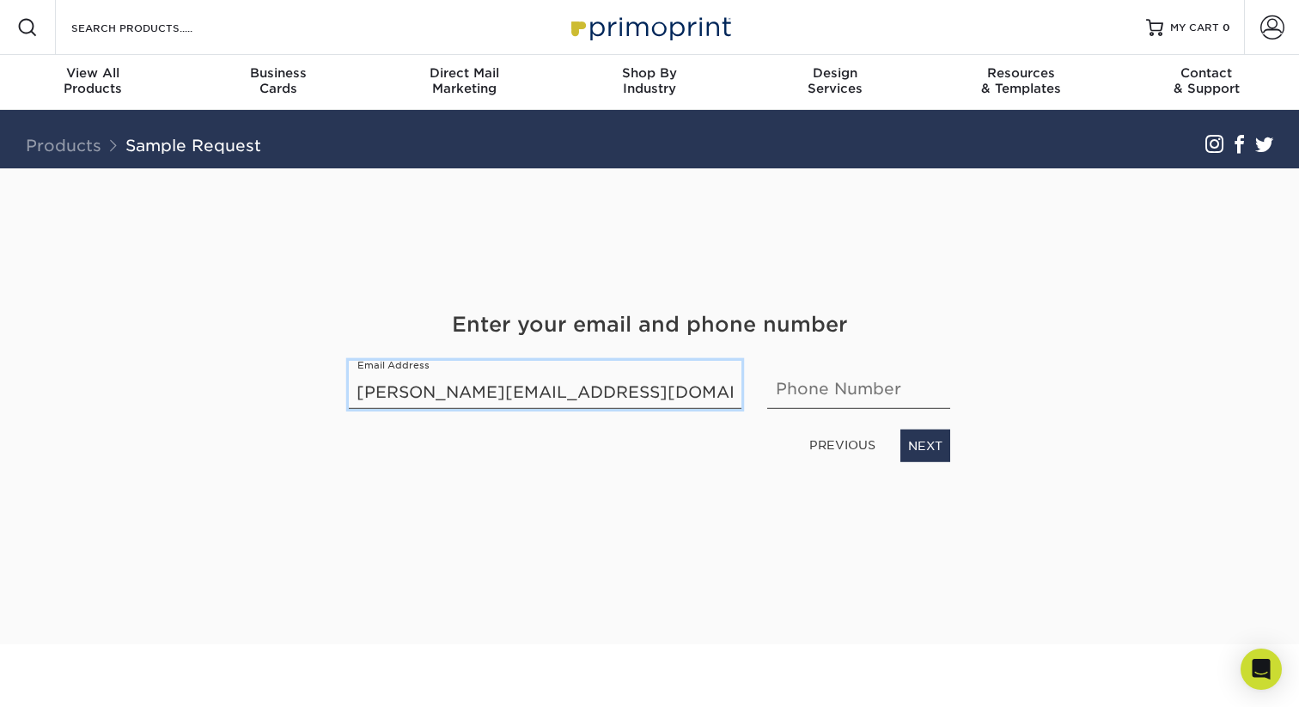
type input "joanna.elitewindowtinting@gmail.com"
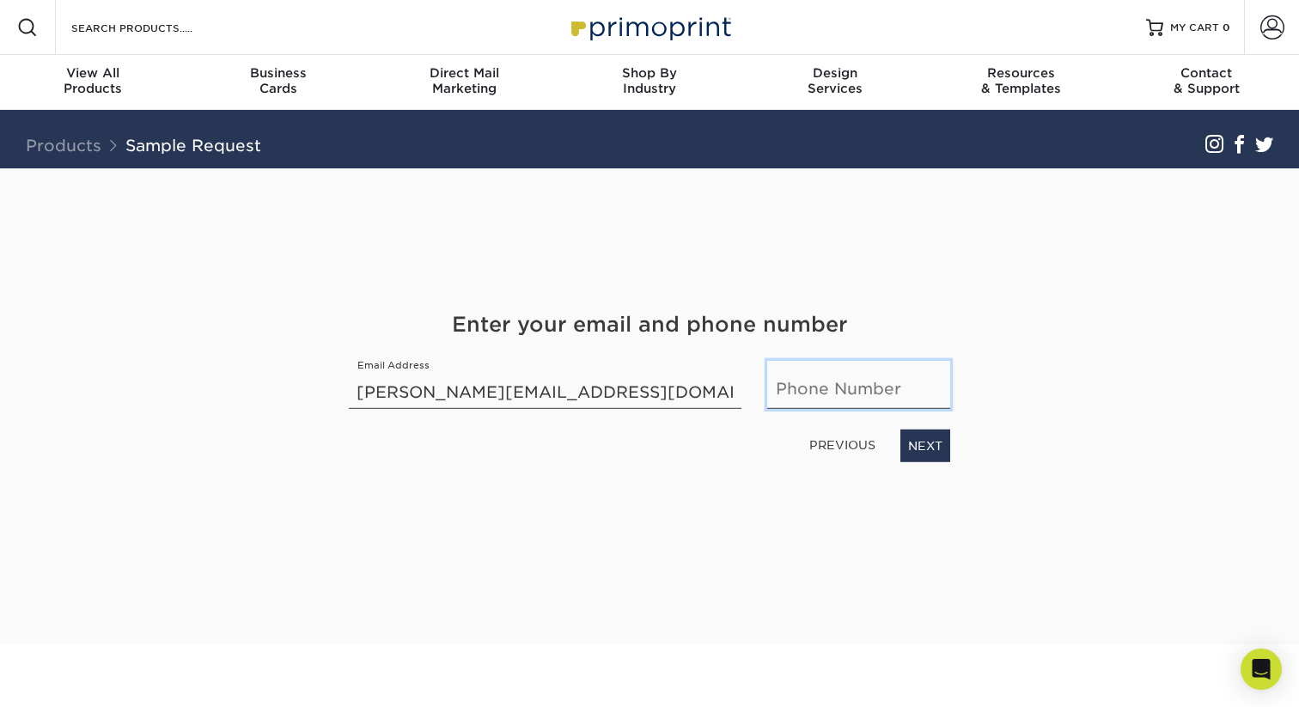
click at [823, 389] on input "text" at bounding box center [858, 385] width 183 height 48
type input "7754572251"
click at [925, 445] on link "NEXT" at bounding box center [926, 446] width 50 height 33
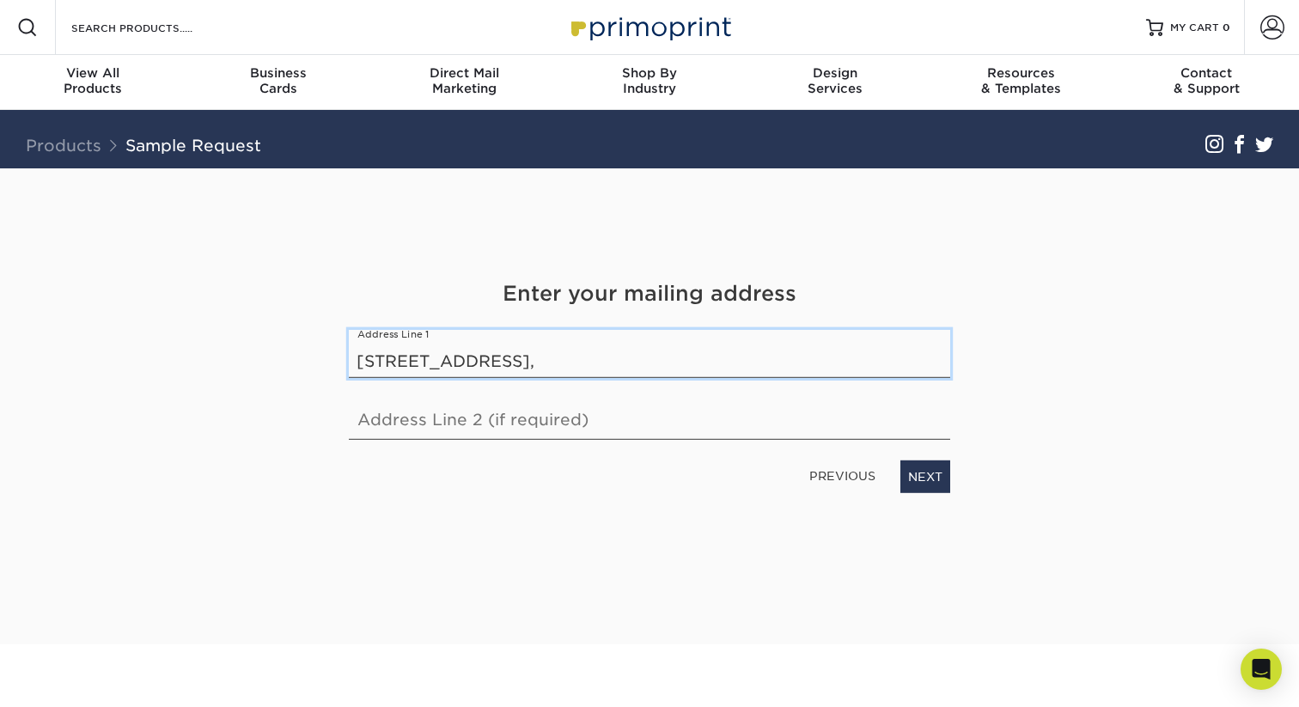
type input "360 Freeport Boulevard,"
click at [773, 406] on input "text" at bounding box center [649, 416] width 601 height 48
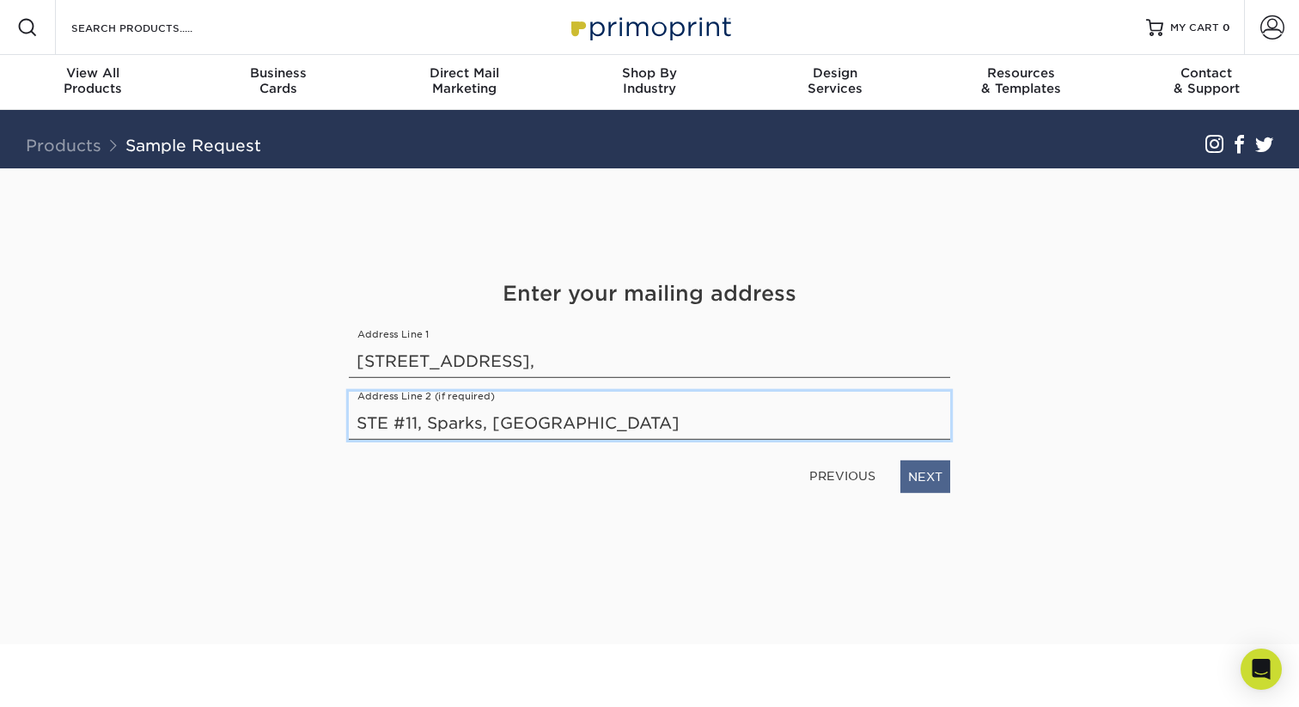
type input "STE #11, Sparks, NV"
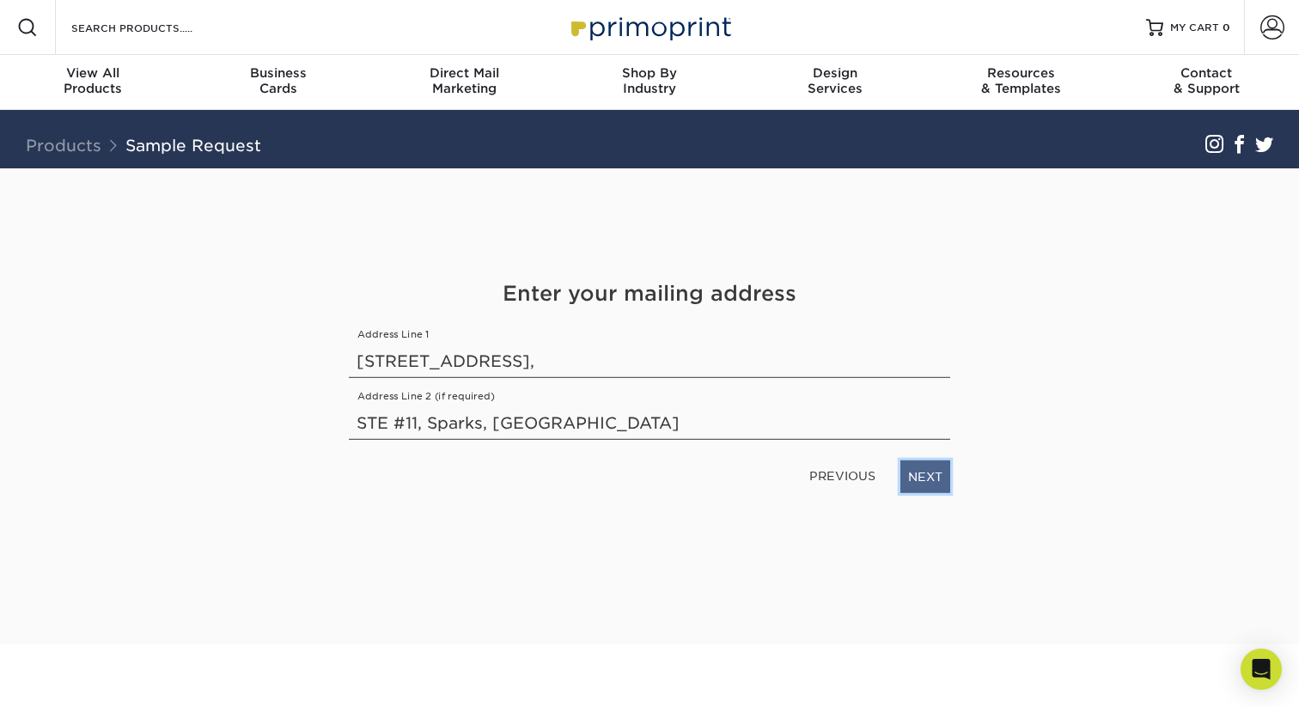
click at [938, 481] on link "NEXT" at bounding box center [926, 477] width 50 height 33
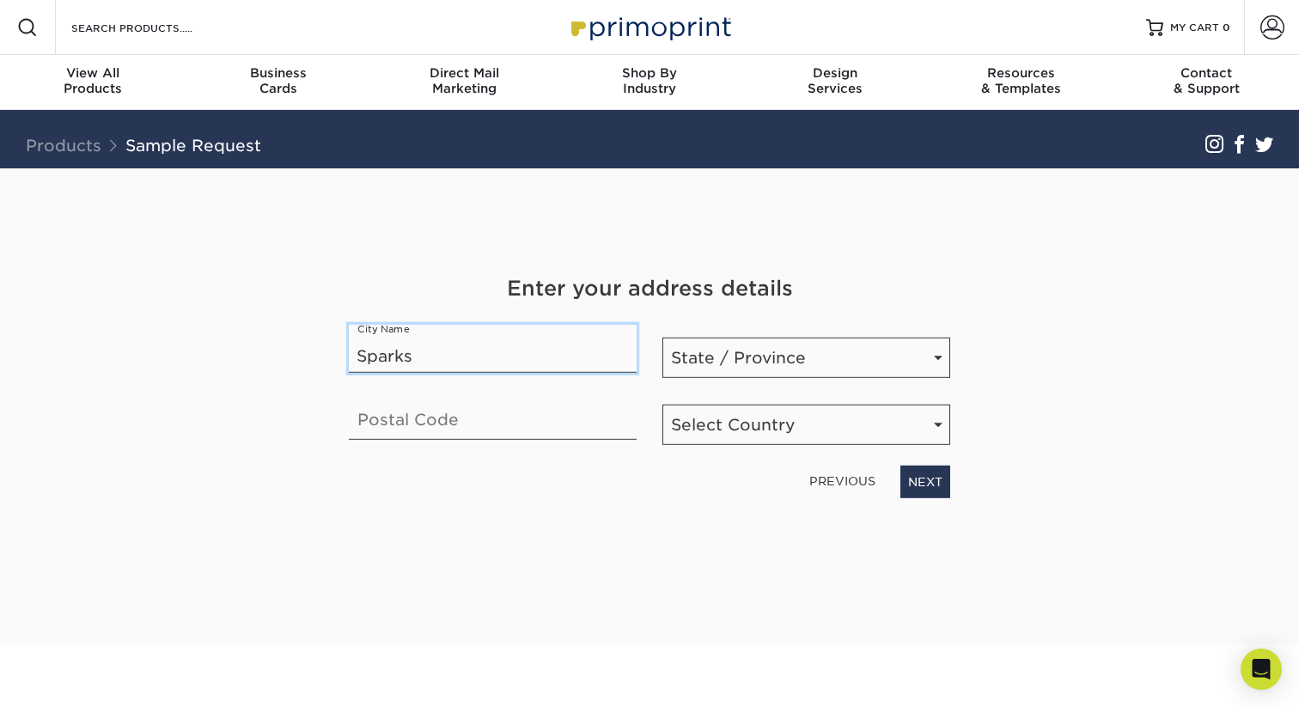
type input "Sparks"
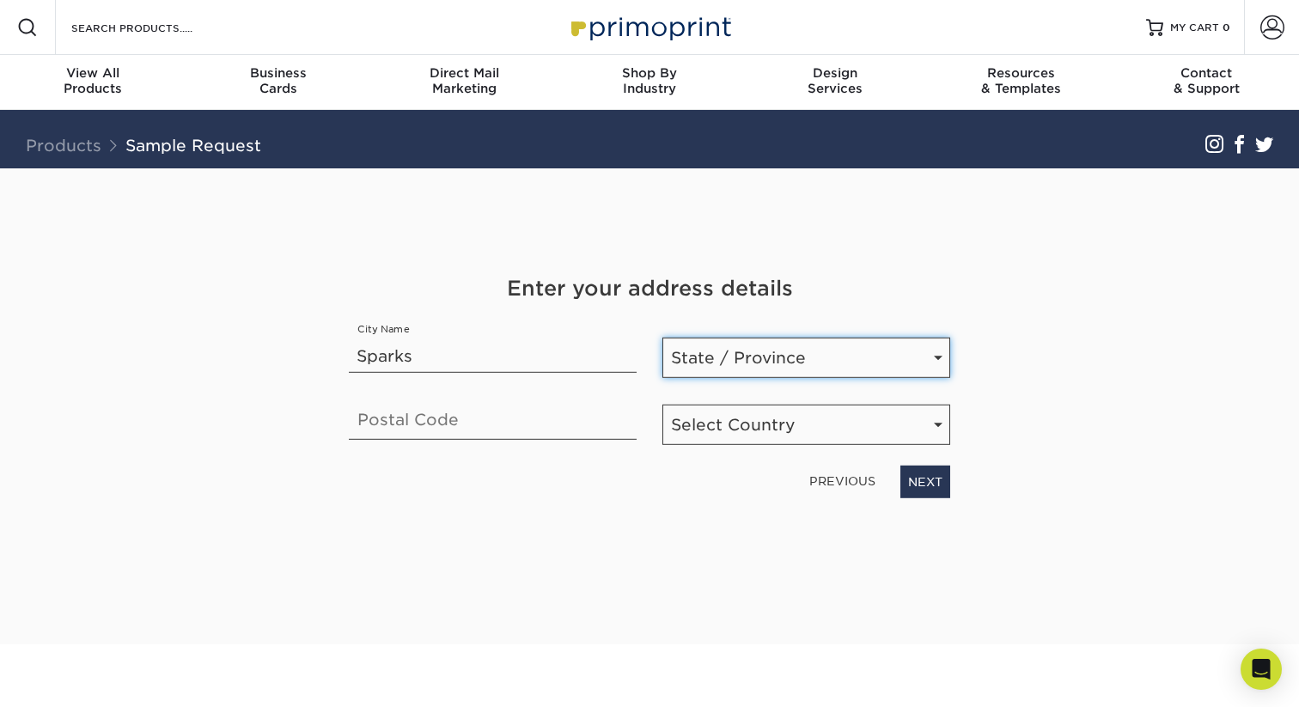
click at [770, 352] on select "State / Province Alabama Alaska Arizona Arkansas California Colorado Connecticu…" at bounding box center [806, 358] width 288 height 40
select select "NV"
click at [662, 338] on select "State / Province Alabama Alaska Arizona Arkansas California Colorado Connecticu…" at bounding box center [806, 358] width 288 height 40
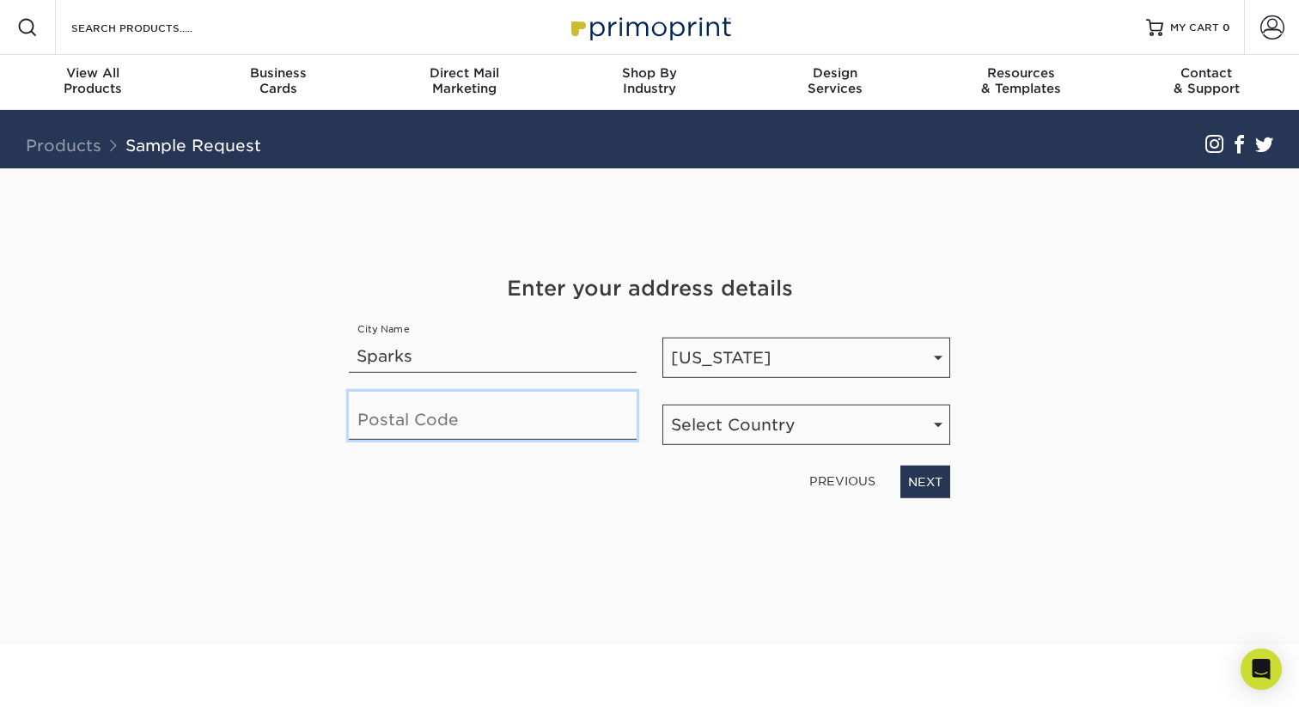
click at [582, 421] on input "text" at bounding box center [493, 416] width 288 height 48
type input "89431"
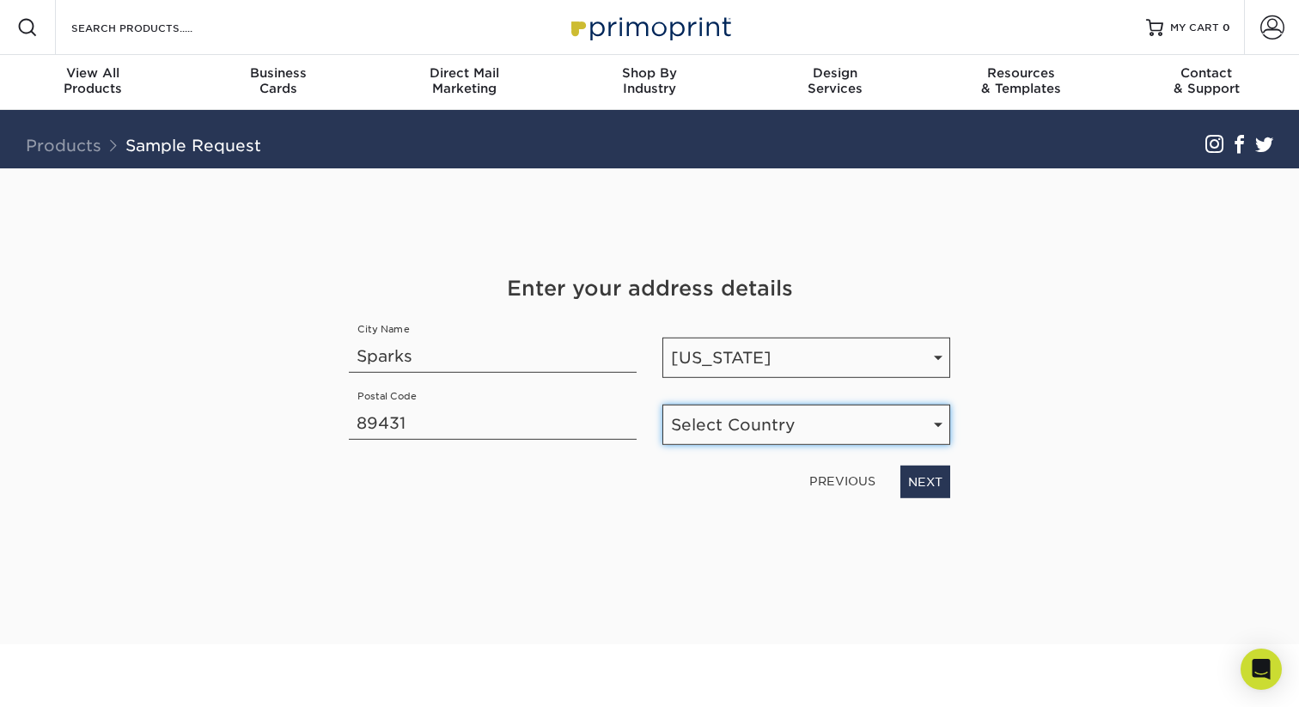
click at [720, 418] on select "Select Country United States Canada" at bounding box center [806, 425] width 288 height 40
select select "US"
click at [662, 405] on select "Select Country United States Canada" at bounding box center [806, 425] width 288 height 40
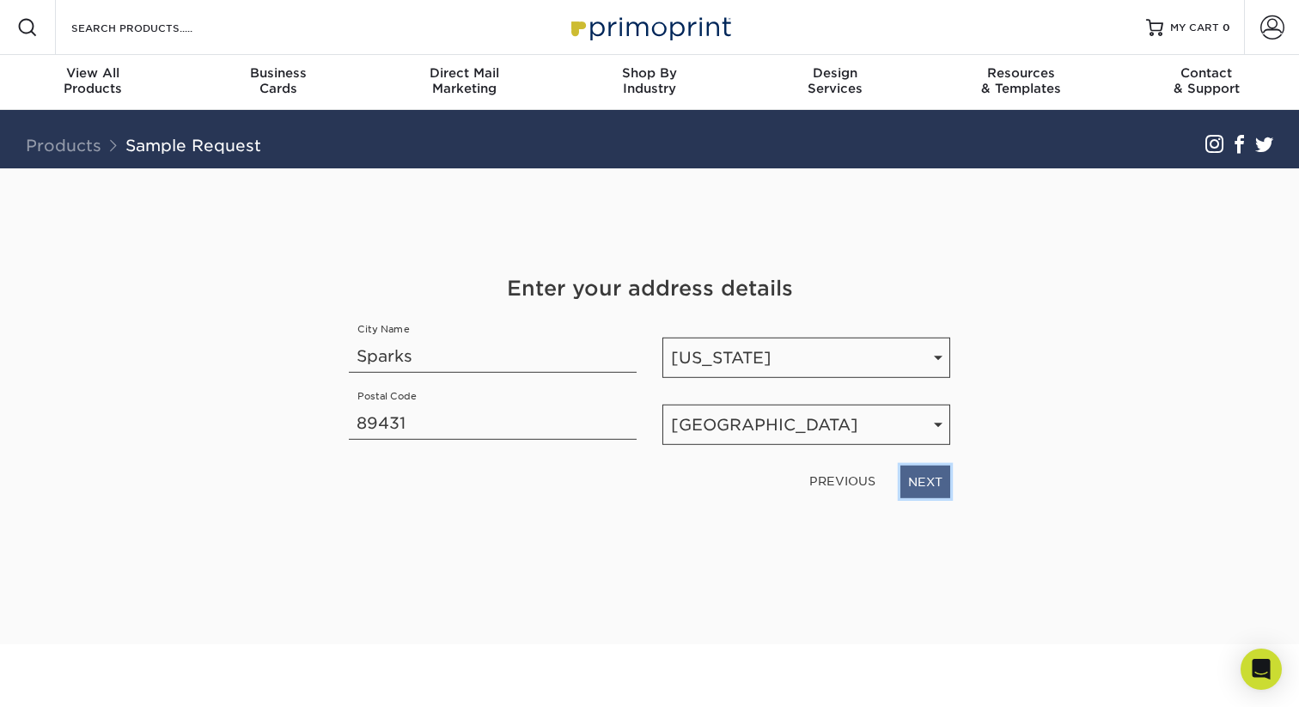
click at [931, 474] on link "NEXT" at bounding box center [926, 482] width 50 height 33
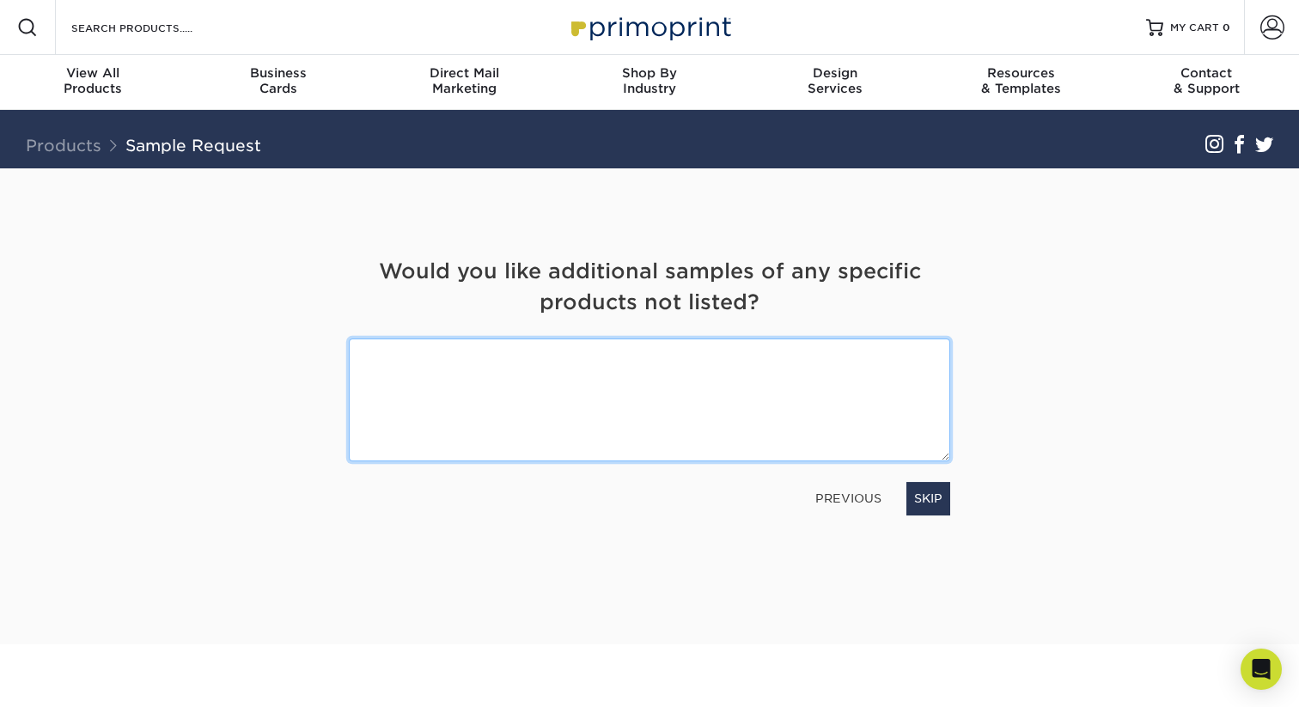
click at [785, 383] on textarea at bounding box center [649, 400] width 601 height 123
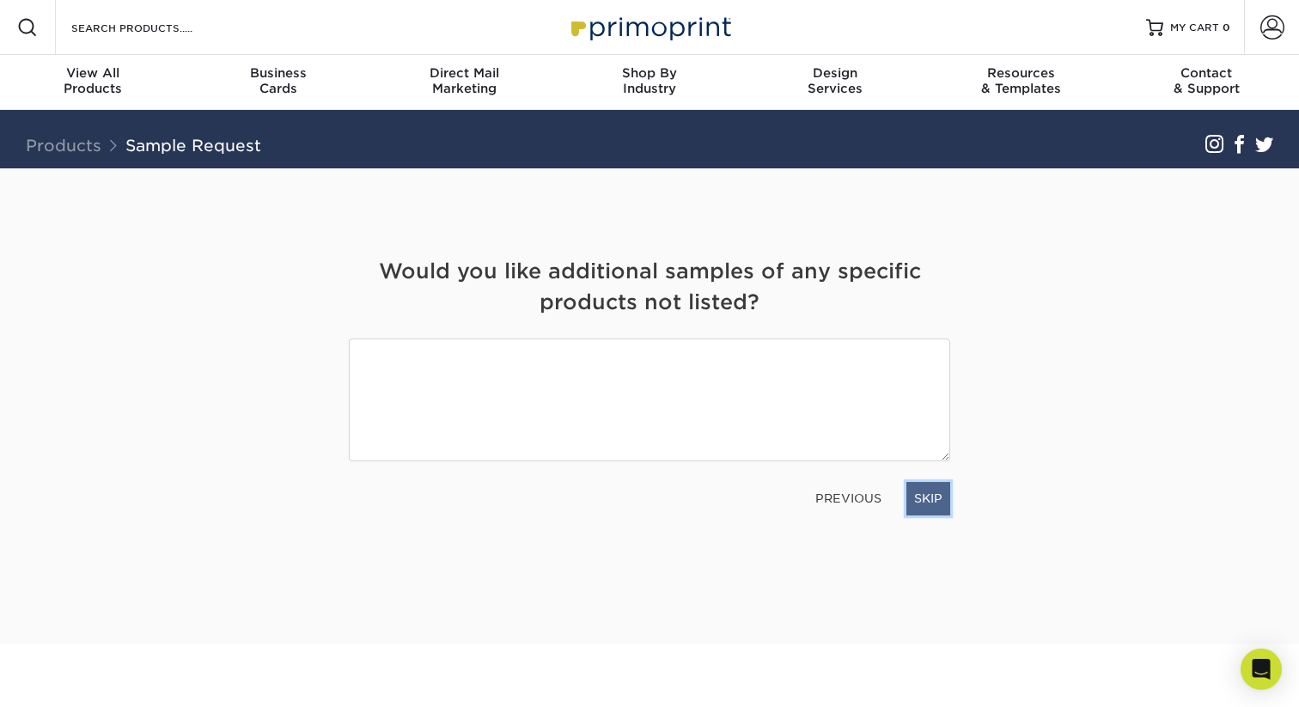
click at [931, 505] on link "SKIP" at bounding box center [929, 498] width 44 height 33
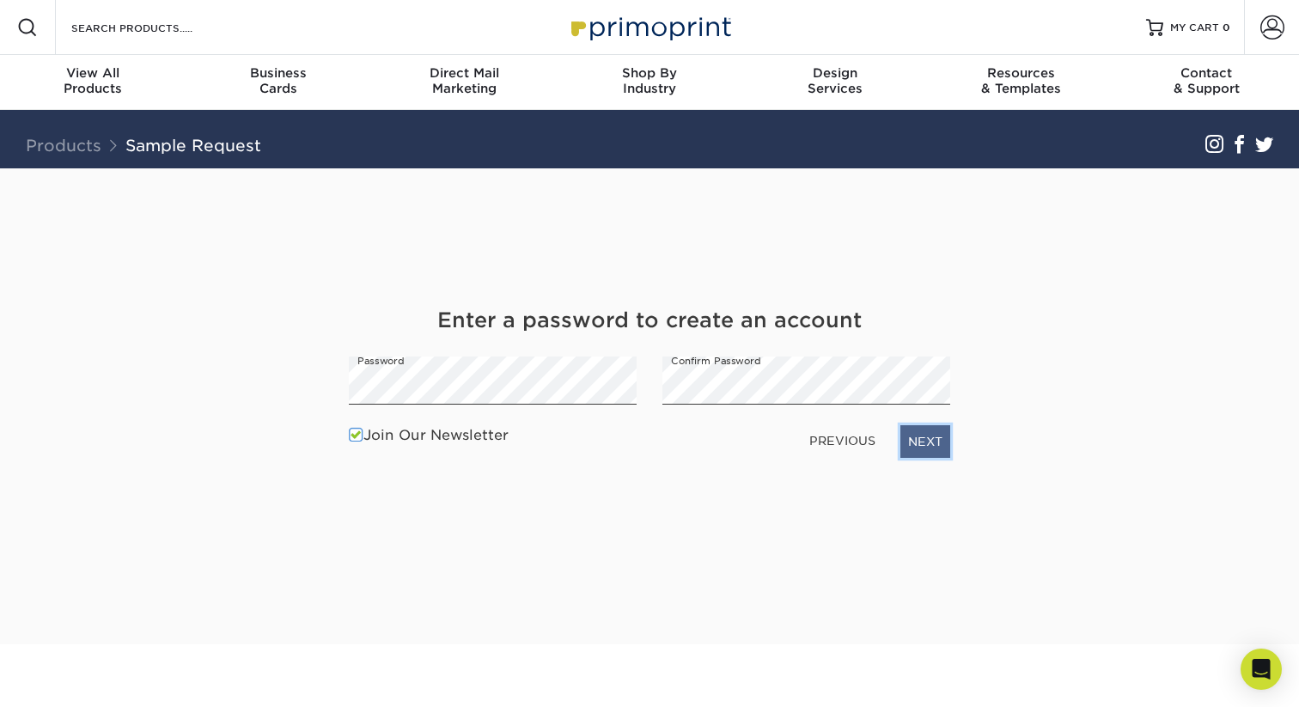
click at [925, 440] on link "NEXT" at bounding box center [926, 441] width 50 height 33
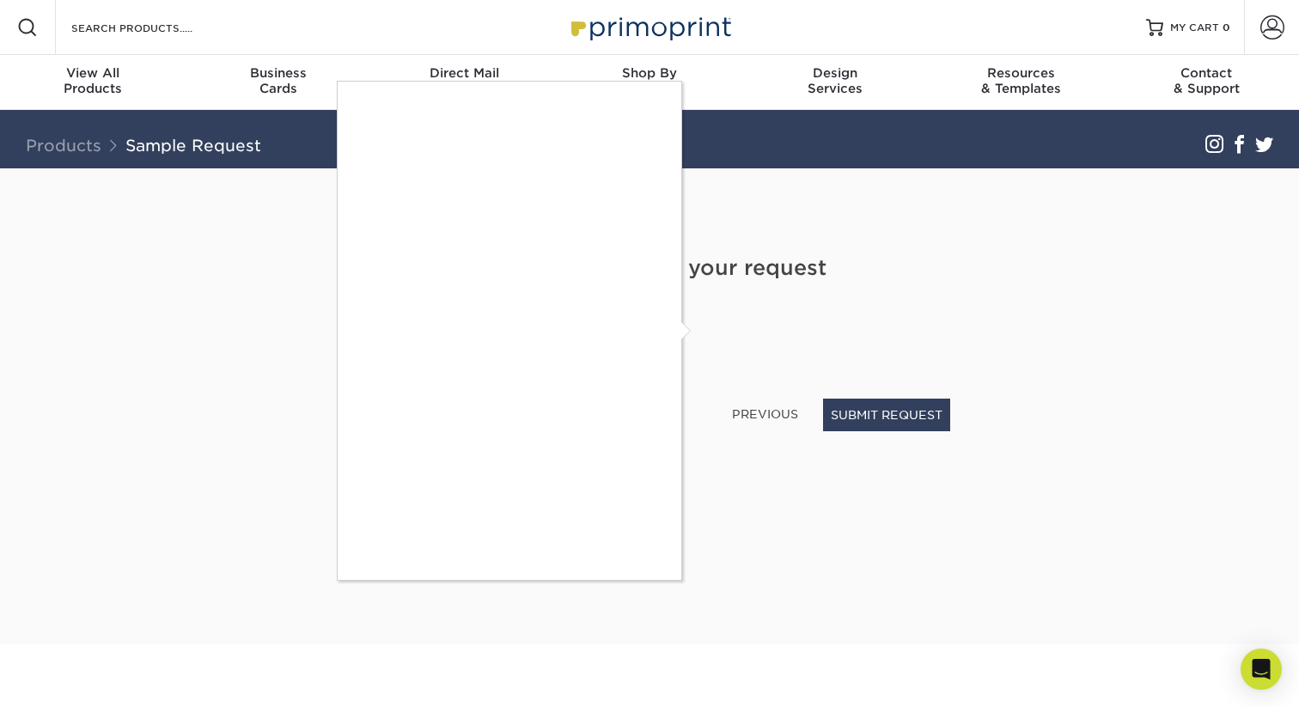
click at [868, 454] on div at bounding box center [649, 353] width 1299 height 707
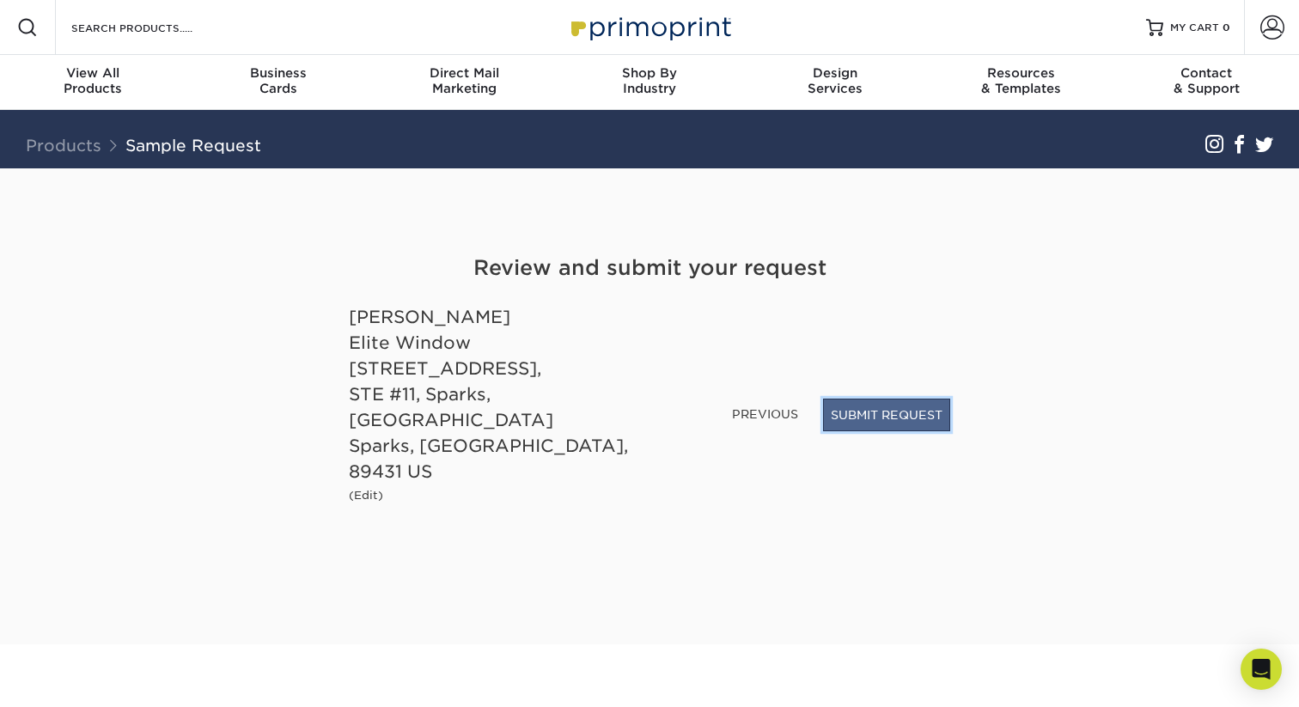
click at [857, 431] on button "SUBMIT REQUEST" at bounding box center [886, 415] width 127 height 33
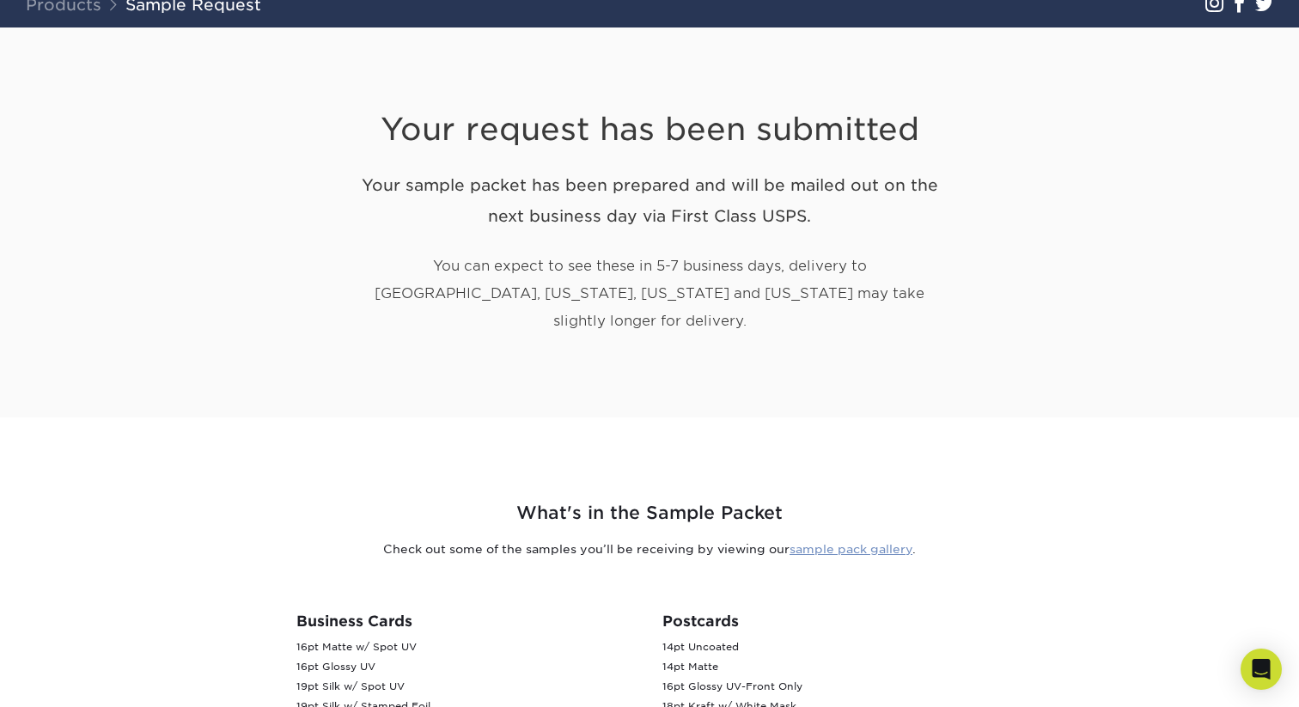
scroll to position [142, 0]
click at [868, 541] on link "sample pack gallery" at bounding box center [851, 548] width 123 height 14
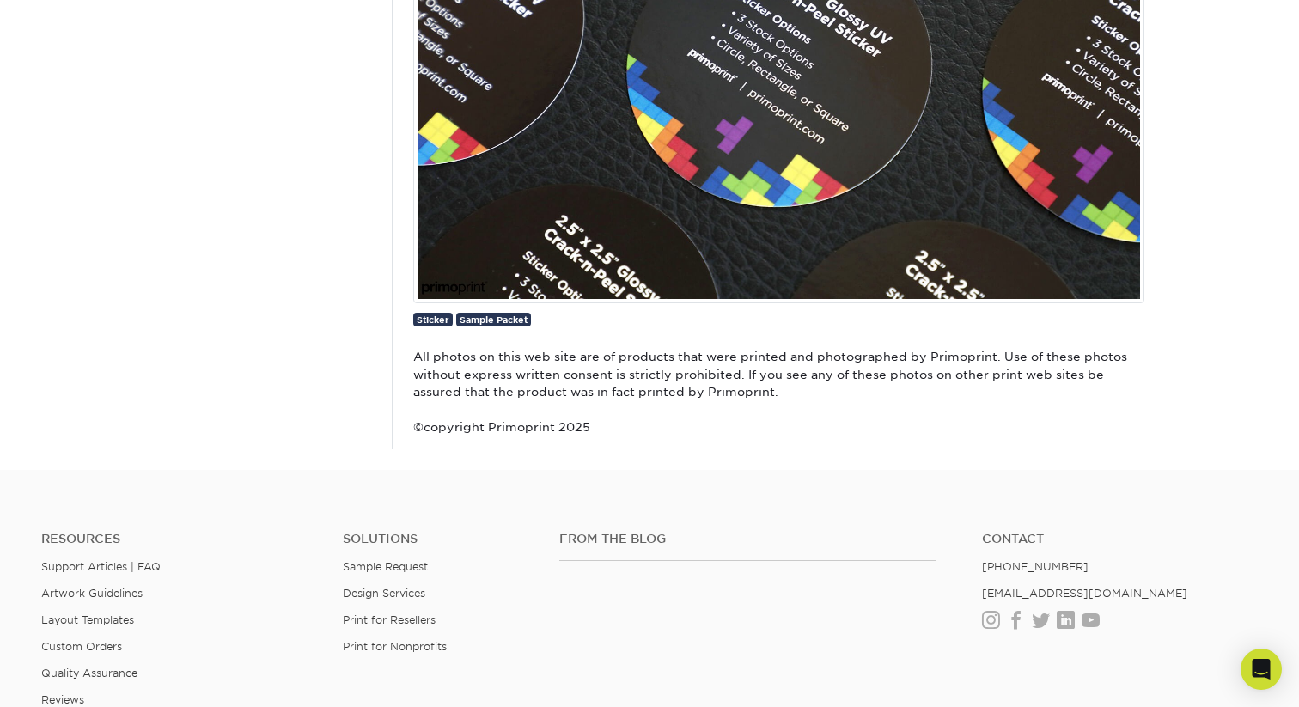
scroll to position [3917, 0]
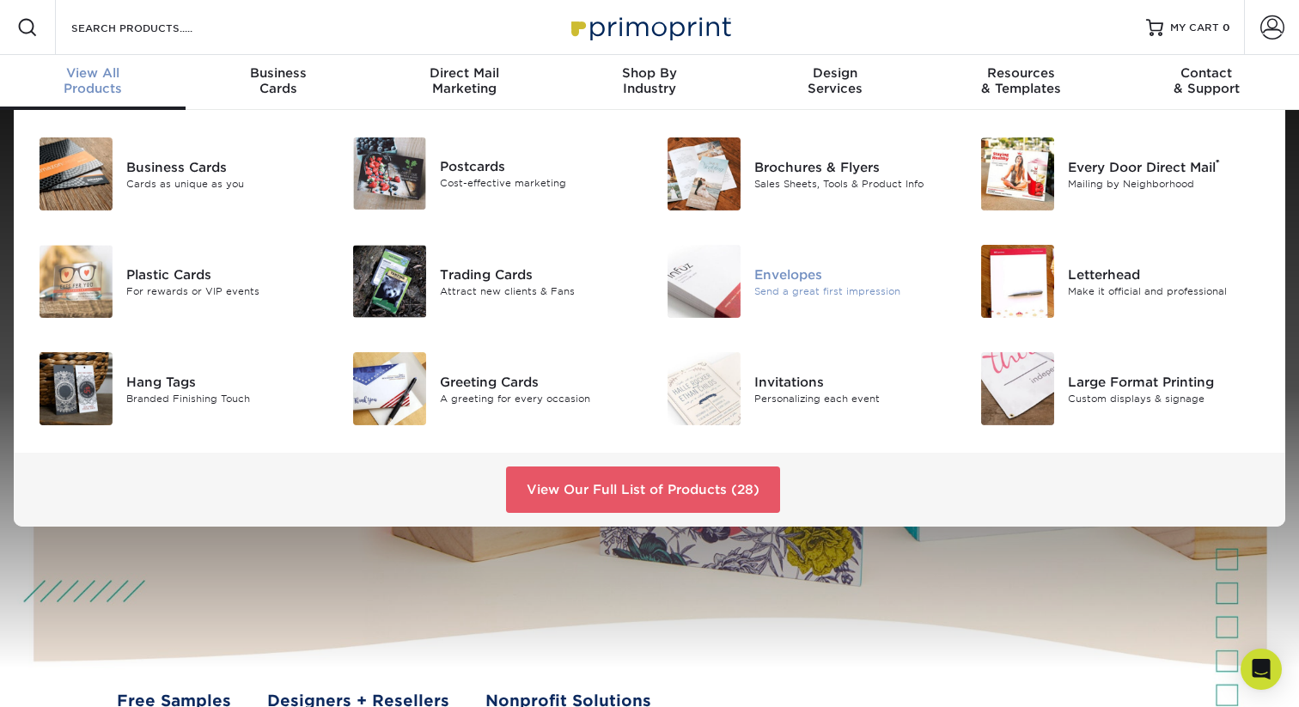
click at [760, 300] on div "Envelopes Send a great first impression" at bounding box center [859, 281] width 210 height 73
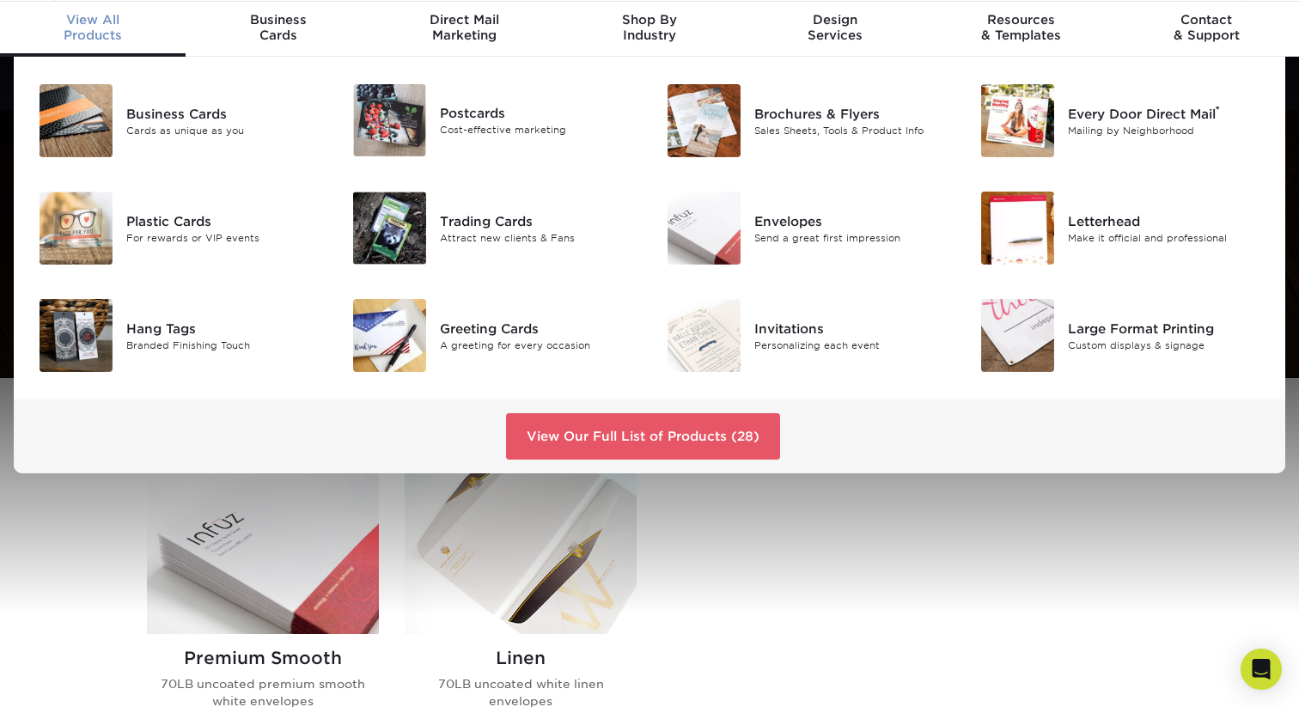
scroll to position [54, 0]
click at [528, 333] on div "Greeting Cards" at bounding box center [538, 327] width 197 height 19
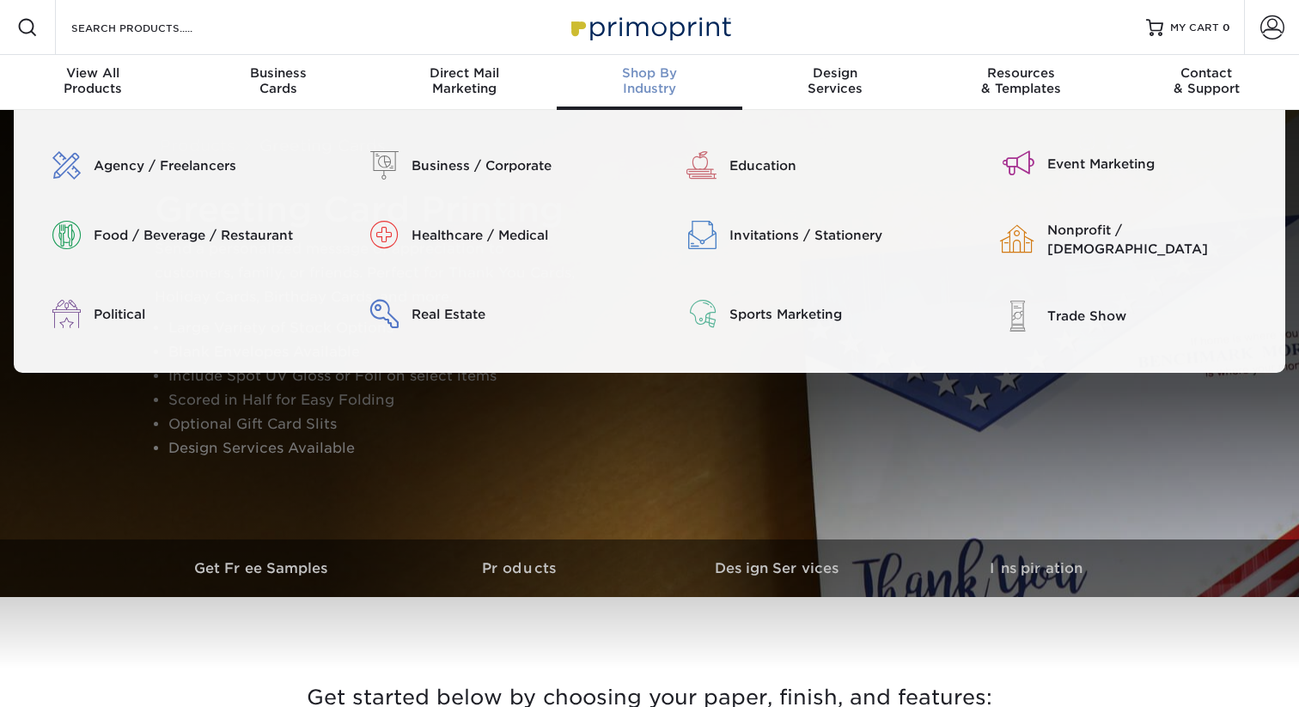
click at [670, 93] on div "Shop By Industry" at bounding box center [650, 80] width 186 height 31
